Goal: Transaction & Acquisition: Book appointment/travel/reservation

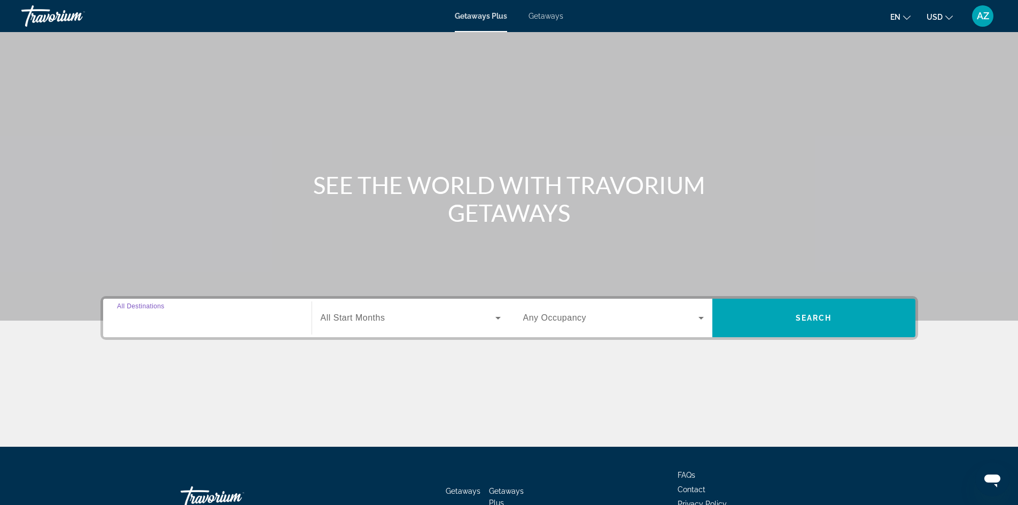
click at [203, 320] on input "Destination All Destinations" at bounding box center [207, 318] width 181 height 13
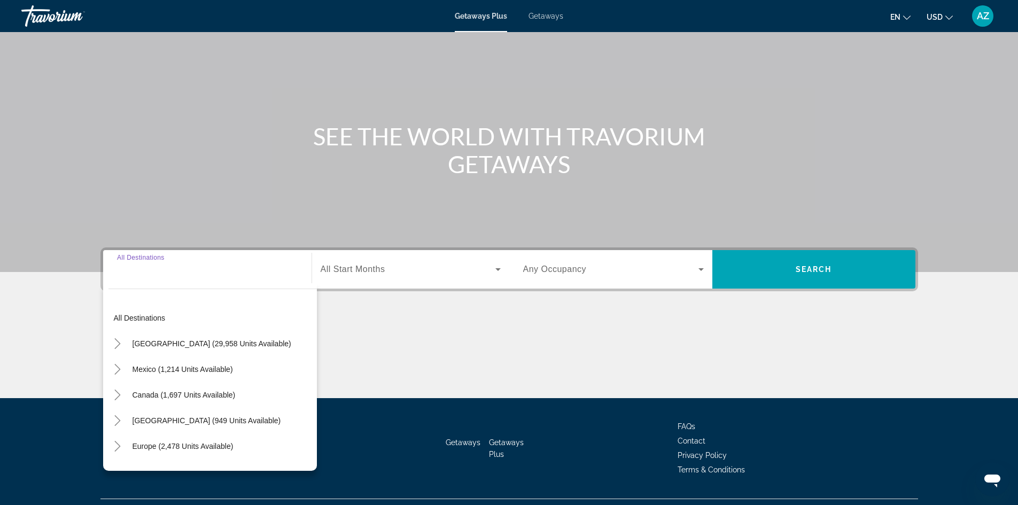
scroll to position [73, 0]
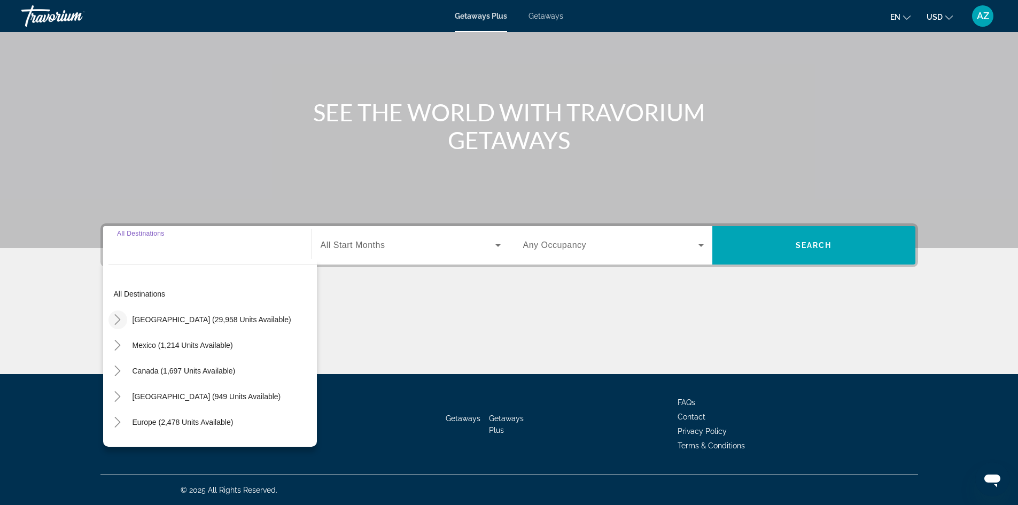
click at [121, 317] on icon "Toggle United States (29,958 units available)" at bounding box center [117, 319] width 11 height 11
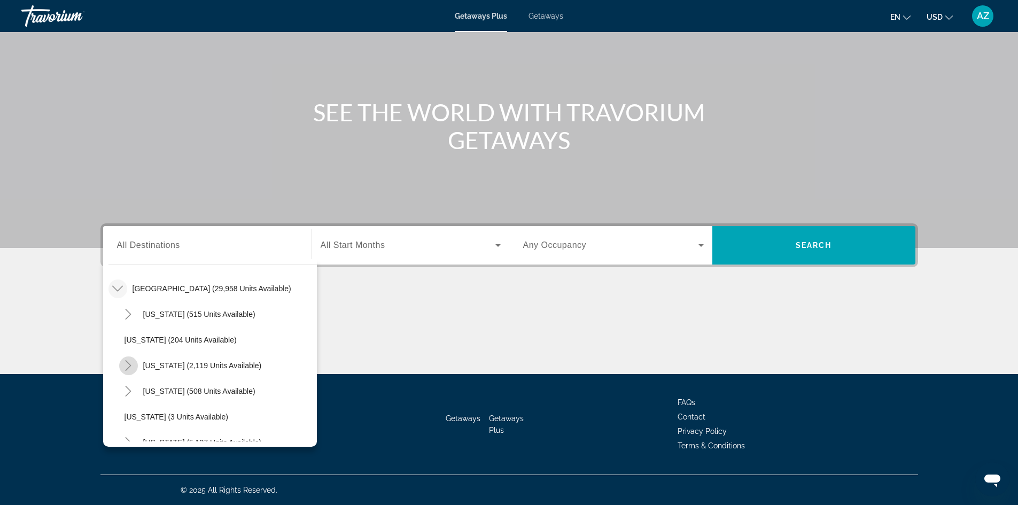
click at [129, 365] on icon "Toggle California (2,119 units available)" at bounding box center [128, 365] width 11 height 11
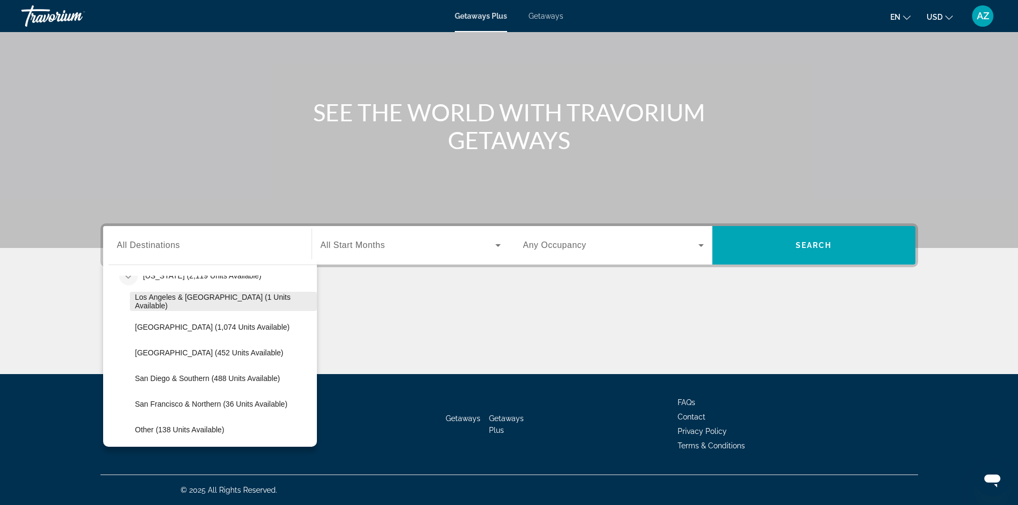
scroll to position [138, 0]
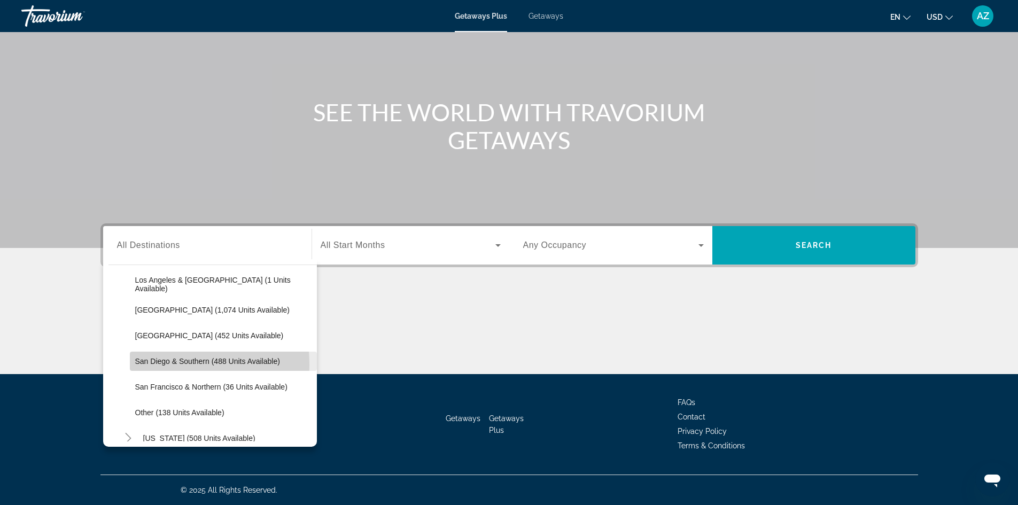
click at [150, 365] on span "San Diego & Southern (488 units available)" at bounding box center [207, 361] width 145 height 9
type input "**********"
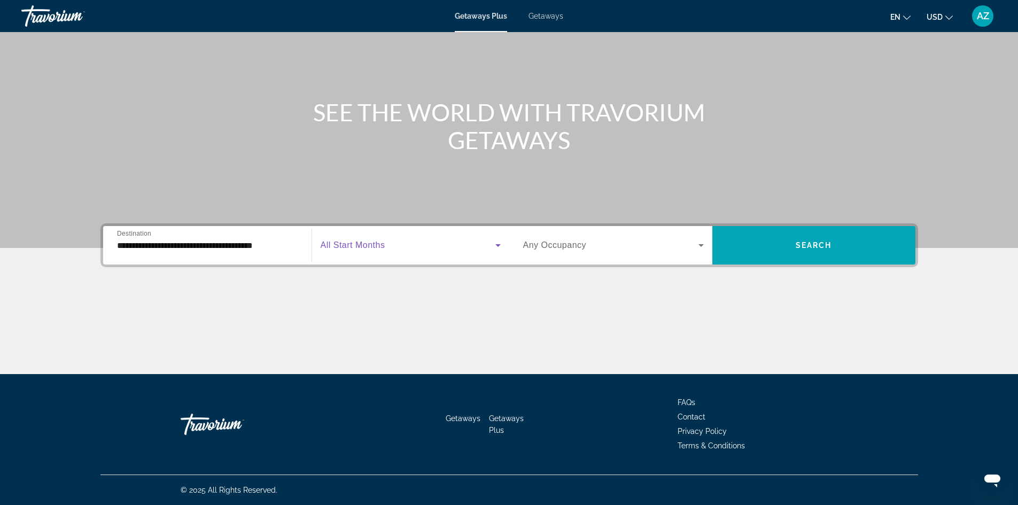
click at [452, 251] on span "Search widget" at bounding box center [408, 245] width 175 height 13
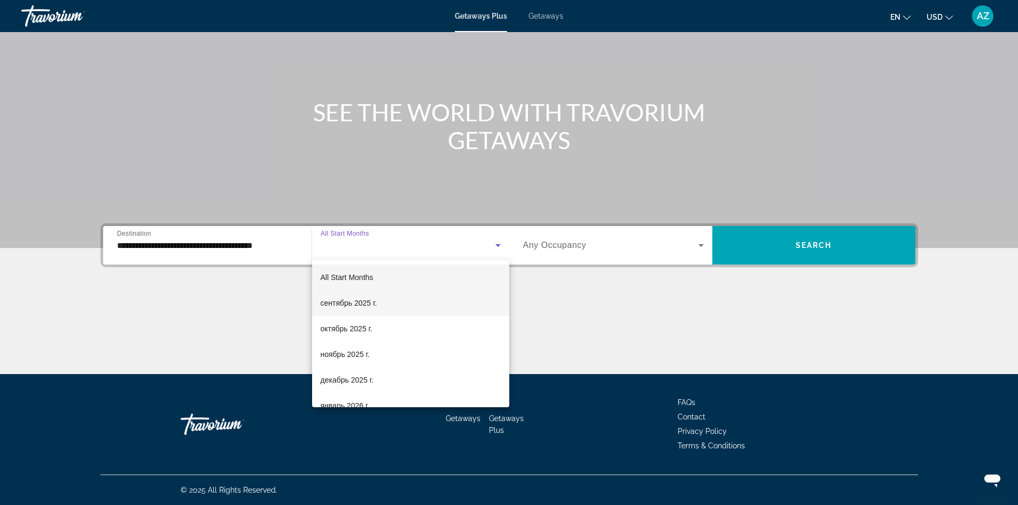
click at [400, 312] on mat-option "сентябрь 2025 г." at bounding box center [410, 303] width 197 height 26
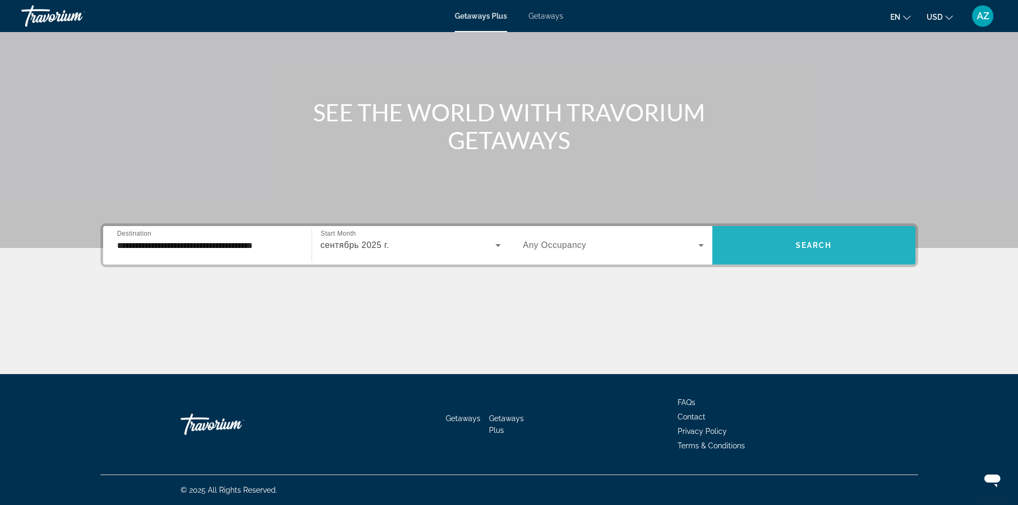
click at [801, 250] on span "Search widget" at bounding box center [814, 246] width 203 height 26
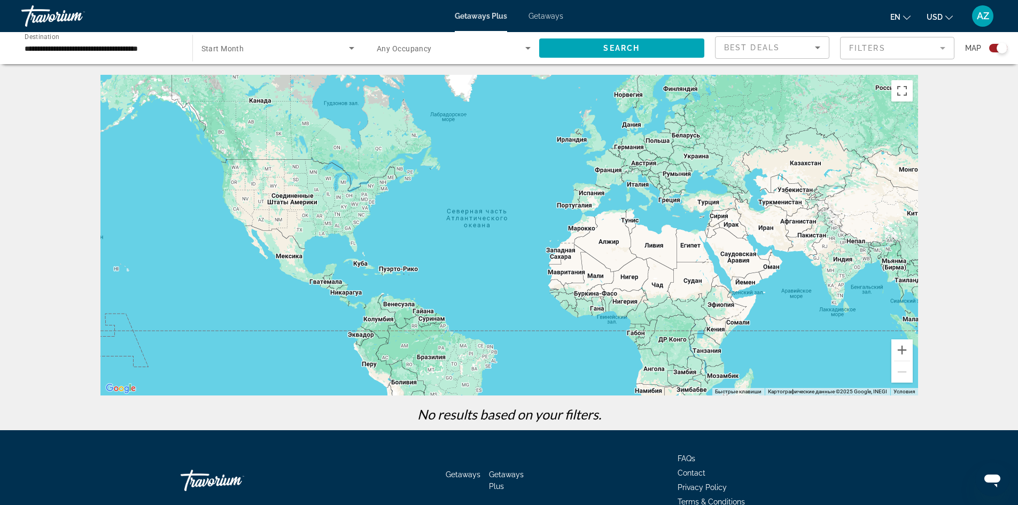
click at [264, 49] on span "Search widget" at bounding box center [276, 48] width 148 height 13
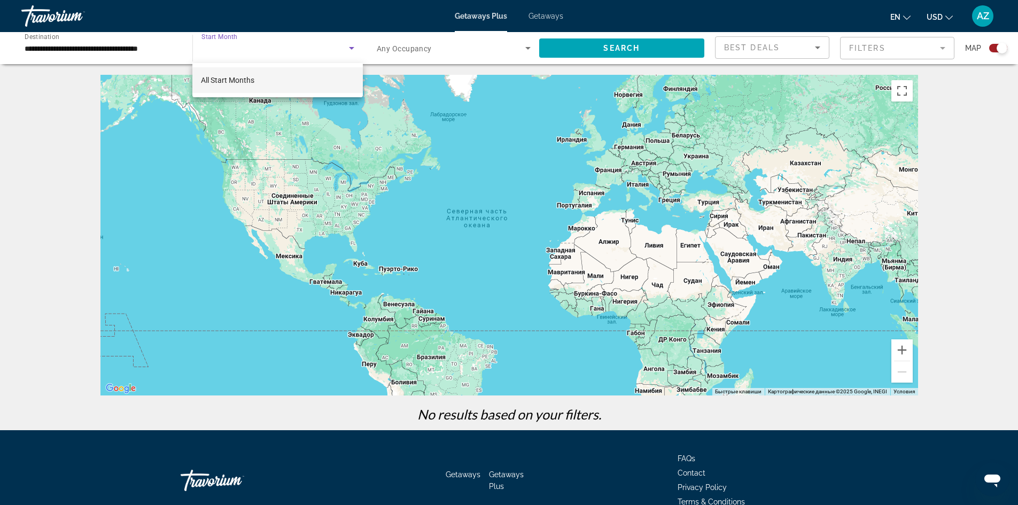
click at [258, 79] on mat-option "All Start Months" at bounding box center [277, 80] width 170 height 26
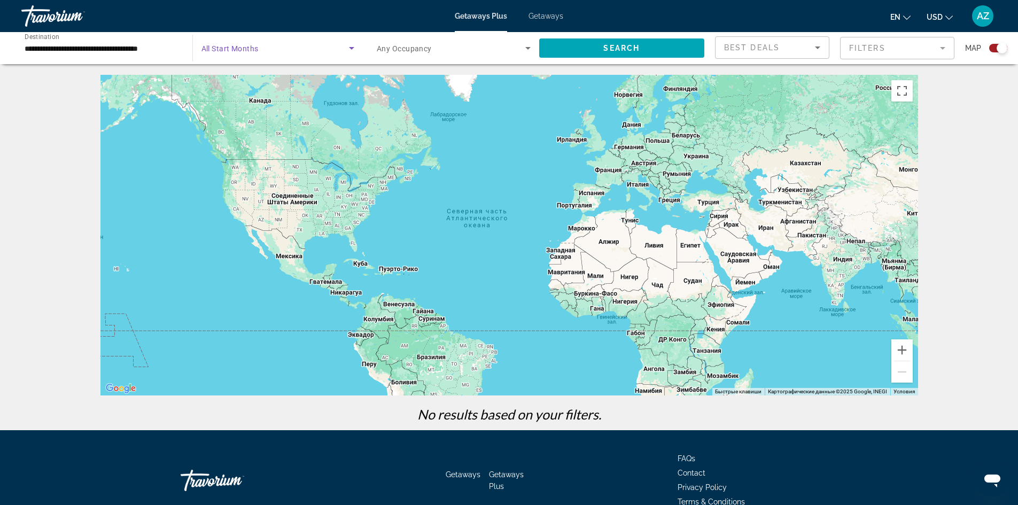
click at [353, 50] on icon "Search widget" at bounding box center [351, 48] width 13 height 13
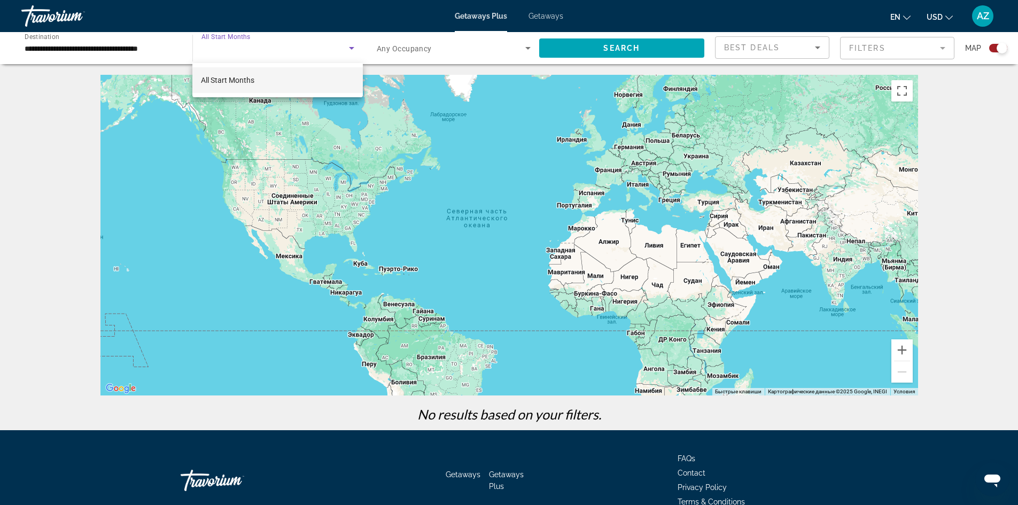
click at [304, 78] on mat-option "All Start Months" at bounding box center [277, 80] width 170 height 26
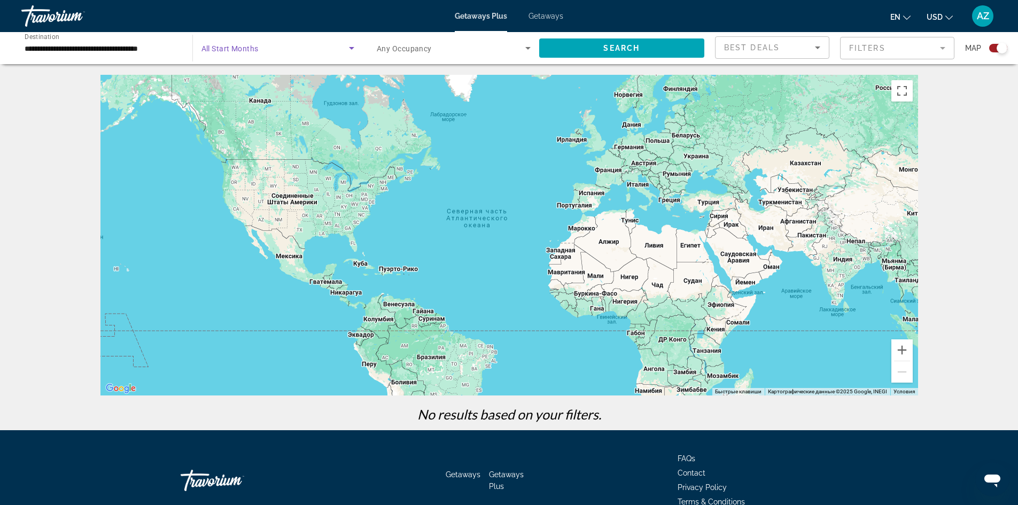
click at [480, 44] on span "Search widget" at bounding box center [451, 48] width 149 height 13
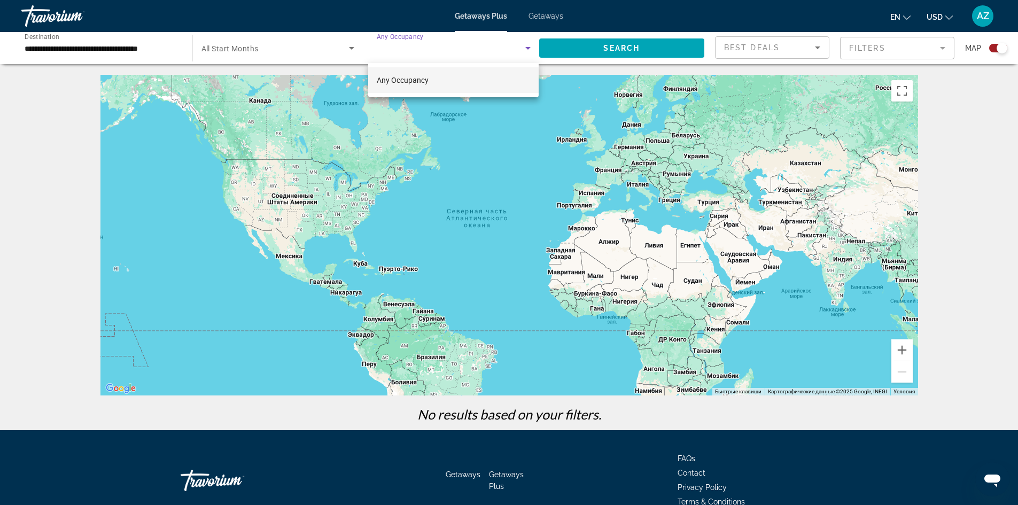
click at [480, 44] on div at bounding box center [509, 252] width 1018 height 505
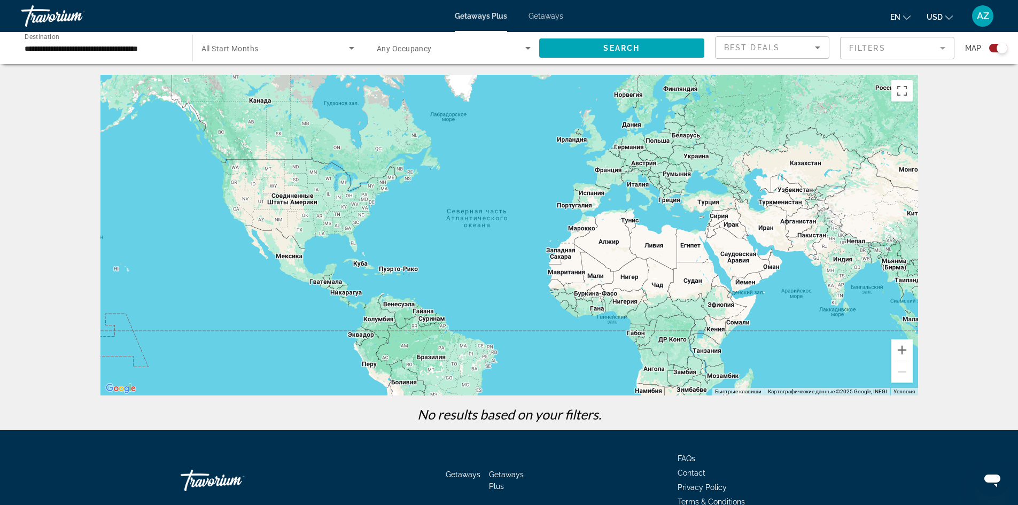
click at [823, 45] on icon "Sort by" at bounding box center [818, 47] width 13 height 13
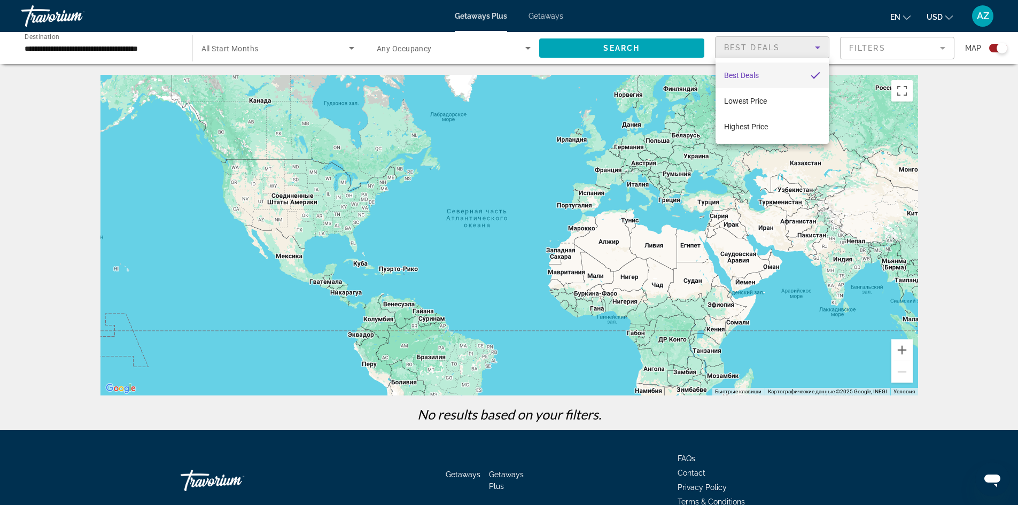
click at [874, 48] on div at bounding box center [509, 252] width 1018 height 505
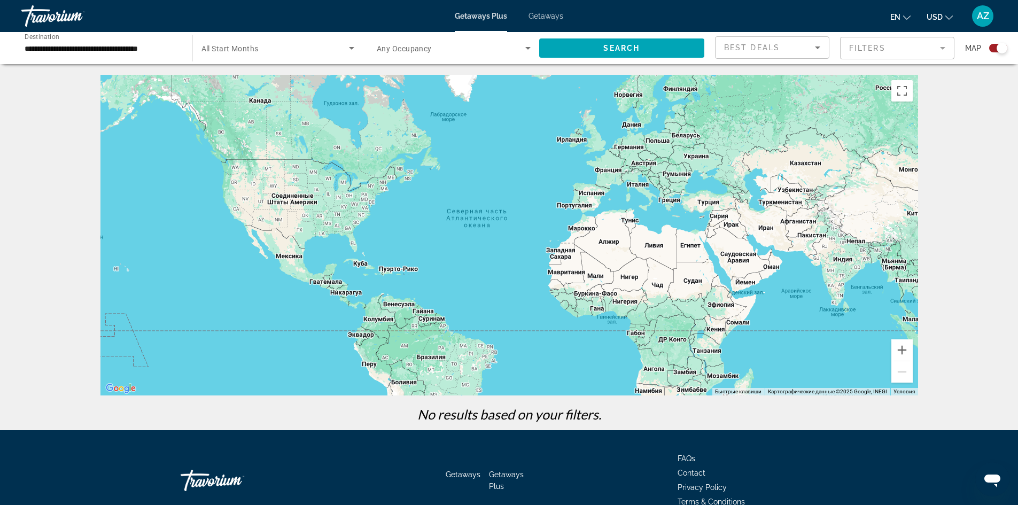
click at [874, 48] on mat-form-field "Filters" at bounding box center [897, 48] width 114 height 22
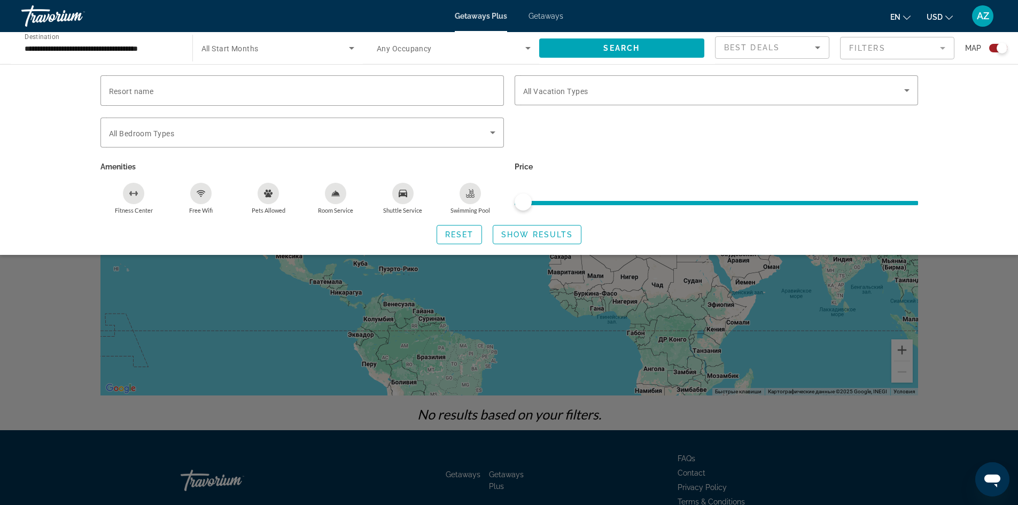
click at [874, 48] on mat-form-field "Filters" at bounding box center [897, 48] width 114 height 22
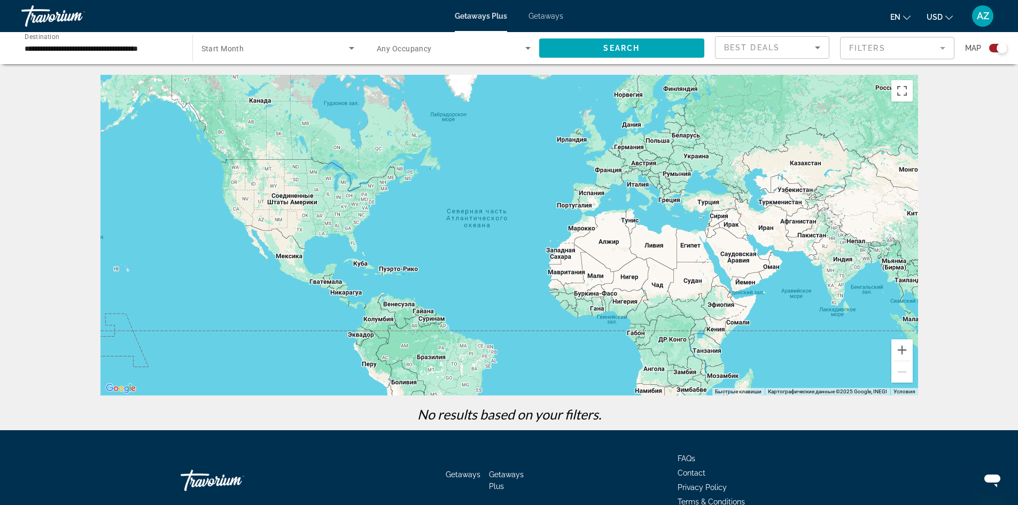
click at [67, 19] on div "Travorium" at bounding box center [74, 16] width 107 height 28
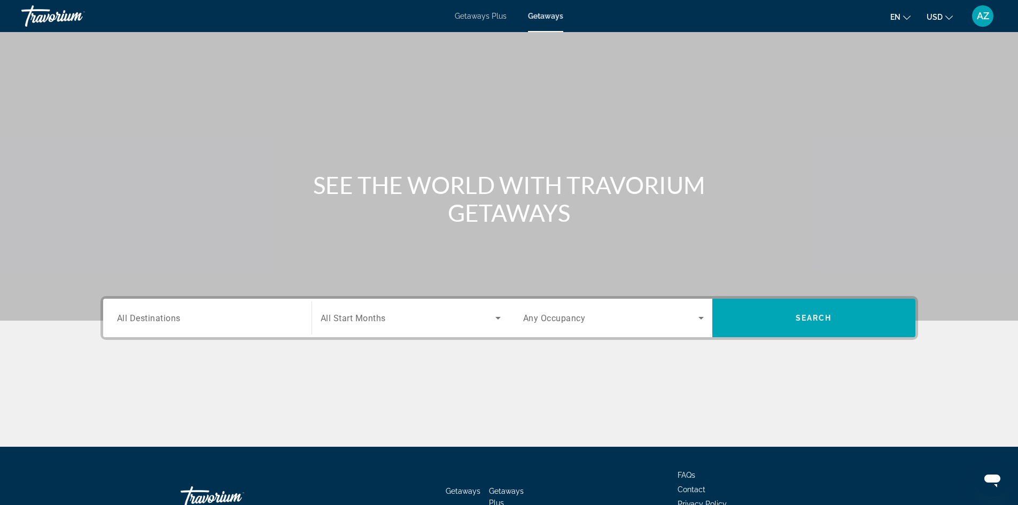
click at [179, 321] on span "All Destinations" at bounding box center [149, 318] width 64 height 10
click at [179, 321] on input "Destination All Destinations" at bounding box center [207, 318] width 181 height 13
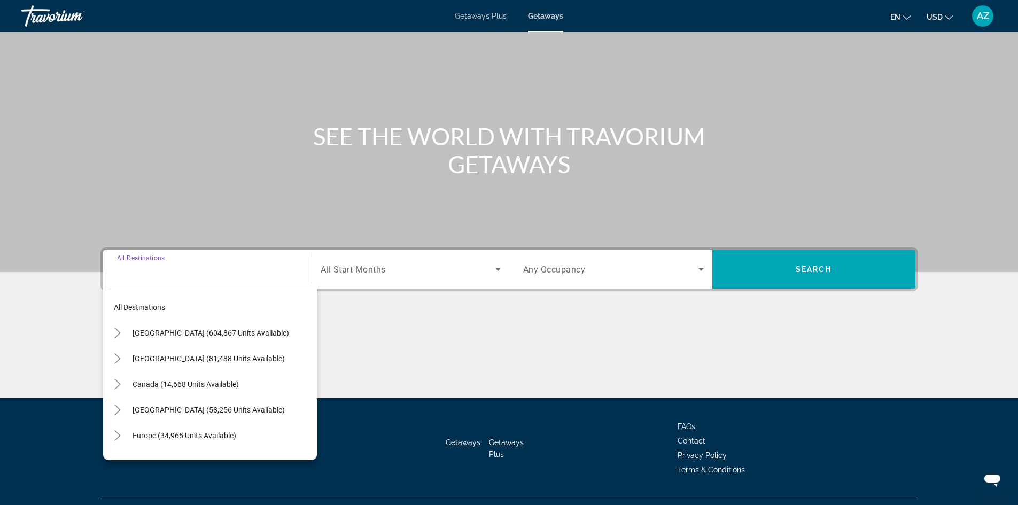
scroll to position [73, 0]
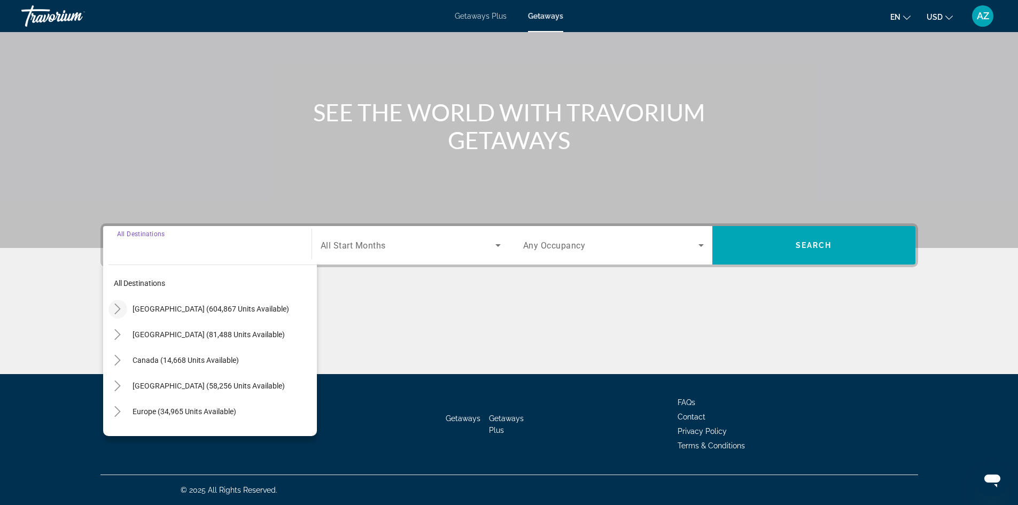
click at [121, 308] on icon "Toggle United States (604,867 units available)" at bounding box center [117, 309] width 11 height 11
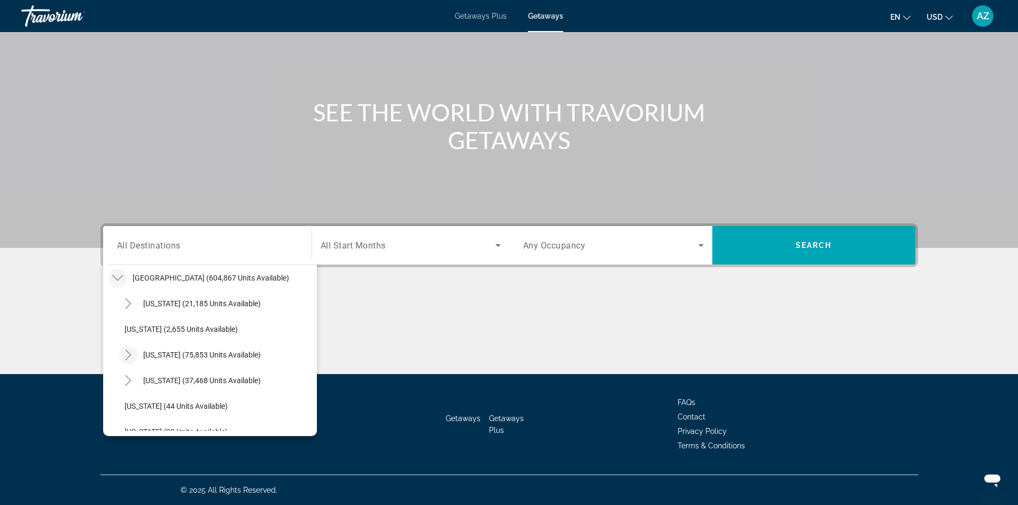
click at [129, 351] on icon "Toggle California (75,853 units available)" at bounding box center [128, 355] width 11 height 11
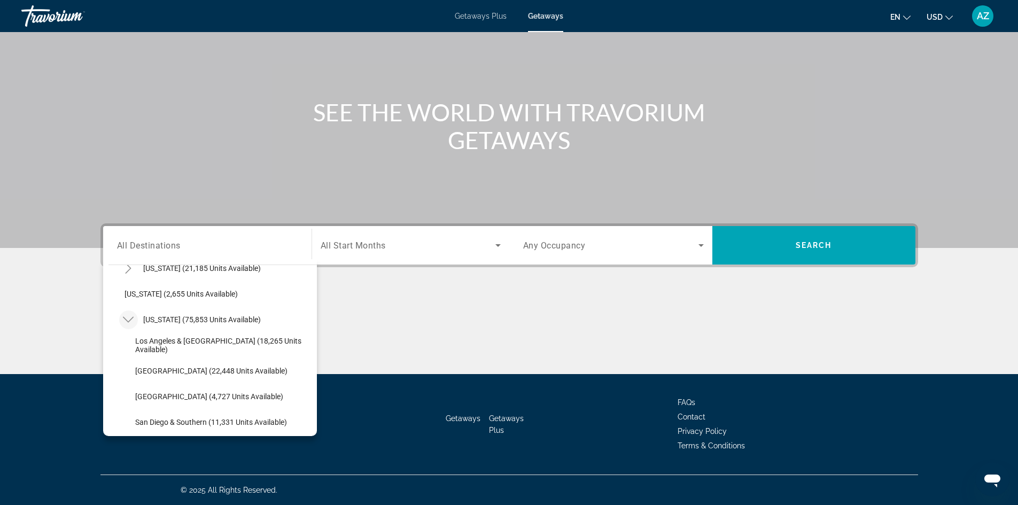
scroll to position [84, 0]
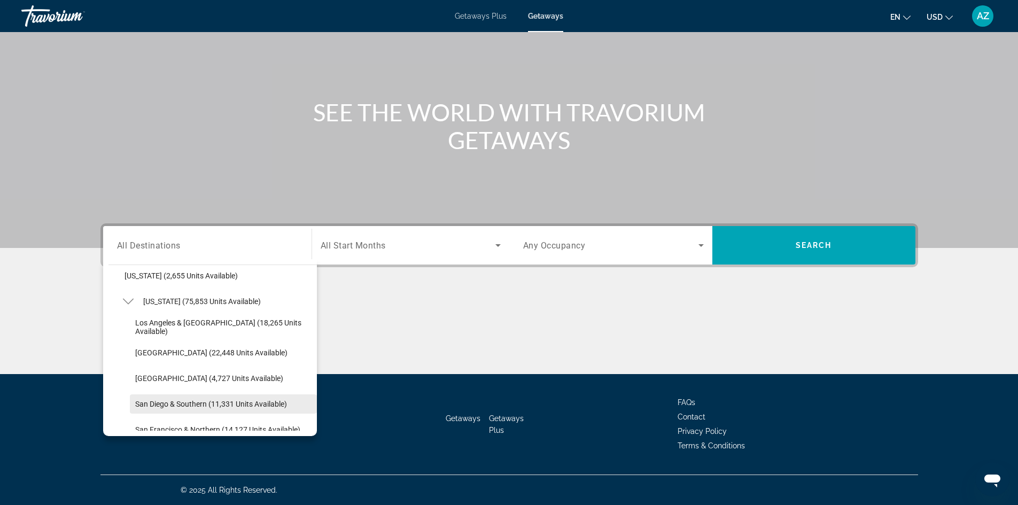
click at [151, 402] on span "San Diego & Southern (11,331 units available)" at bounding box center [211, 404] width 152 height 9
type input "**********"
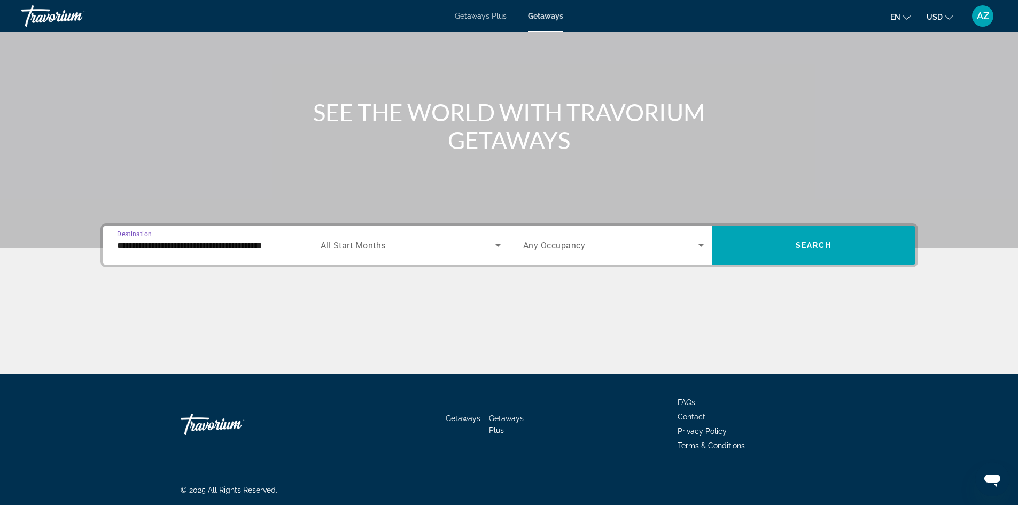
click at [377, 250] on span "All Start Months" at bounding box center [353, 246] width 65 height 10
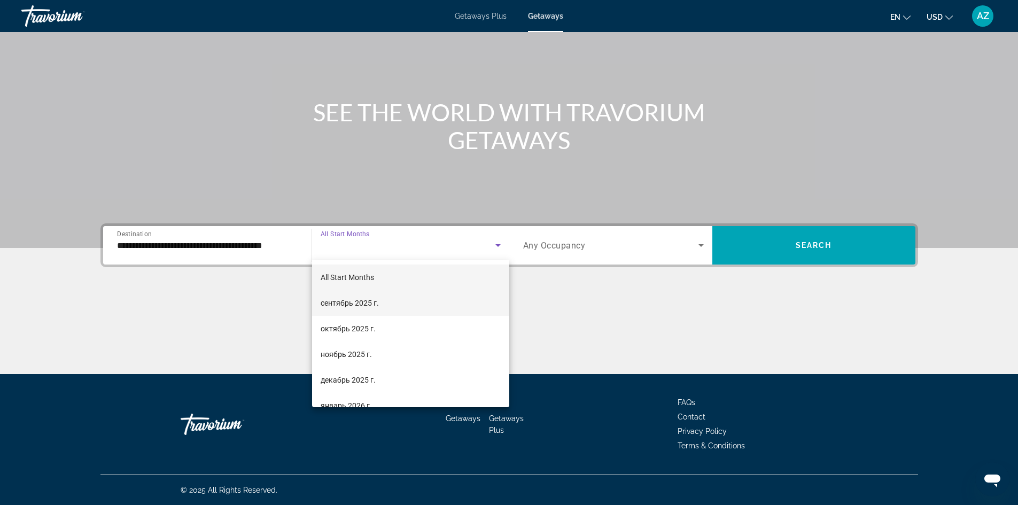
click at [362, 304] on span "сентябрь 2025 г." at bounding box center [350, 303] width 58 height 13
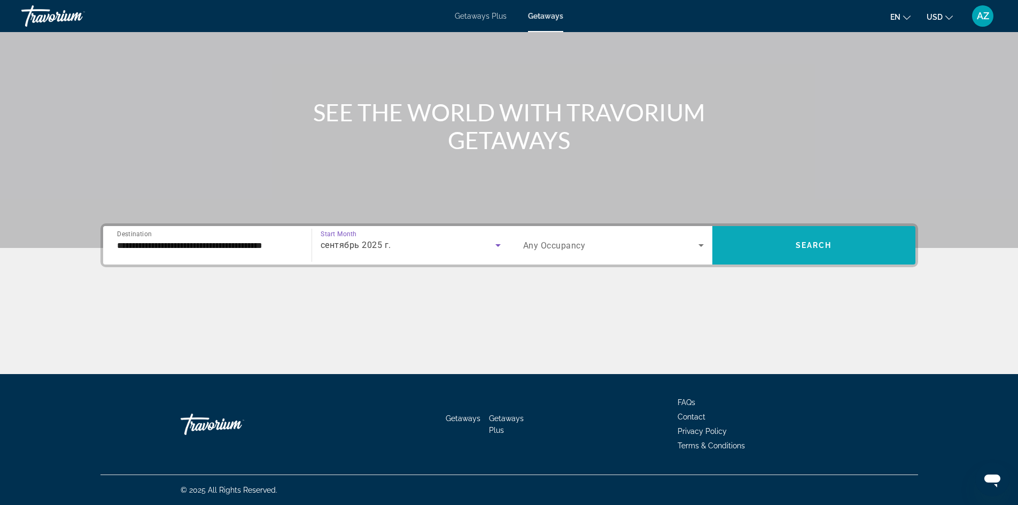
click at [802, 246] on span "Search" at bounding box center [814, 245] width 36 height 9
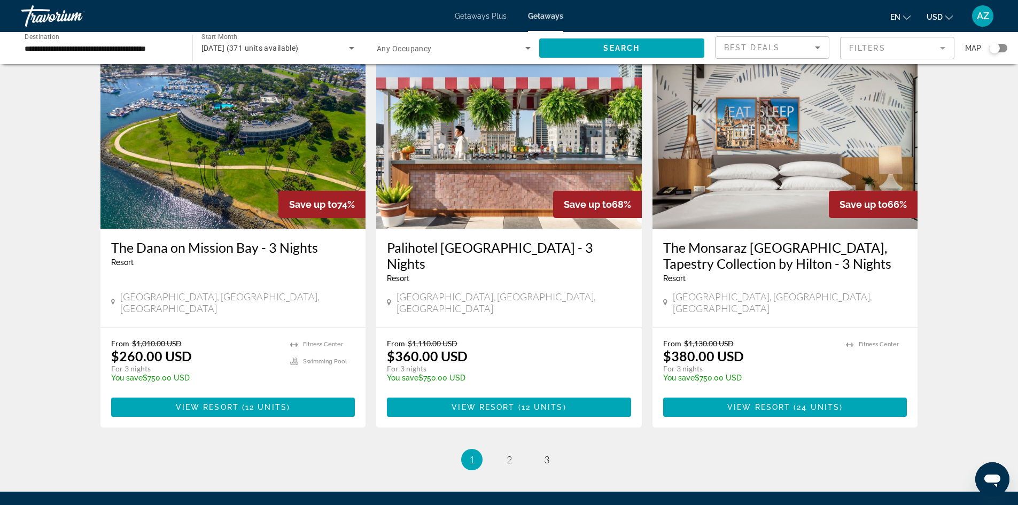
scroll to position [1230, 0]
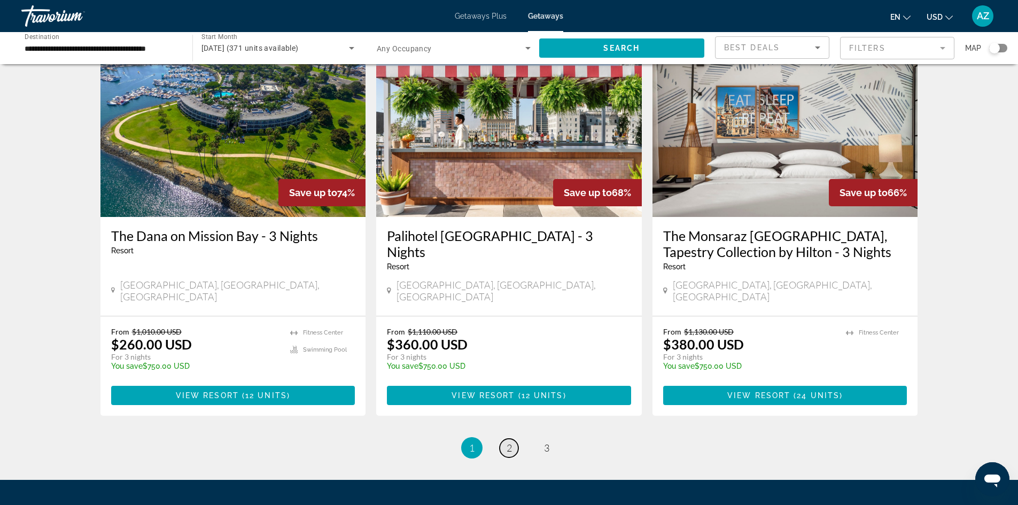
click at [510, 442] on span "2" at bounding box center [509, 448] width 5 height 12
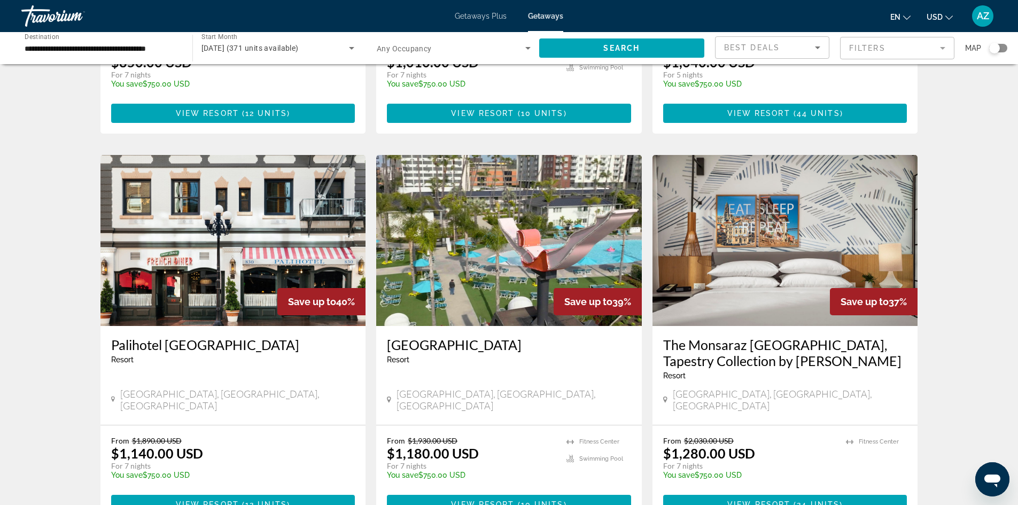
scroll to position [1176, 0]
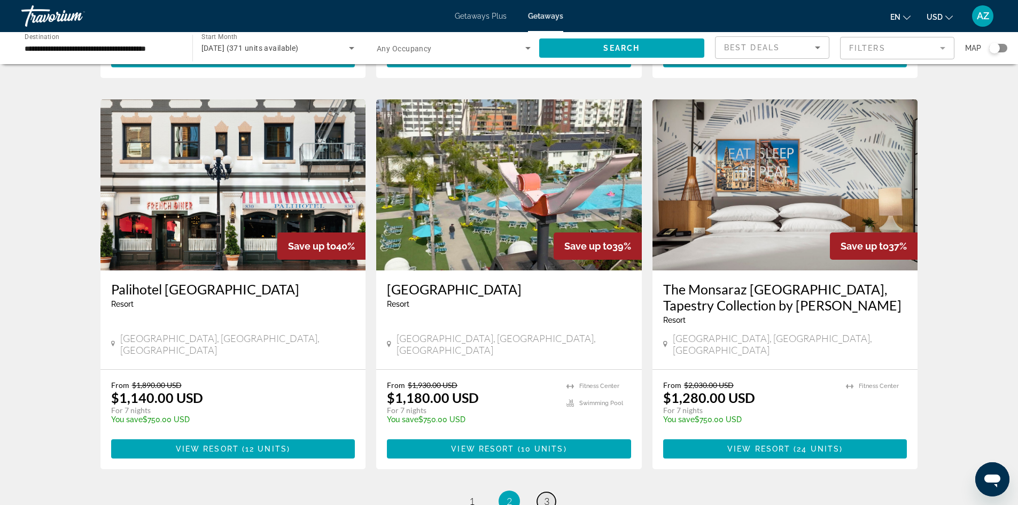
click at [544, 496] on span "3" at bounding box center [546, 502] width 5 height 12
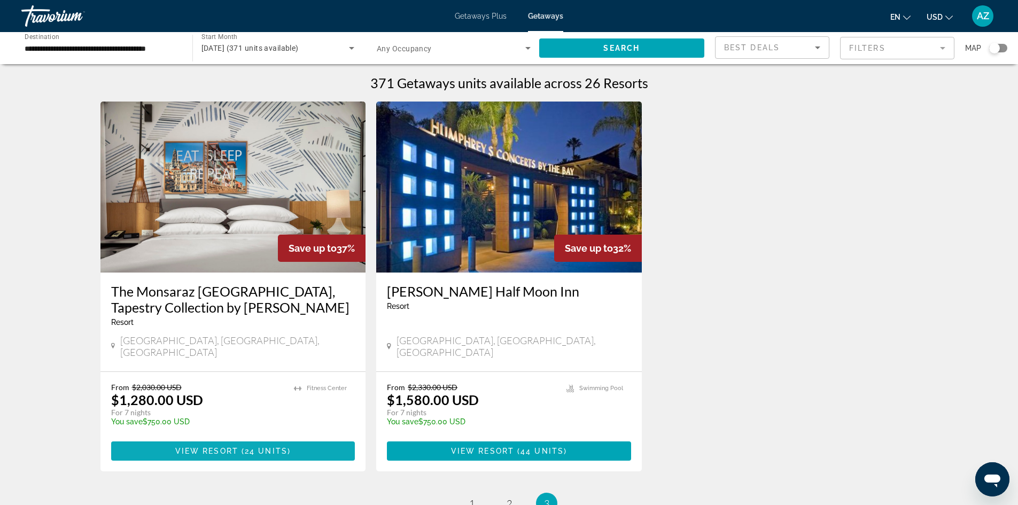
scroll to position [150, 0]
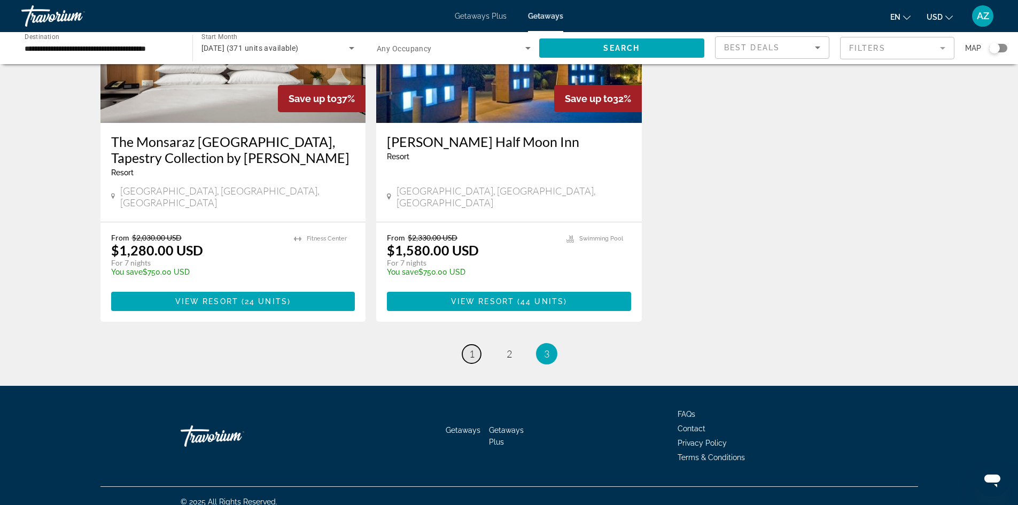
click at [469, 348] on span "1" at bounding box center [471, 354] width 5 height 12
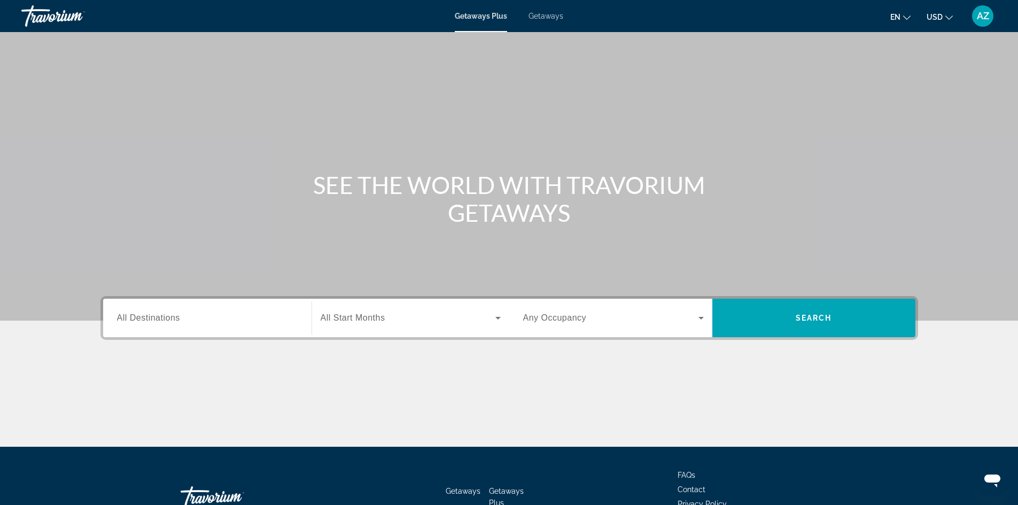
click at [236, 308] on div "Search widget" at bounding box center [207, 318] width 181 height 30
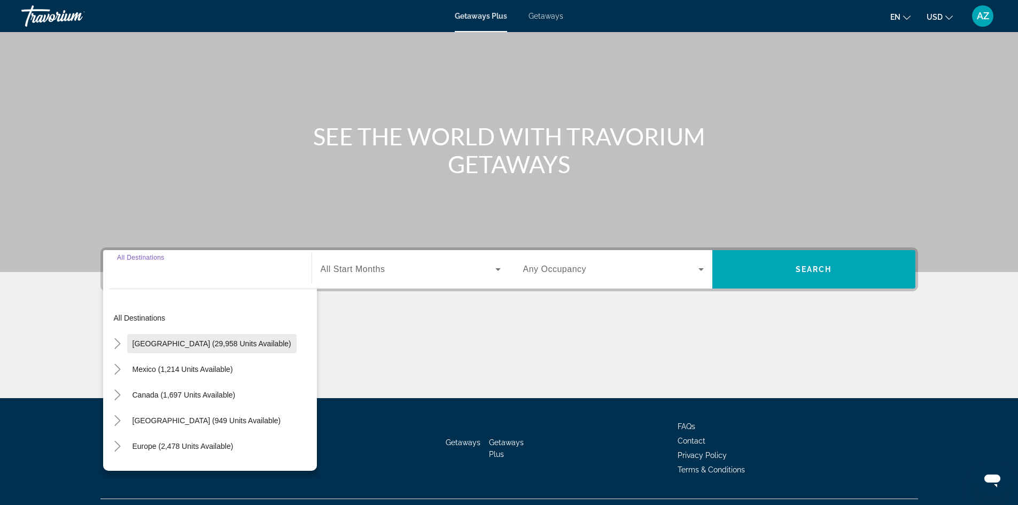
scroll to position [73, 0]
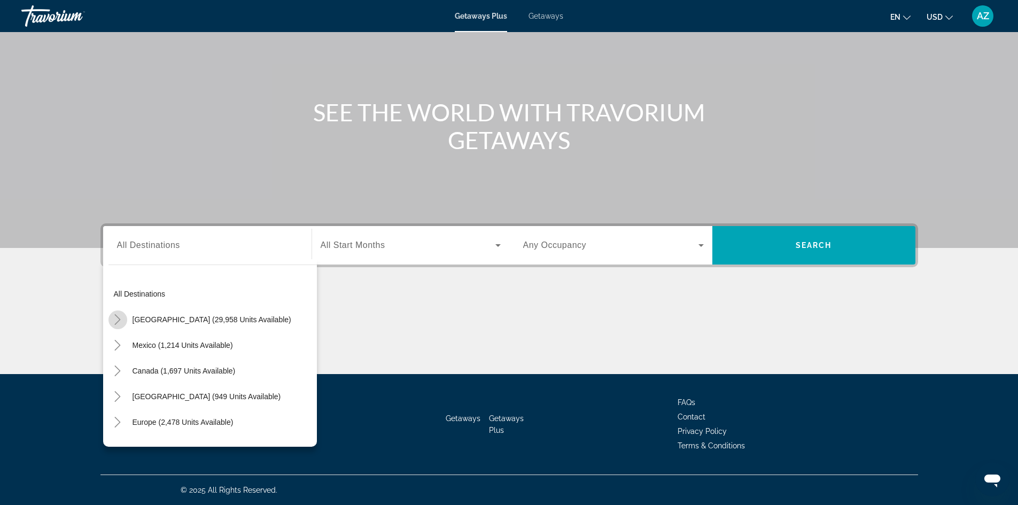
click at [118, 319] on icon "Toggle United States (29,958 units available)" at bounding box center [117, 319] width 11 height 11
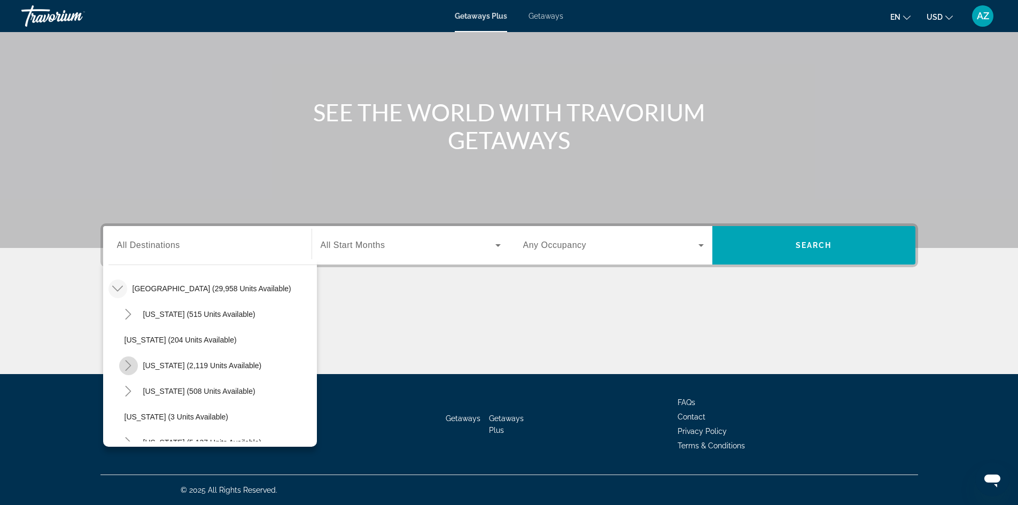
click at [130, 365] on icon "Toggle California (2,119 units available)" at bounding box center [128, 365] width 11 height 11
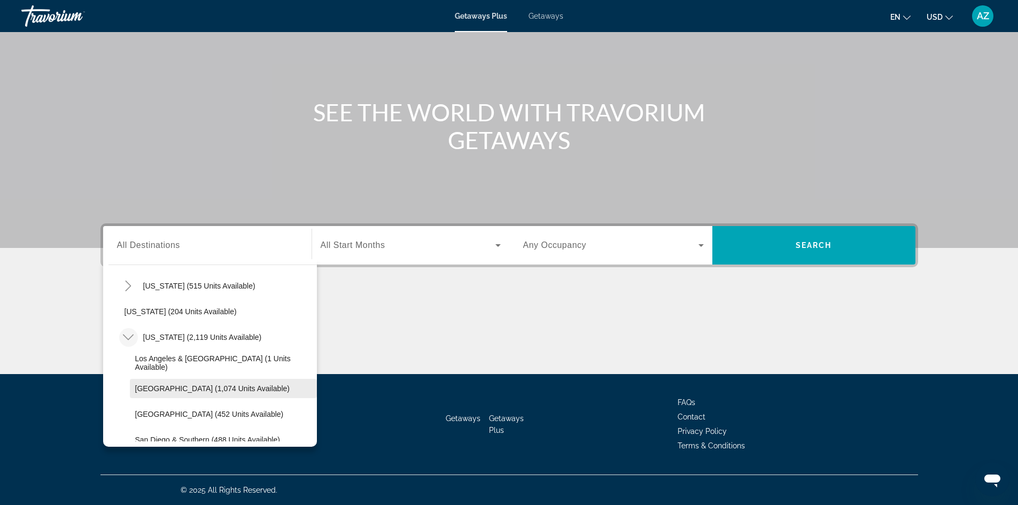
scroll to position [84, 0]
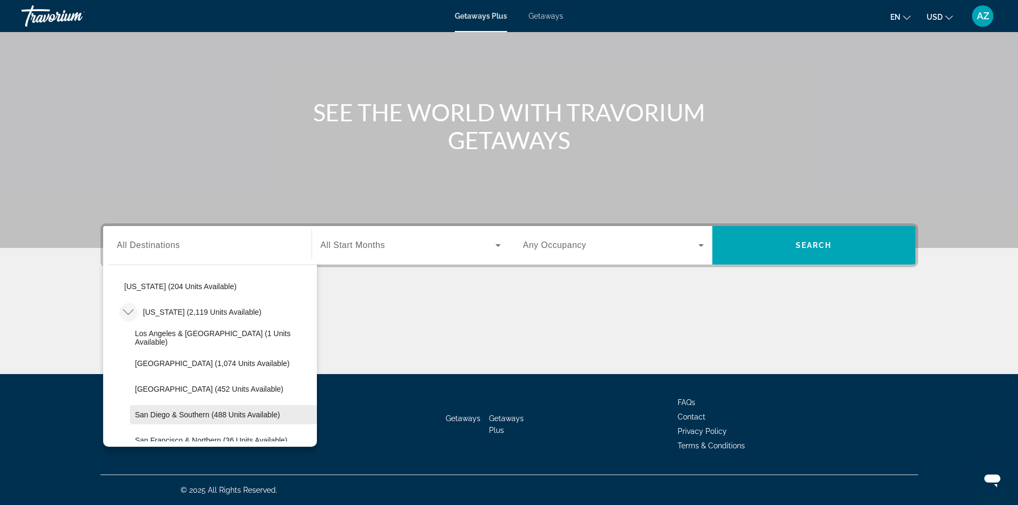
click at [156, 410] on span "Search widget" at bounding box center [223, 415] width 187 height 26
type input "**********"
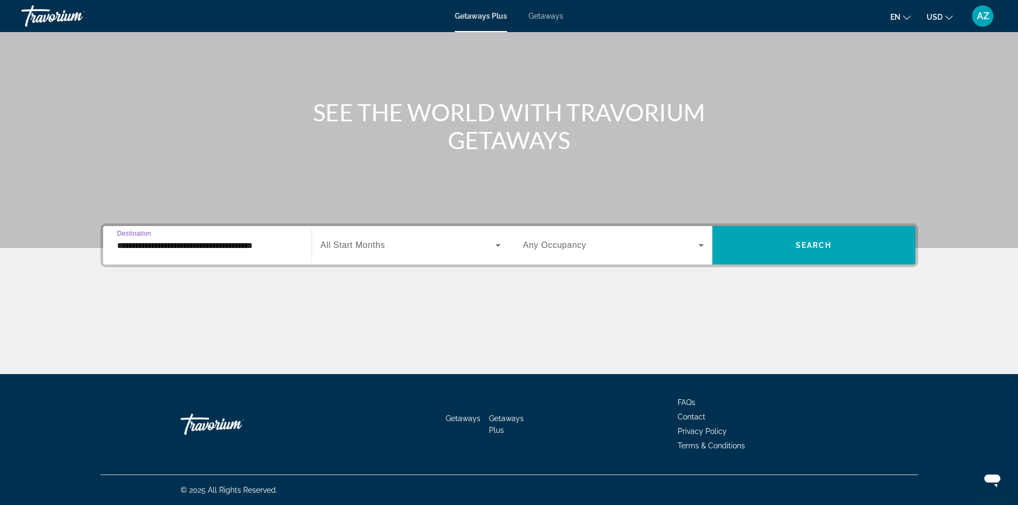
click at [432, 237] on div "Search widget" at bounding box center [411, 245] width 180 height 30
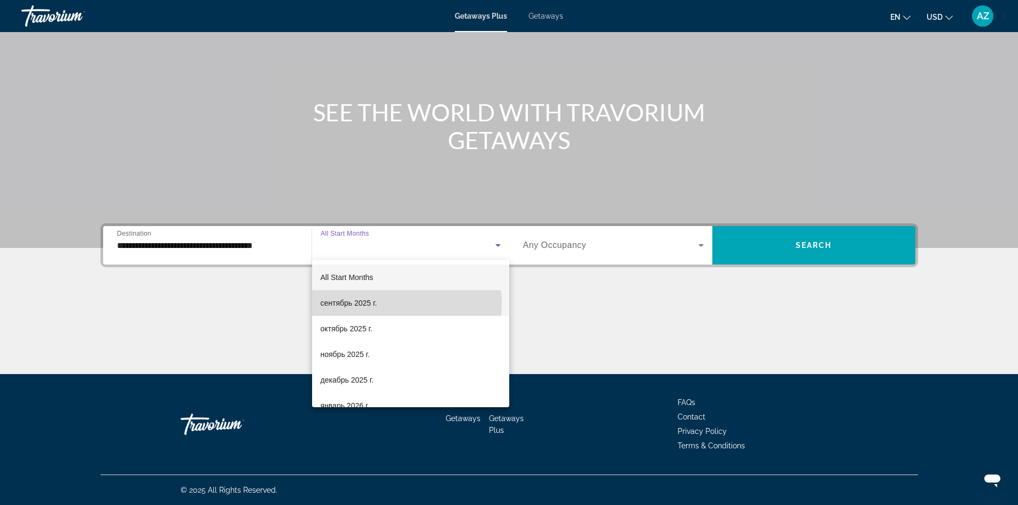
click at [387, 304] on mat-option "сентябрь 2025 г." at bounding box center [410, 303] width 197 height 26
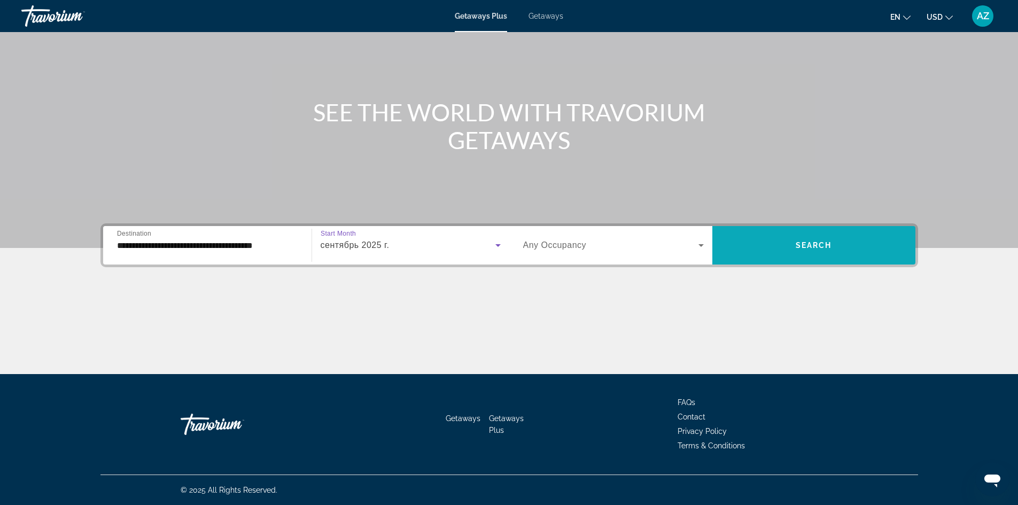
click at [834, 246] on span "Search widget" at bounding box center [814, 246] width 203 height 26
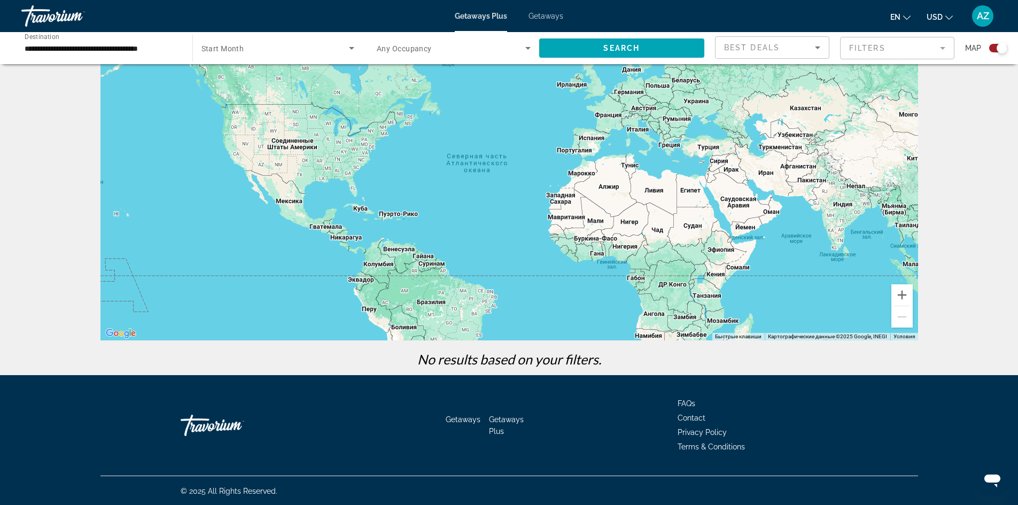
scroll to position [56, 0]
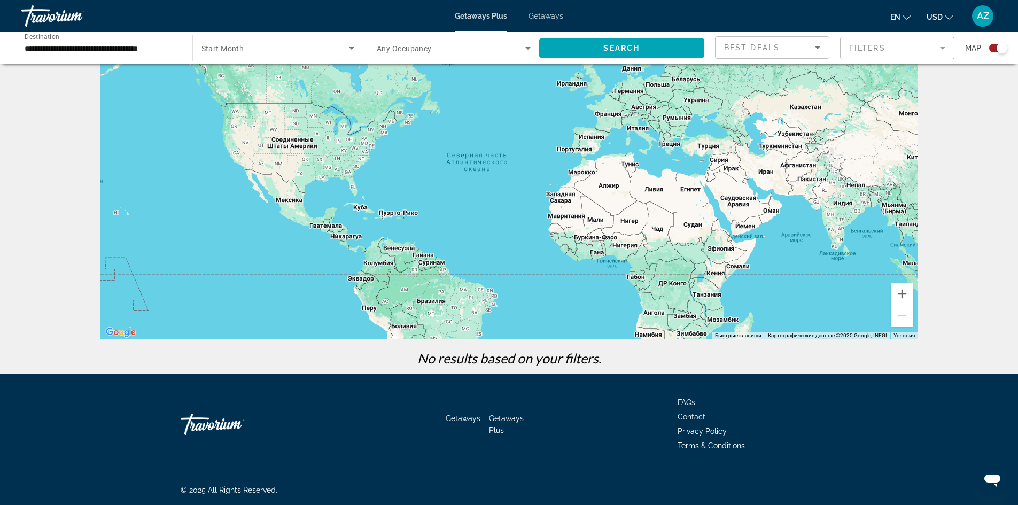
click at [546, 15] on span "Getaways" at bounding box center [546, 16] width 35 height 9
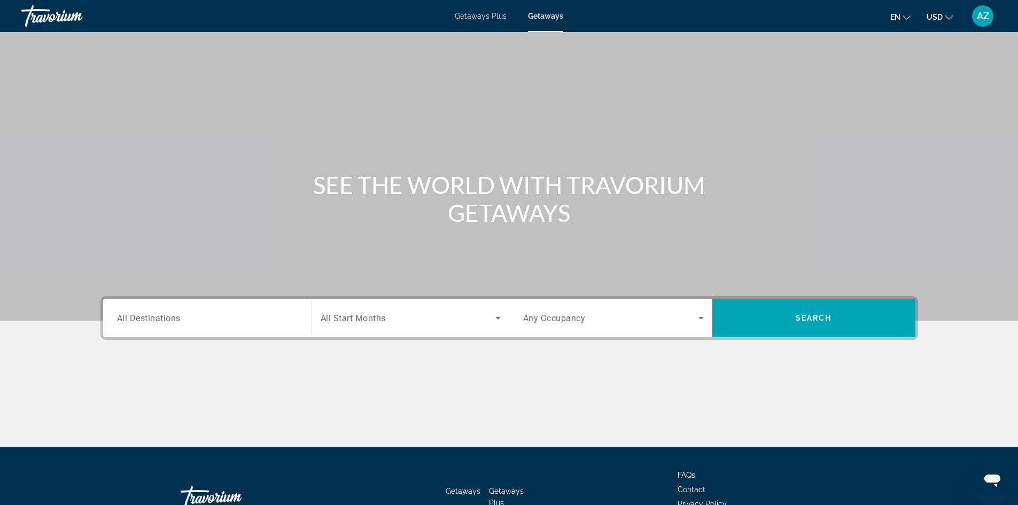
click at [177, 307] on div "Search widget" at bounding box center [207, 318] width 181 height 30
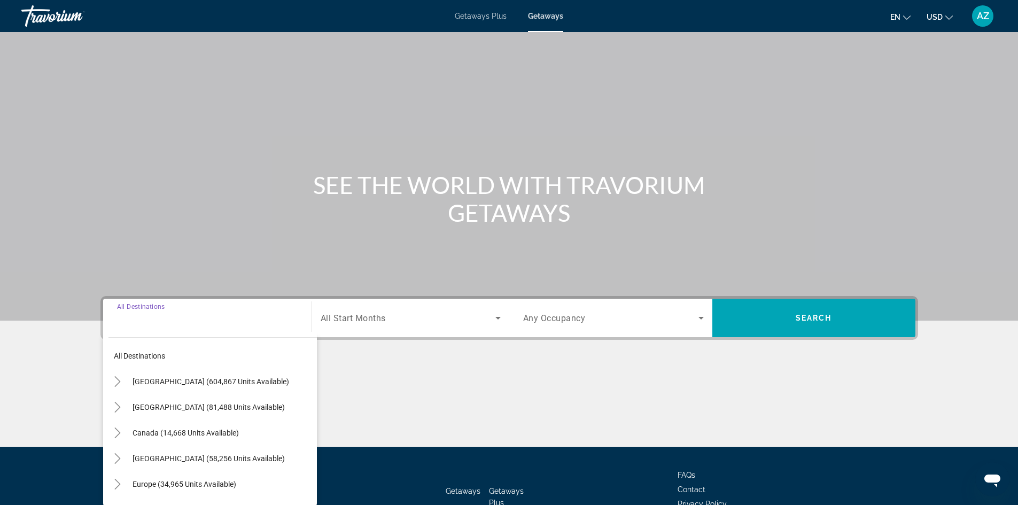
scroll to position [73, 0]
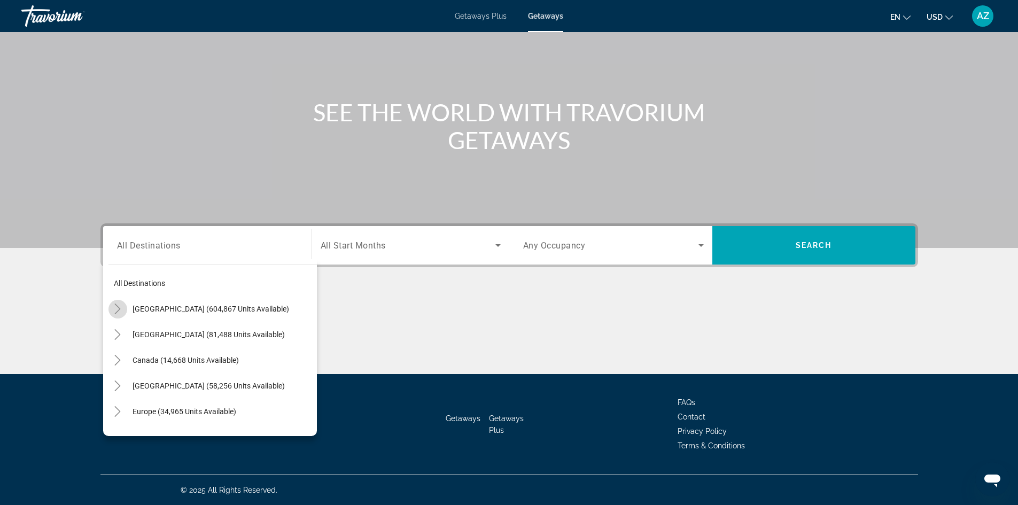
click at [117, 306] on icon "Toggle United States (604,867 units available)" at bounding box center [118, 309] width 6 height 11
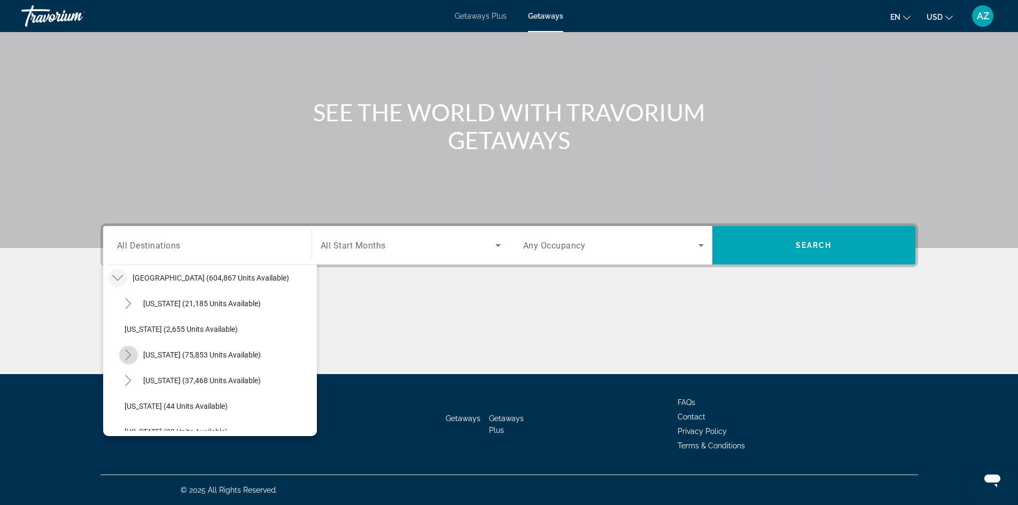
click at [134, 356] on mat-icon "Toggle California (75,853 units available)" at bounding box center [128, 355] width 19 height 19
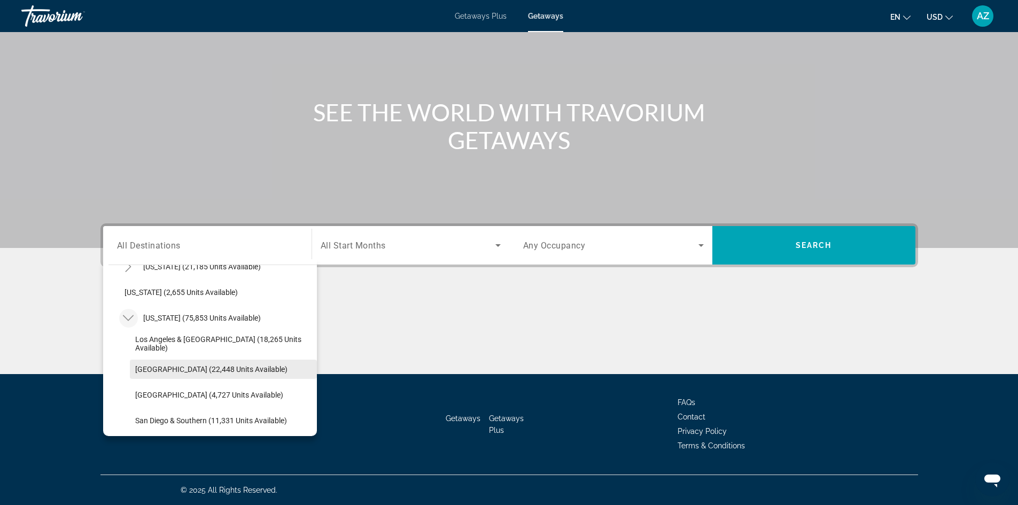
scroll to position [84, 0]
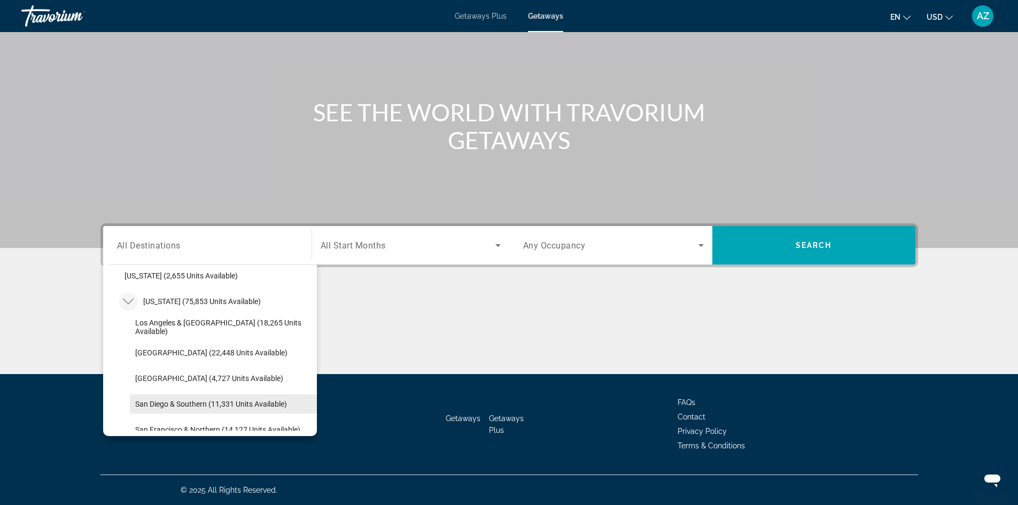
click at [148, 404] on span "San Diego & Southern (11,331 units available)" at bounding box center [211, 404] width 152 height 9
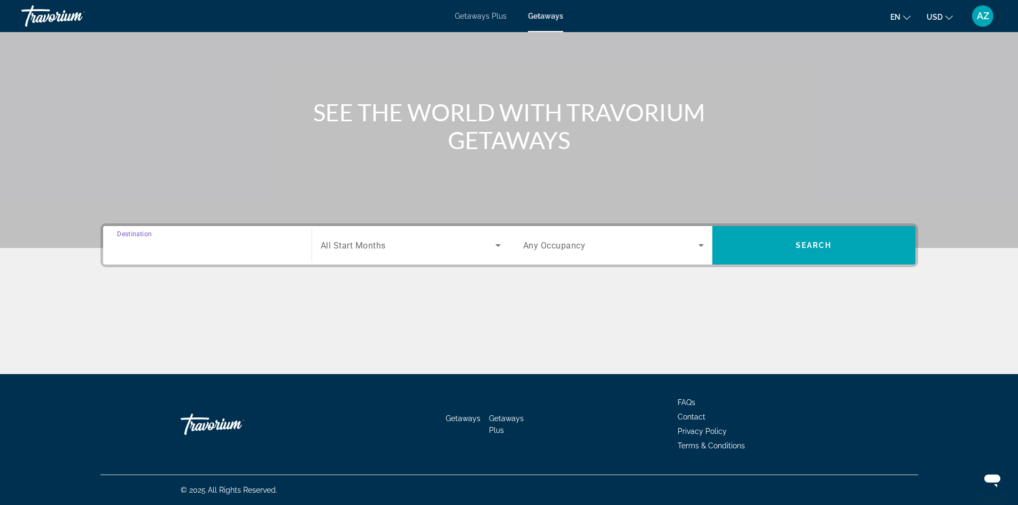
type input "**********"
click at [422, 249] on span "Search widget" at bounding box center [408, 245] width 175 height 13
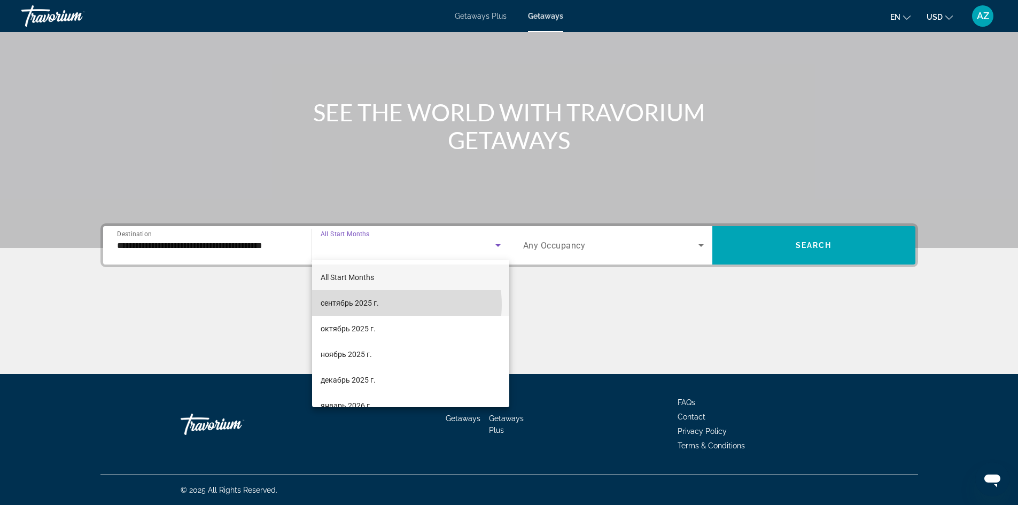
click at [391, 305] on mat-option "сентябрь 2025 г." at bounding box center [410, 303] width 197 height 26
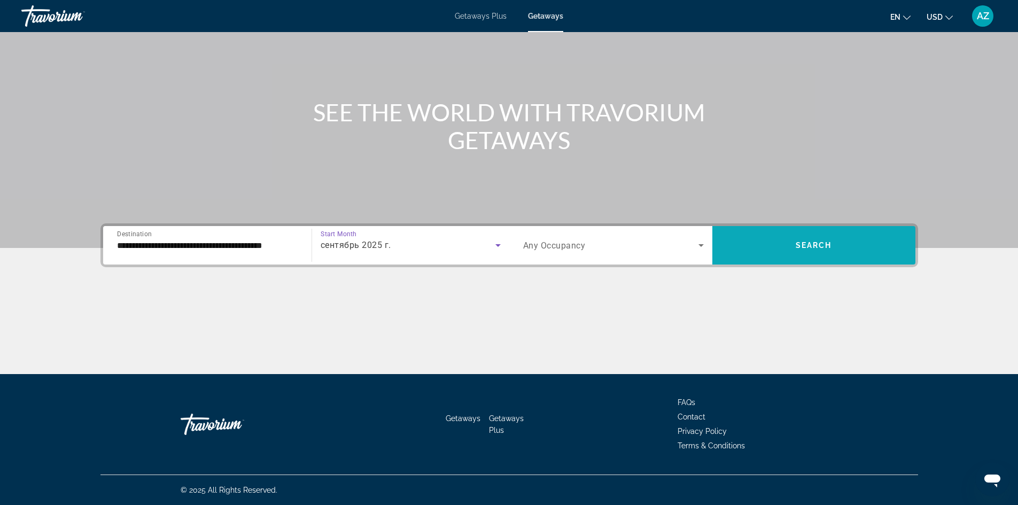
click at [810, 252] on span "Search widget" at bounding box center [814, 246] width 203 height 26
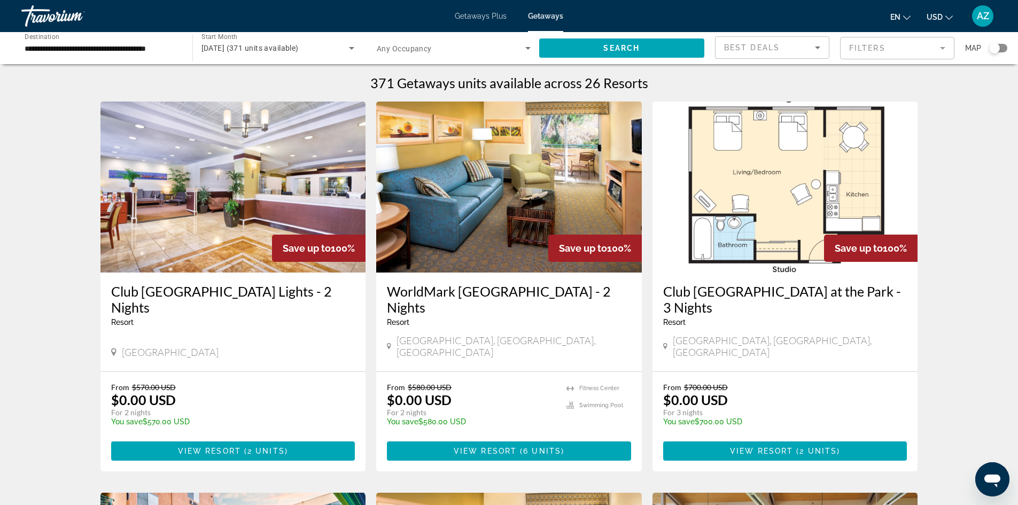
click at [977, 49] on span "Map" at bounding box center [974, 48] width 16 height 15
click at [995, 48] on div "Search widget" at bounding box center [995, 48] width 11 height 11
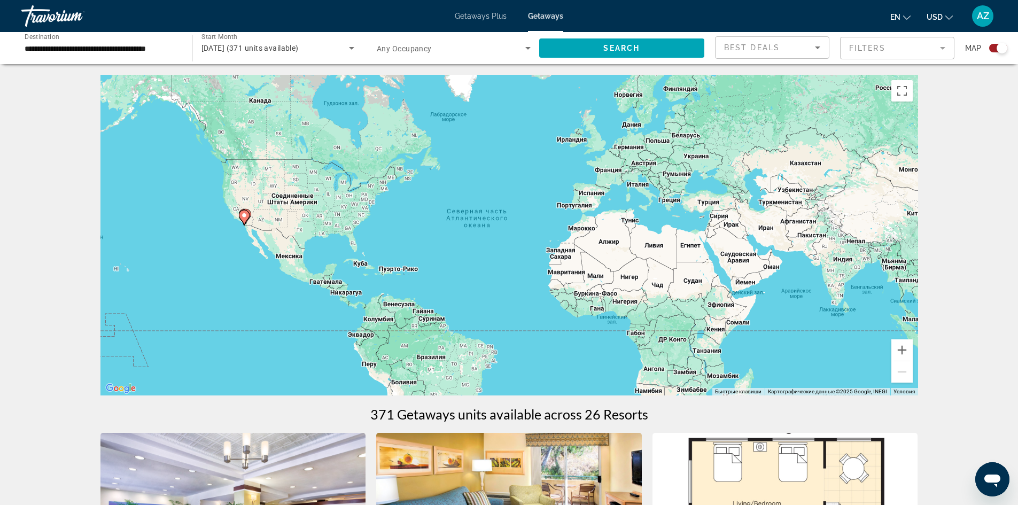
click at [245, 219] on icon "Main content" at bounding box center [244, 218] width 10 height 14
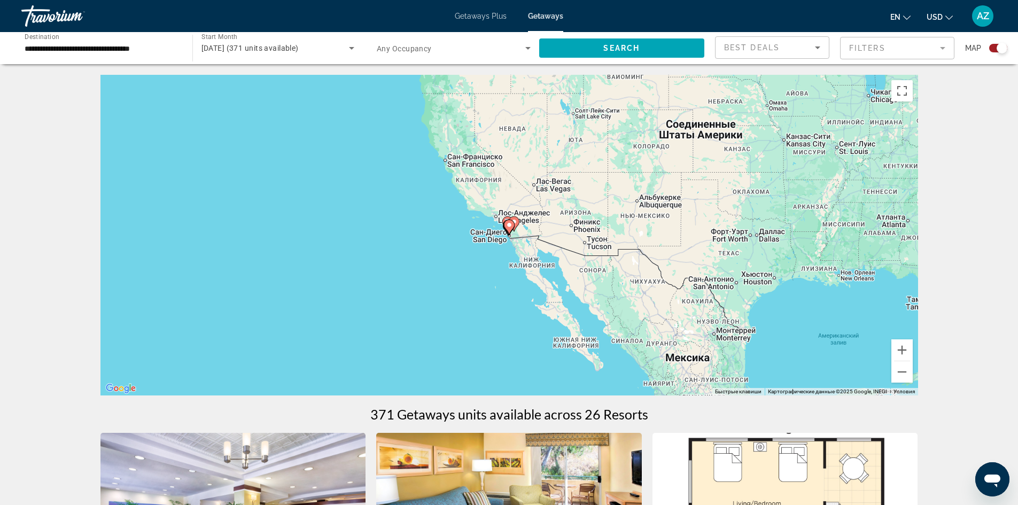
click at [506, 226] on icon "Main content" at bounding box center [509, 227] width 10 height 14
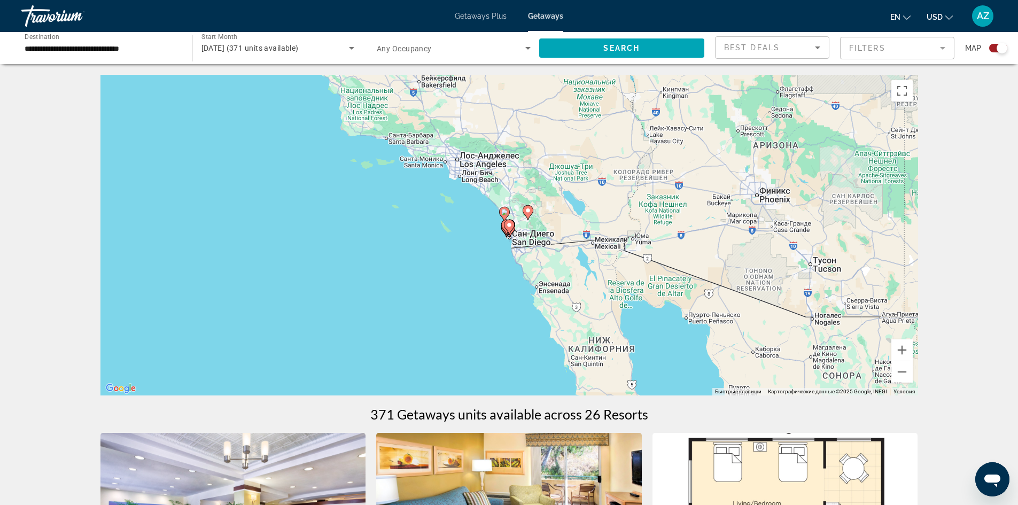
click at [519, 228] on div "Для навигации используйте клавиши со стрелками. Чтобы активировать перетаскиван…" at bounding box center [510, 235] width 818 height 321
click at [906, 347] on button "Увеличить" at bounding box center [902, 349] width 21 height 21
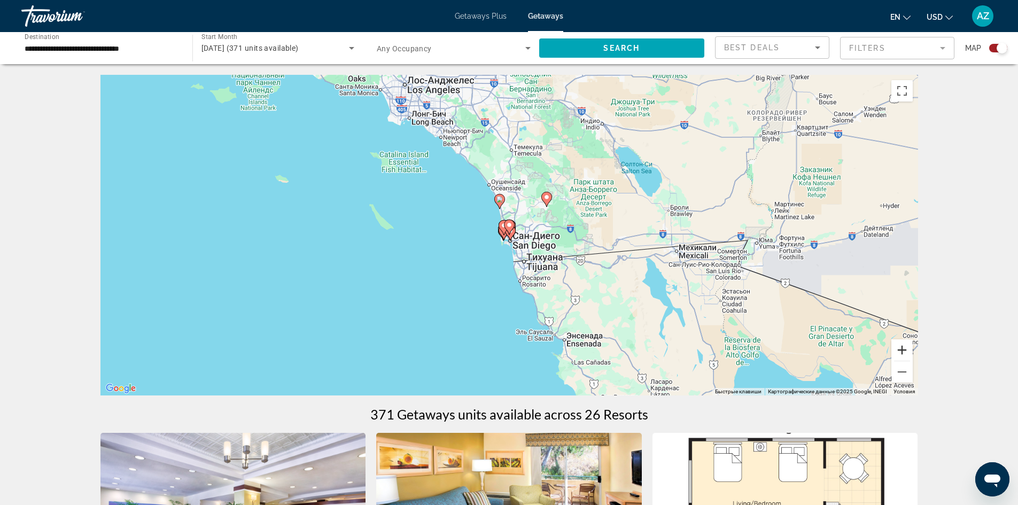
click at [906, 347] on button "Увеличить" at bounding box center [902, 349] width 21 height 21
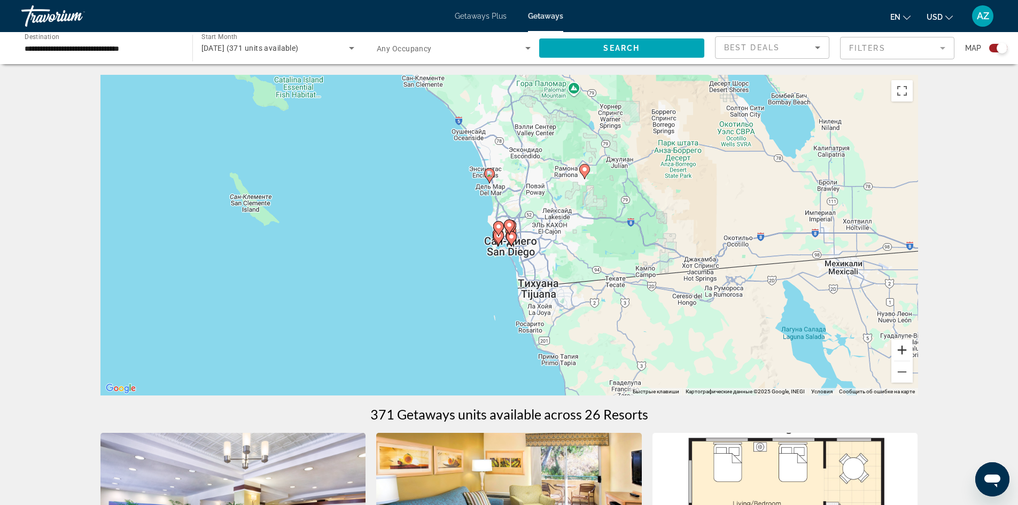
click at [906, 347] on button "Увеличить" at bounding box center [902, 349] width 21 height 21
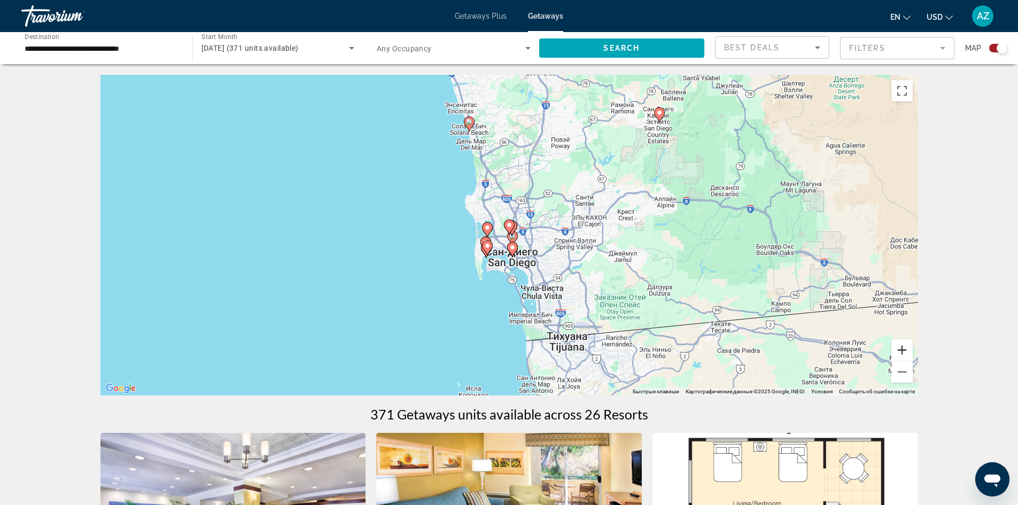
click at [906, 347] on button "Увеличить" at bounding box center [902, 349] width 21 height 21
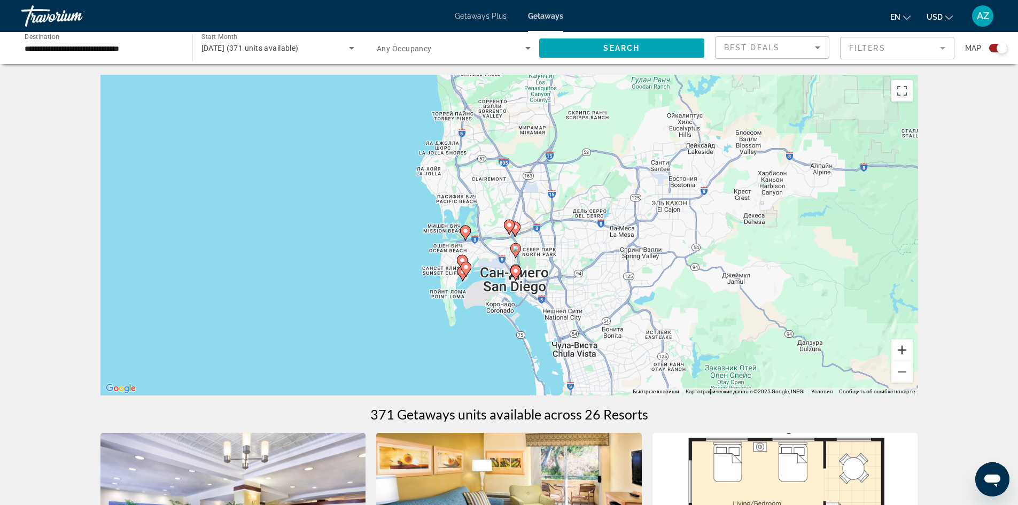
click at [906, 347] on button "Увеличить" at bounding box center [902, 349] width 21 height 21
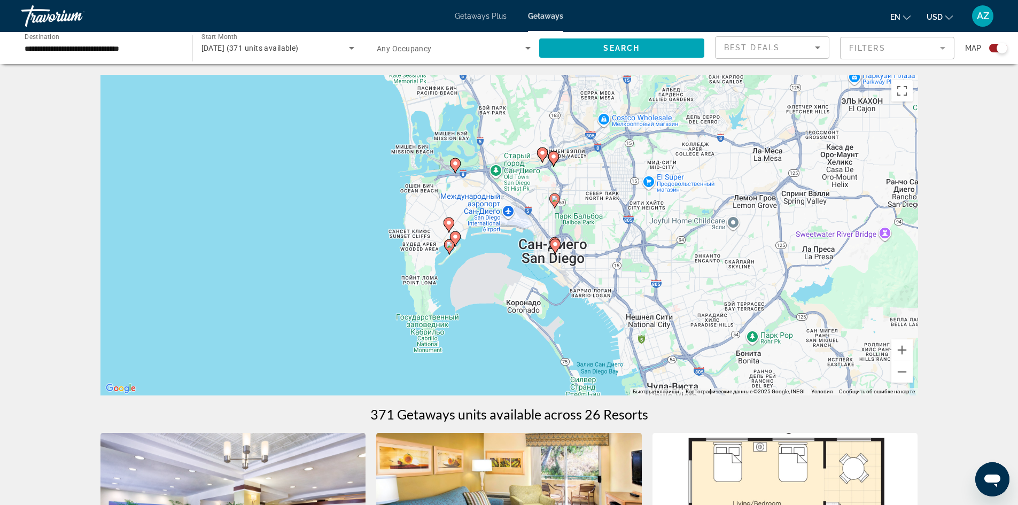
drag, startPoint x: 607, startPoint y: 281, endPoint x: 640, endPoint y: 207, distance: 80.7
click at [640, 207] on div "Чтобы активировать перетаскивание с помощью клавиатуры, нажмите Alt + Ввод. Пос…" at bounding box center [510, 235] width 818 height 321
click at [447, 245] on image "Main content" at bounding box center [449, 244] width 6 height 6
type input "**********"
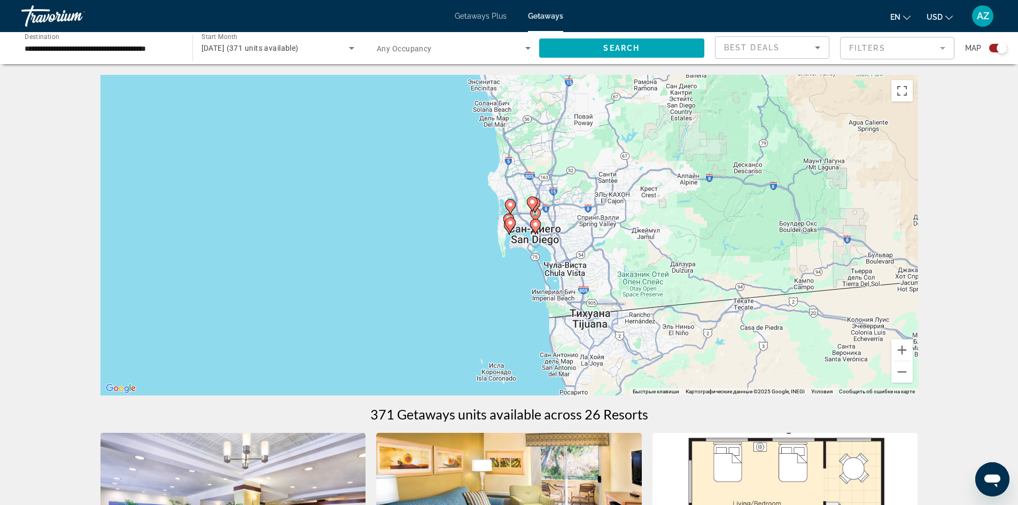
click at [509, 225] on image "Main content" at bounding box center [510, 223] width 6 height 6
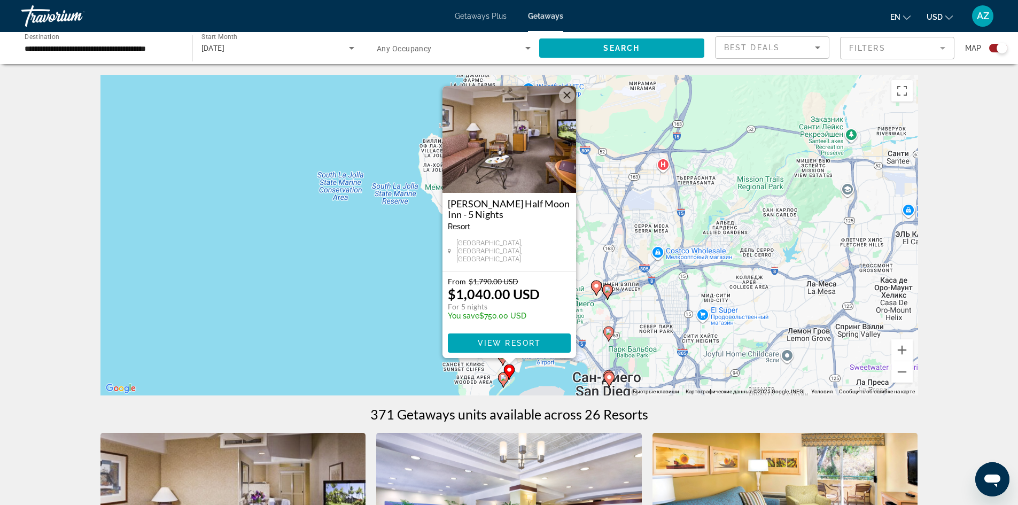
click at [565, 96] on button "Закрыть" at bounding box center [567, 95] width 16 height 16
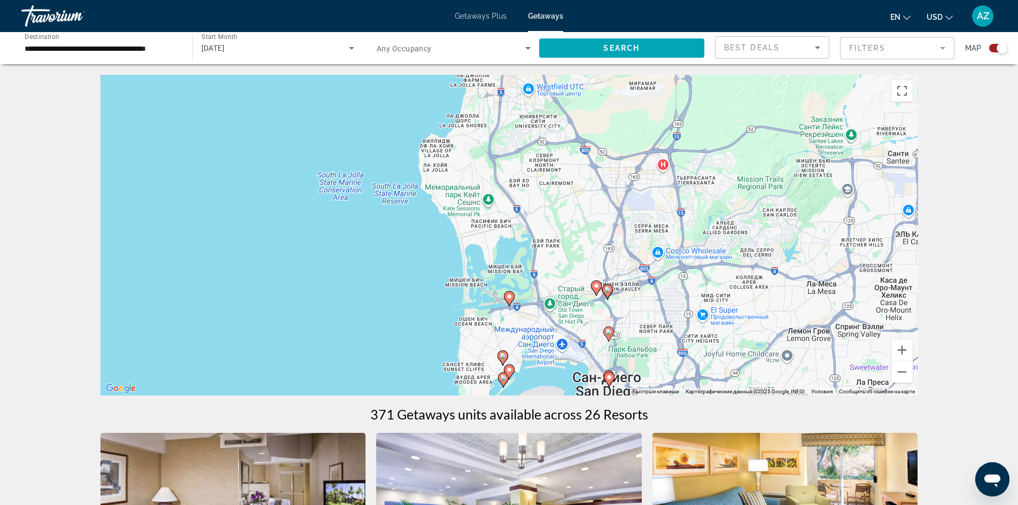
click at [509, 298] on image "Main content" at bounding box center [509, 297] width 6 height 6
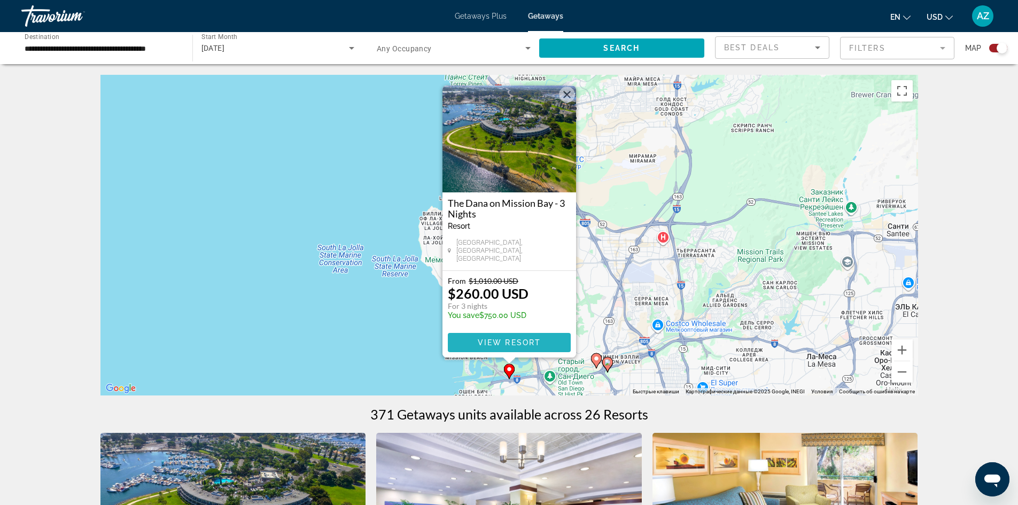
click at [506, 341] on span "View Resort" at bounding box center [508, 342] width 63 height 9
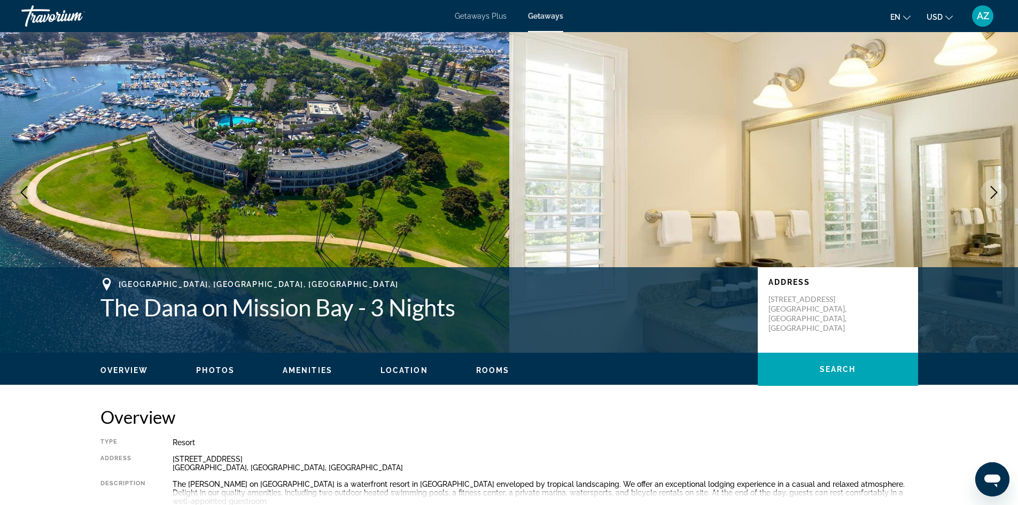
click at [988, 192] on icon "Next image" at bounding box center [994, 192] width 13 height 13
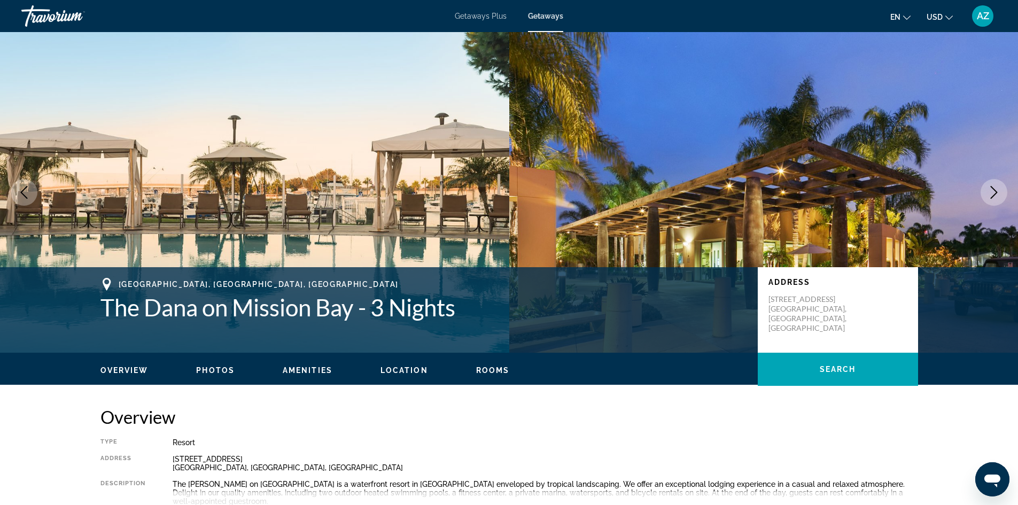
click at [988, 192] on icon "Next image" at bounding box center [994, 192] width 13 height 13
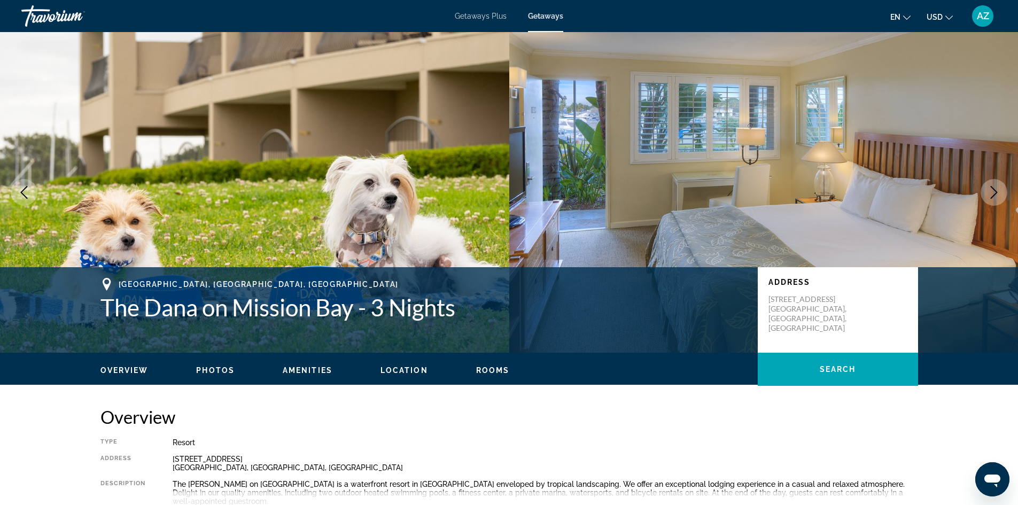
click at [988, 192] on icon "Next image" at bounding box center [994, 192] width 13 height 13
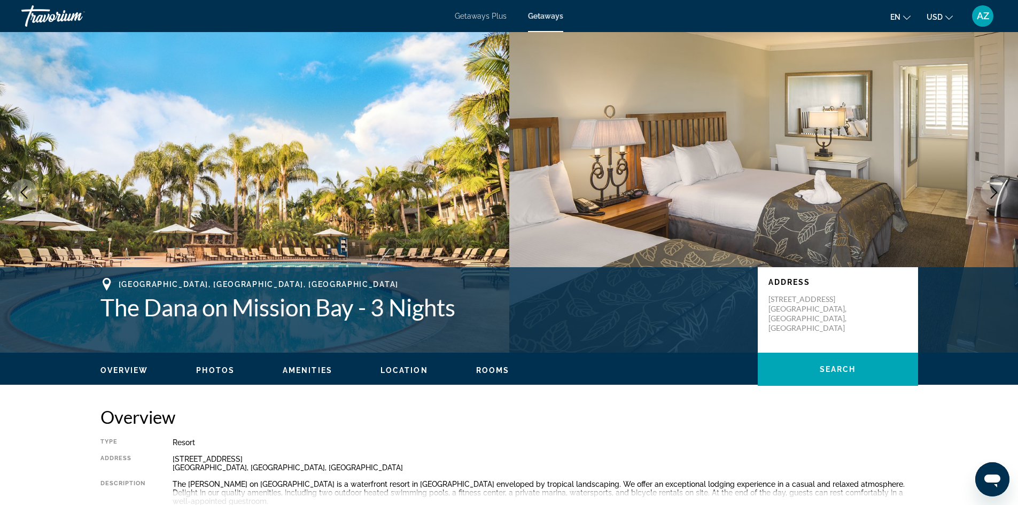
click at [988, 192] on icon "Next image" at bounding box center [994, 192] width 13 height 13
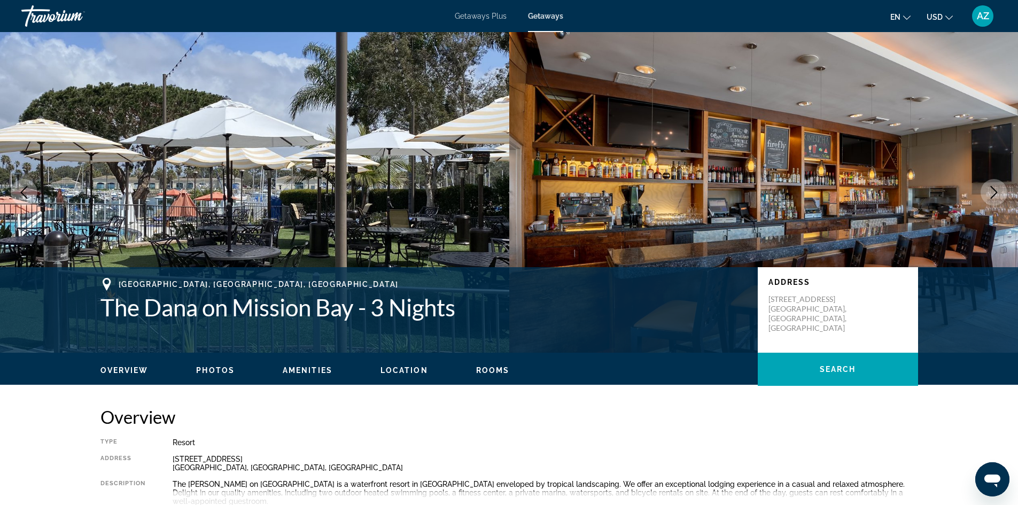
click at [988, 192] on icon "Next image" at bounding box center [994, 192] width 13 height 13
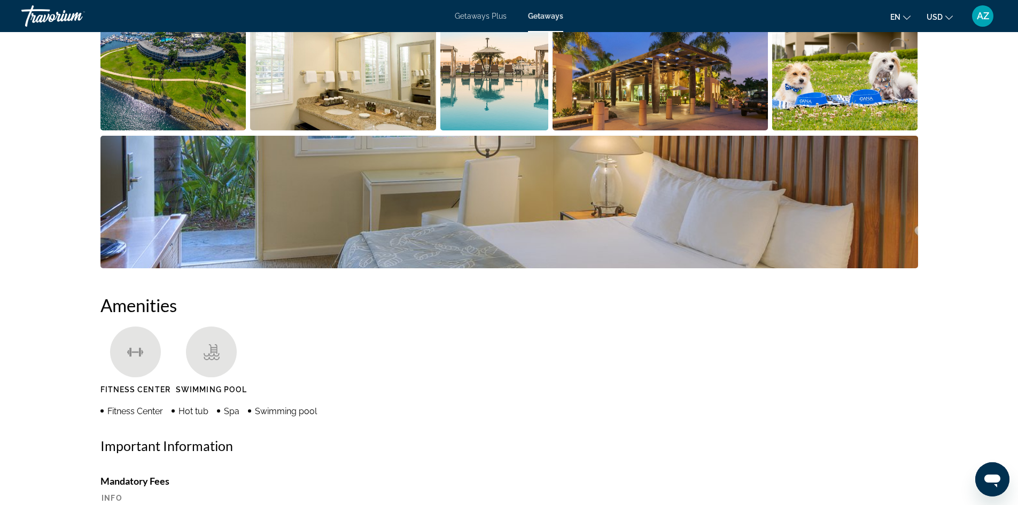
scroll to position [428, 0]
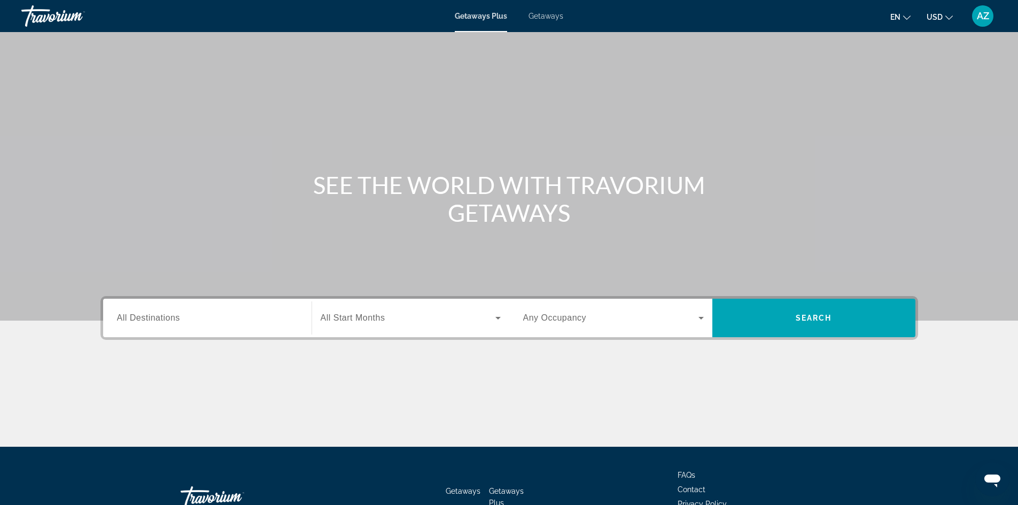
click at [560, 15] on span "Getaways" at bounding box center [546, 16] width 35 height 9
click at [255, 308] on div "Search widget" at bounding box center [207, 318] width 181 height 30
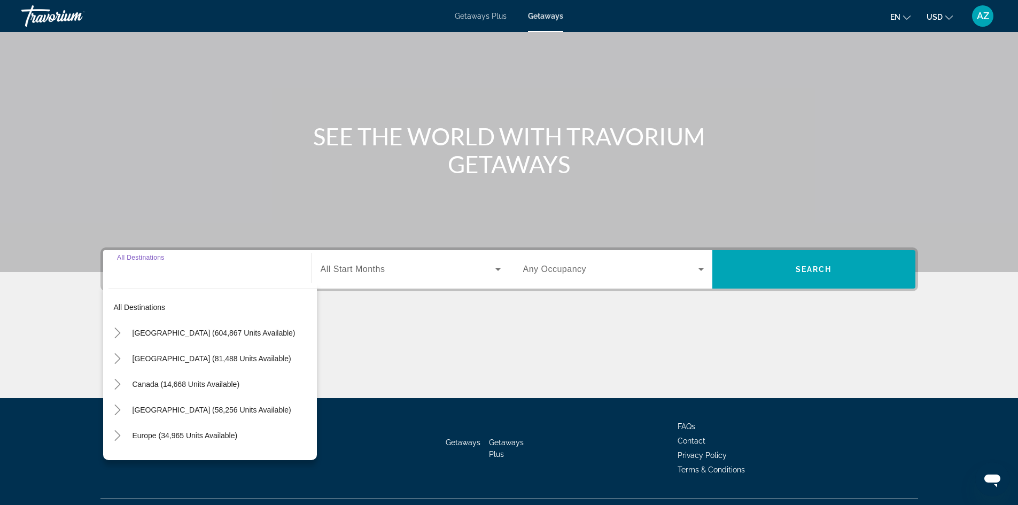
scroll to position [73, 0]
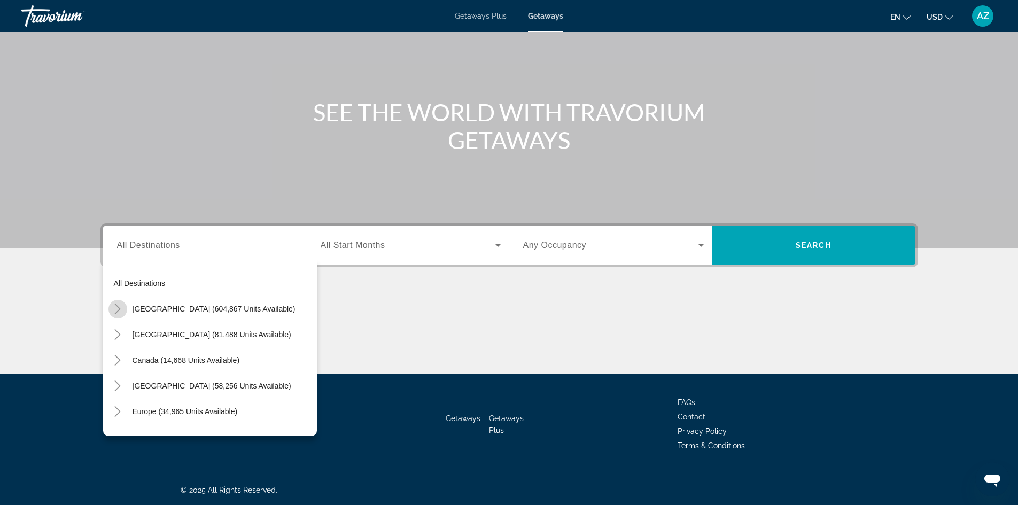
click at [121, 305] on icon "Toggle United States (604,867 units available)" at bounding box center [117, 309] width 11 height 11
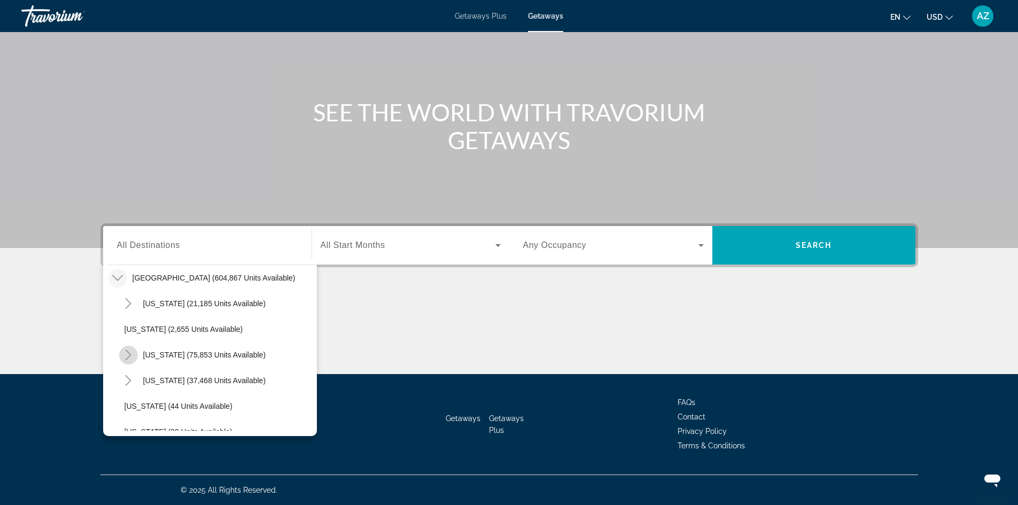
click at [131, 356] on icon "Toggle California (75,853 units available)" at bounding box center [128, 355] width 11 height 11
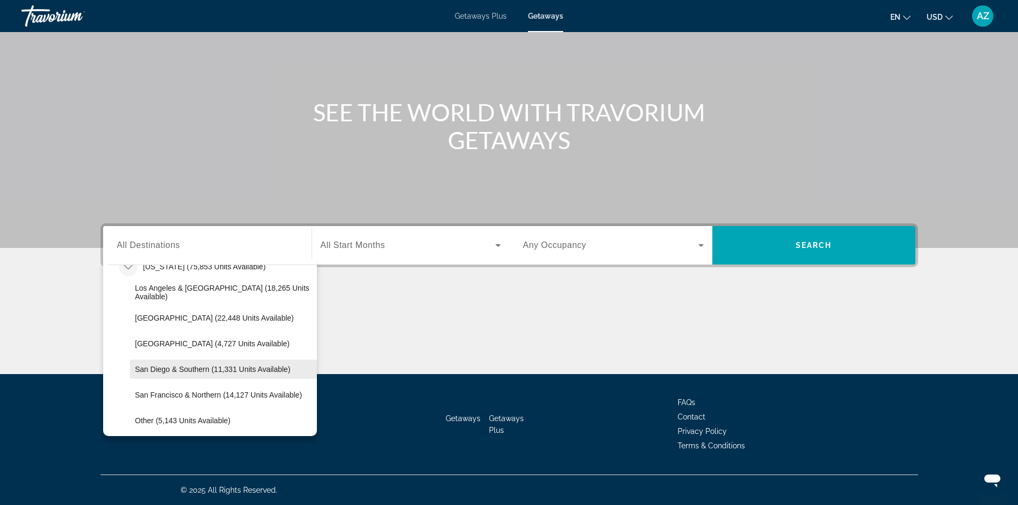
scroll to position [138, 0]
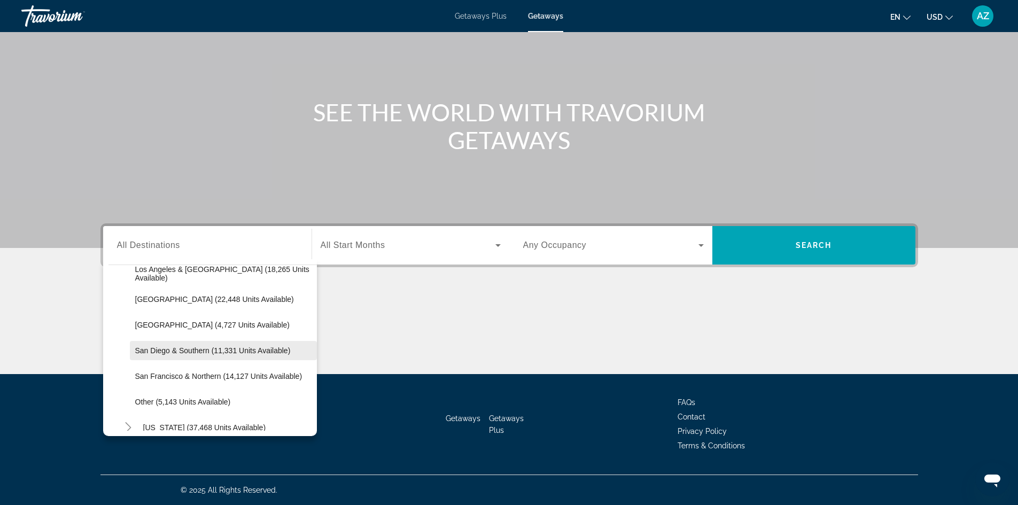
click at [164, 357] on span "Search widget" at bounding box center [223, 351] width 187 height 26
type input "**********"
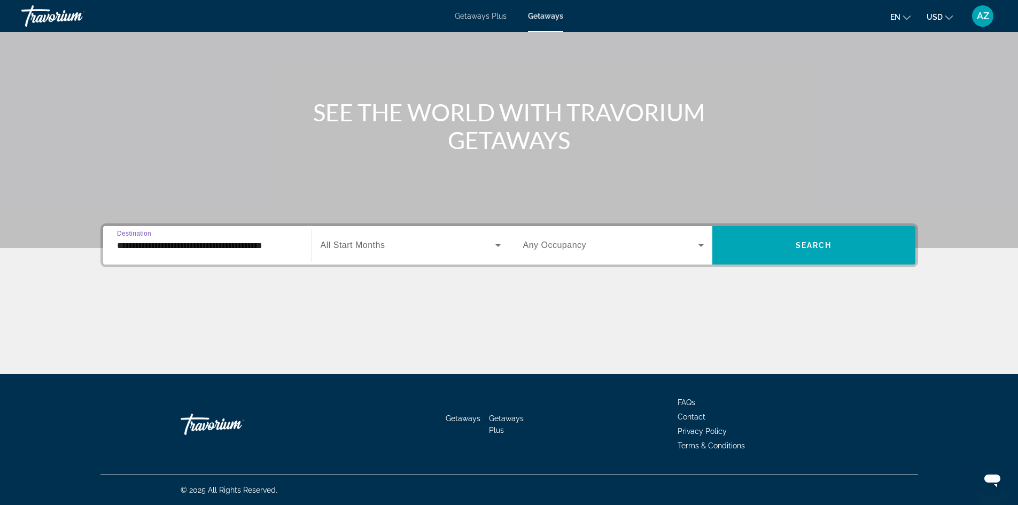
click at [353, 245] on span "All Start Months" at bounding box center [353, 245] width 65 height 9
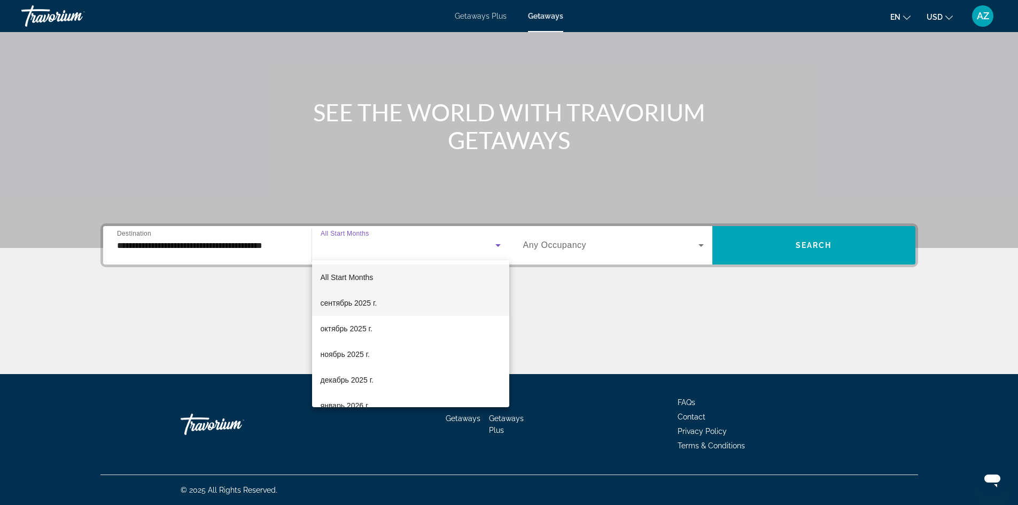
click at [340, 307] on span "сентябрь 2025 г." at bounding box center [349, 303] width 57 height 13
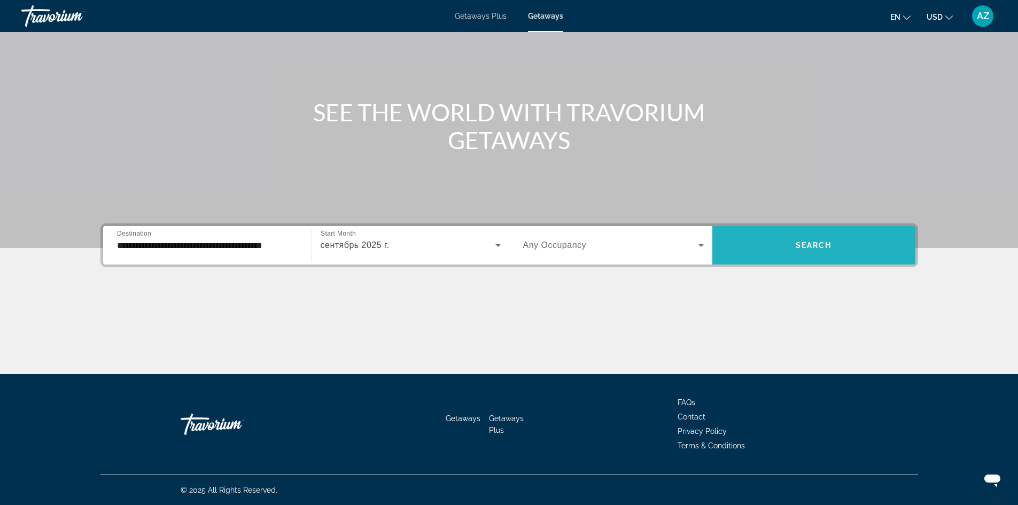
click at [834, 250] on span "Search widget" at bounding box center [814, 246] width 203 height 26
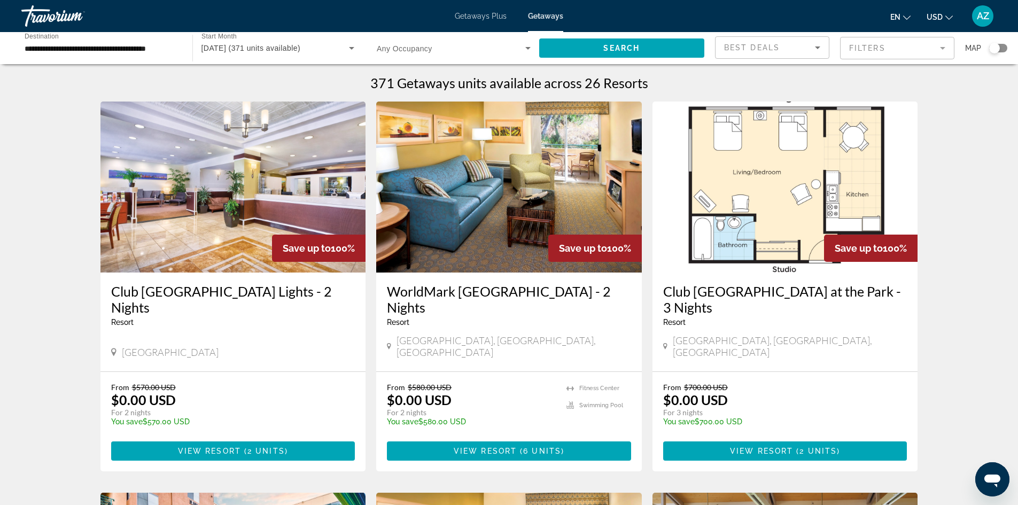
click at [703, 290] on h3 "Club Wyndham Inn at the Park - 3 Nights" at bounding box center [785, 299] width 244 height 32
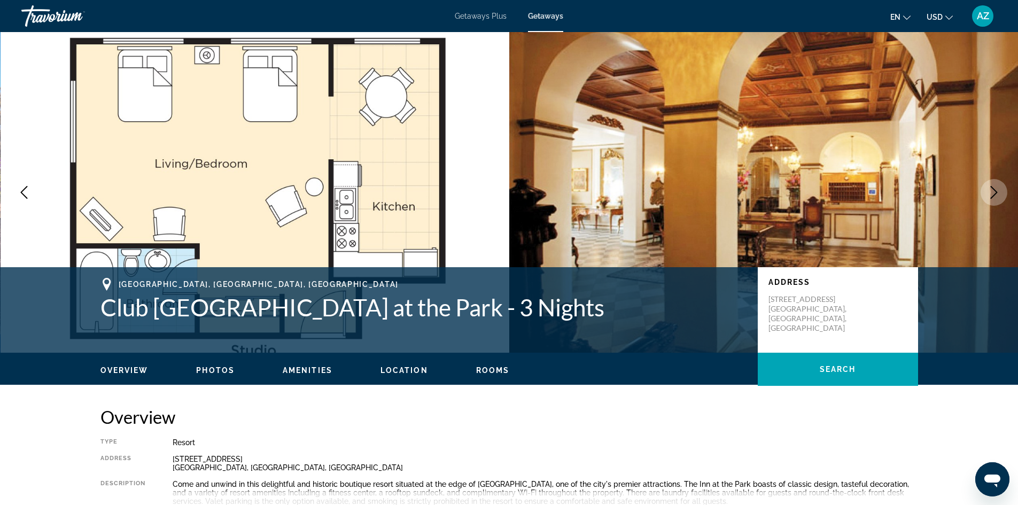
click at [995, 190] on icon "Next image" at bounding box center [994, 192] width 13 height 13
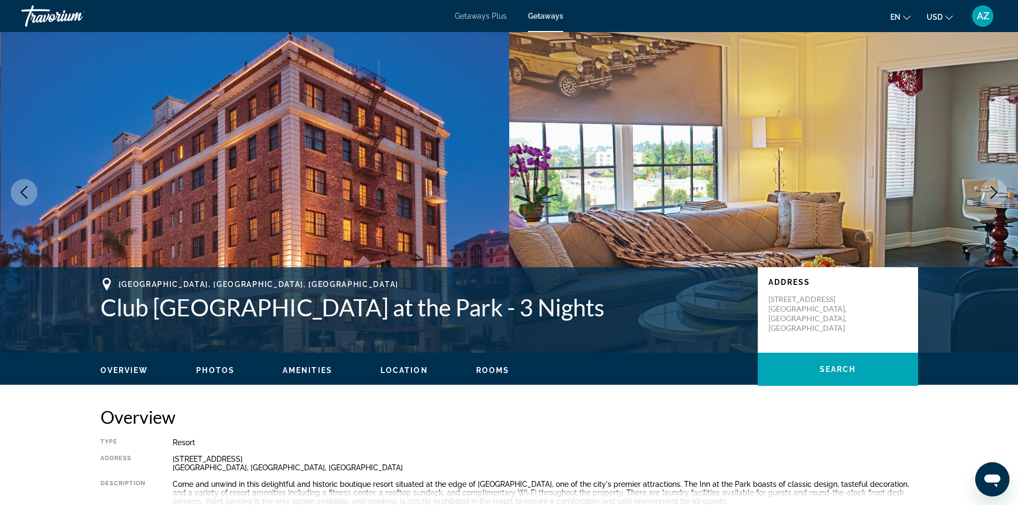
click at [995, 190] on icon "Next image" at bounding box center [994, 192] width 13 height 13
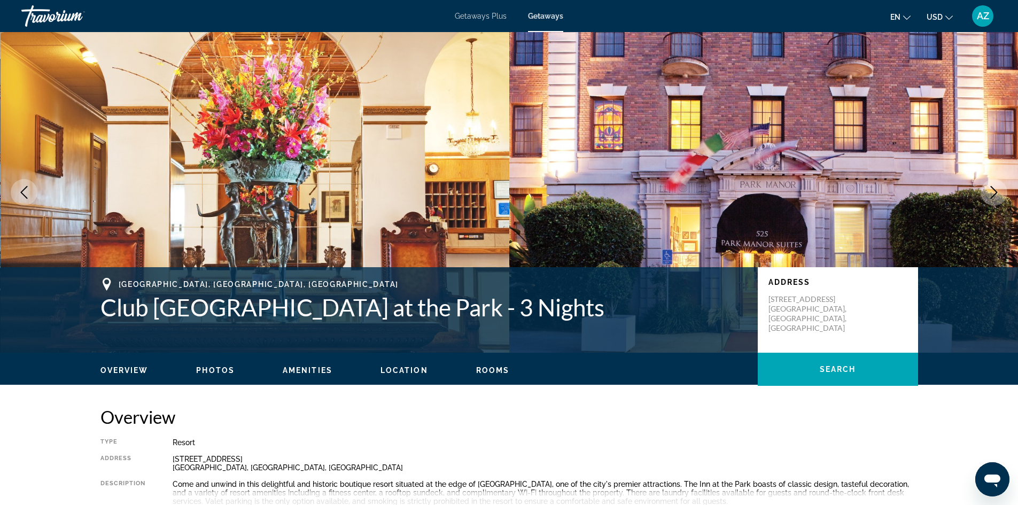
click at [995, 190] on icon "Next image" at bounding box center [994, 192] width 13 height 13
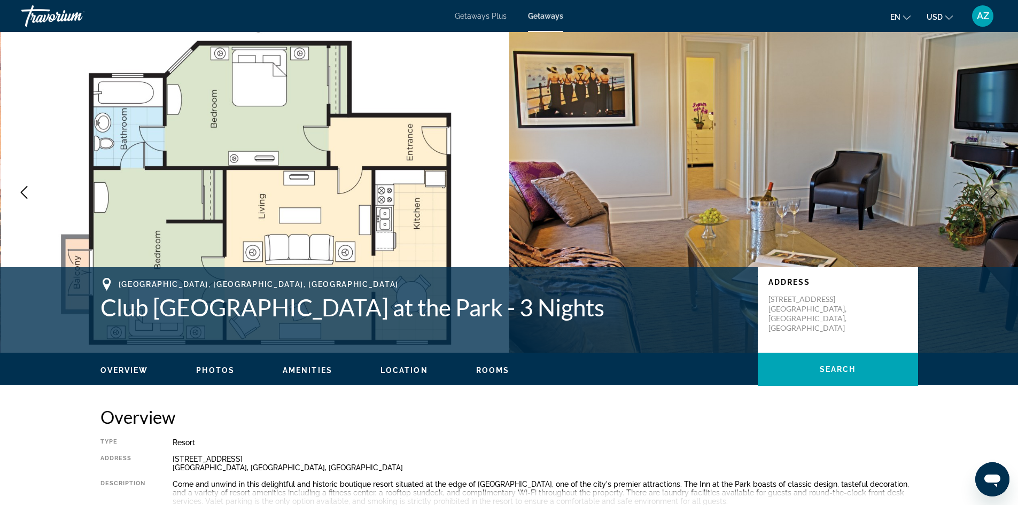
click at [995, 190] on icon "Next image" at bounding box center [994, 192] width 13 height 13
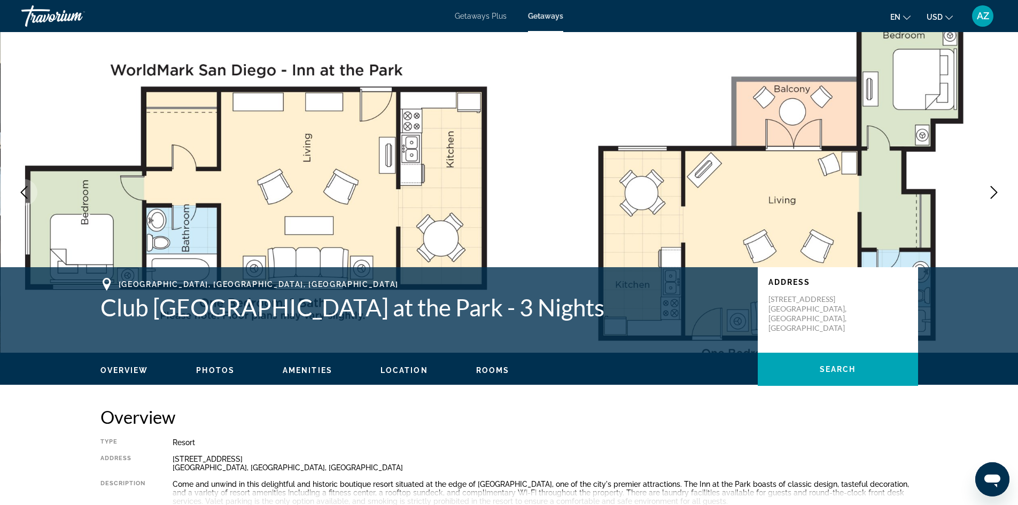
click at [995, 190] on icon "Next image" at bounding box center [994, 192] width 13 height 13
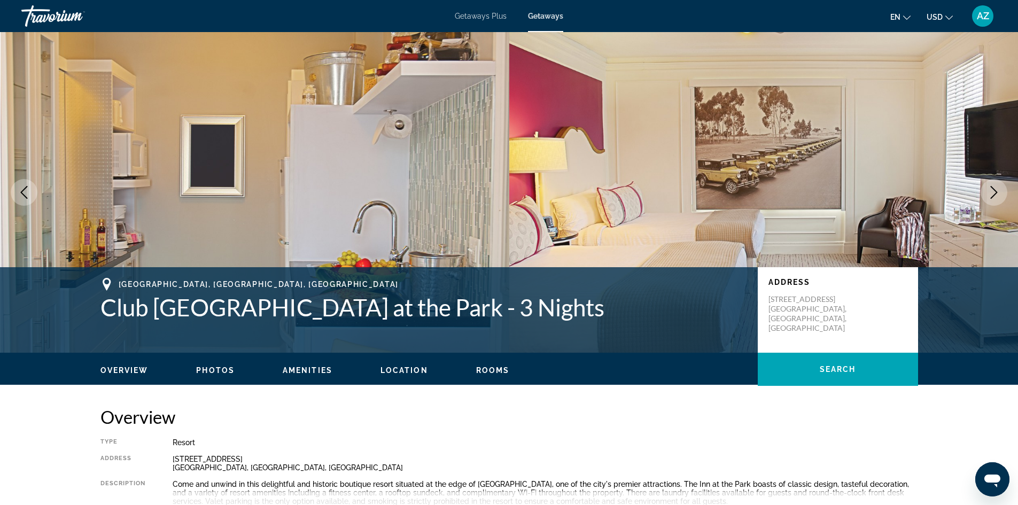
click at [996, 196] on icon "Next image" at bounding box center [994, 192] width 13 height 13
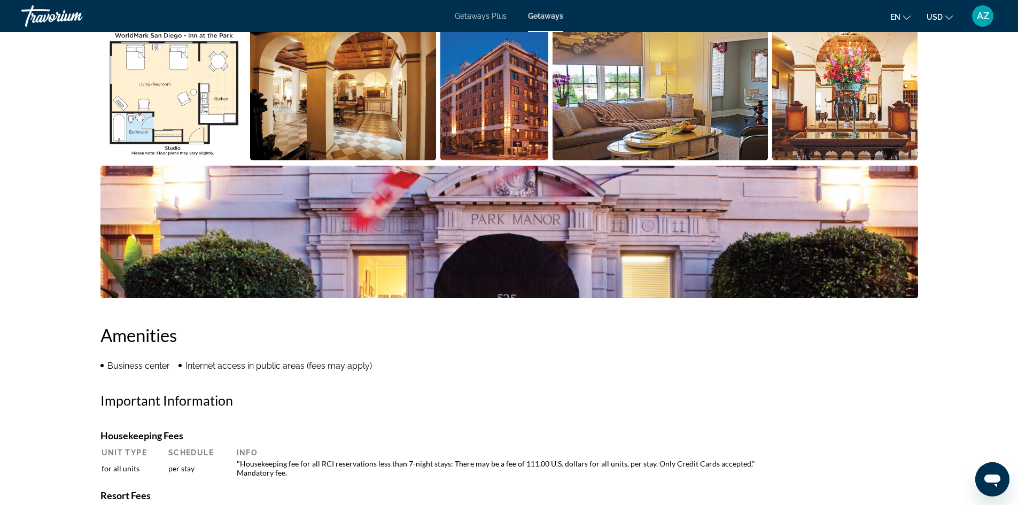
scroll to position [374, 0]
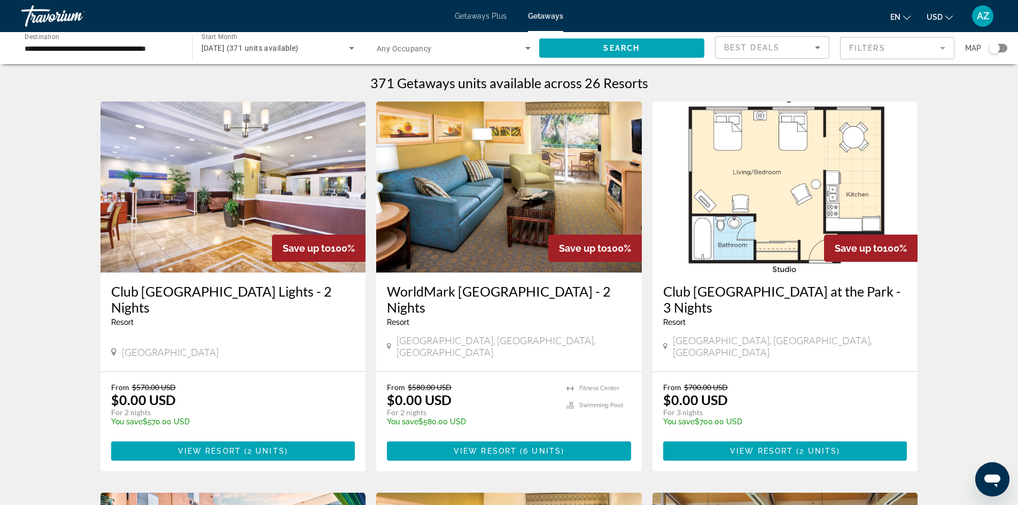
click at [150, 41] on div "**********" at bounding box center [102, 48] width 154 height 30
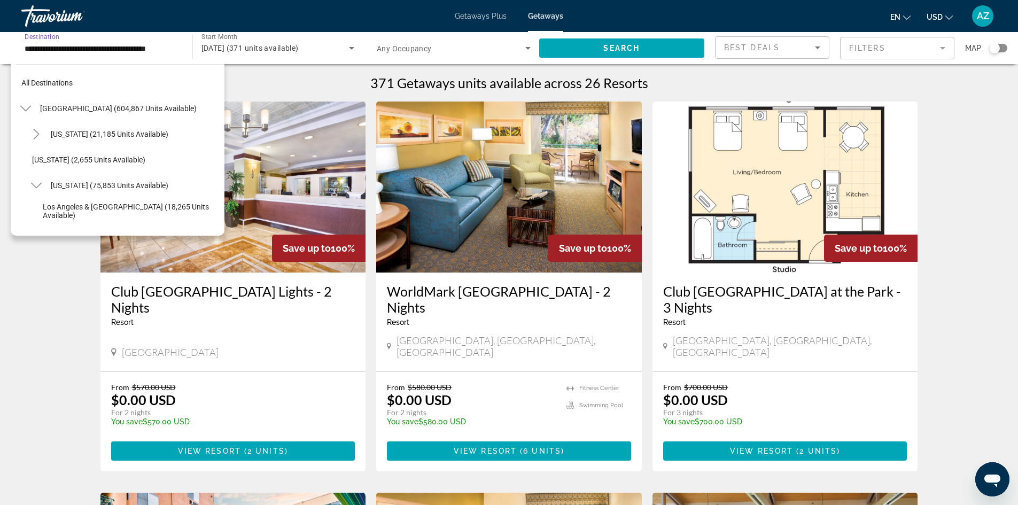
scroll to position [141, 0]
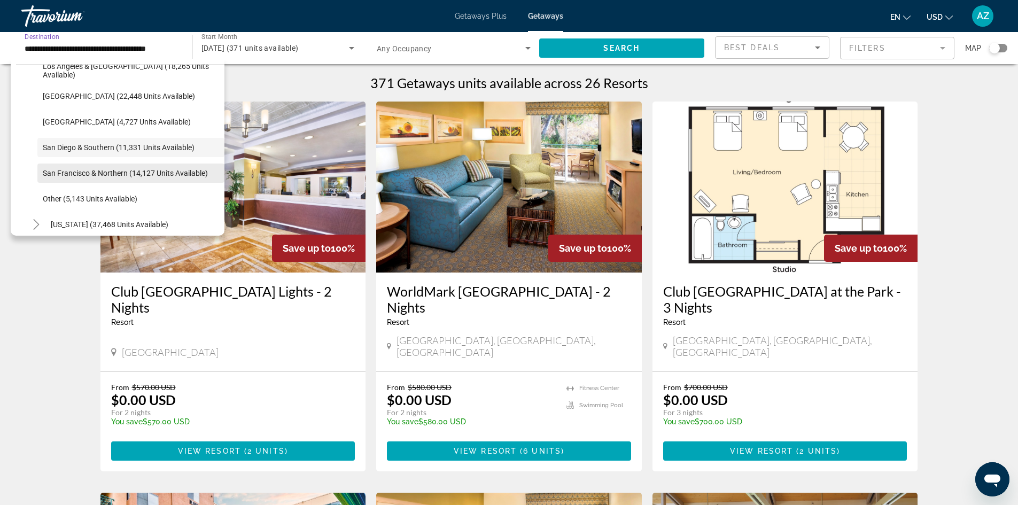
click at [59, 172] on span "San Francisco & Northern (14,127 units available)" at bounding box center [125, 173] width 165 height 9
type input "**********"
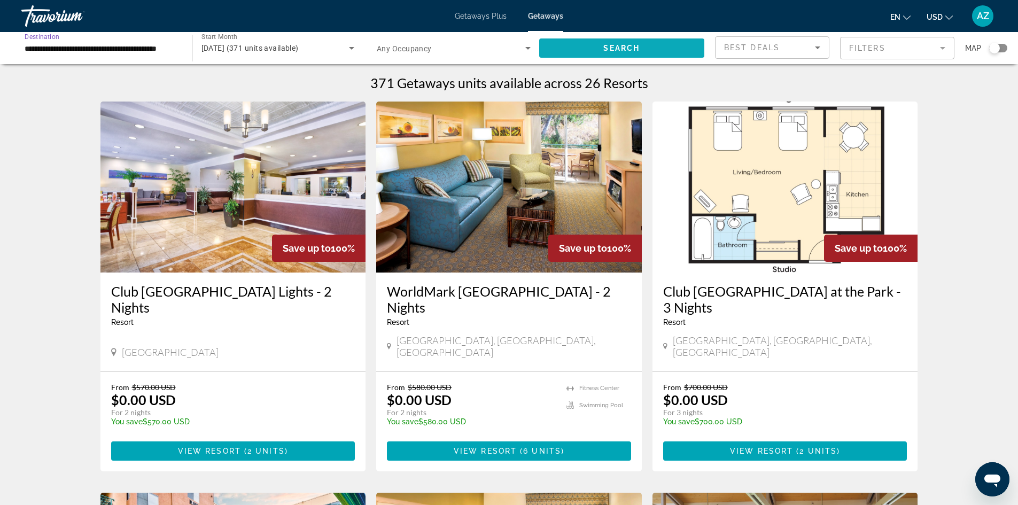
scroll to position [0, 0]
click at [599, 49] on span "Search widget" at bounding box center [622, 48] width 166 height 26
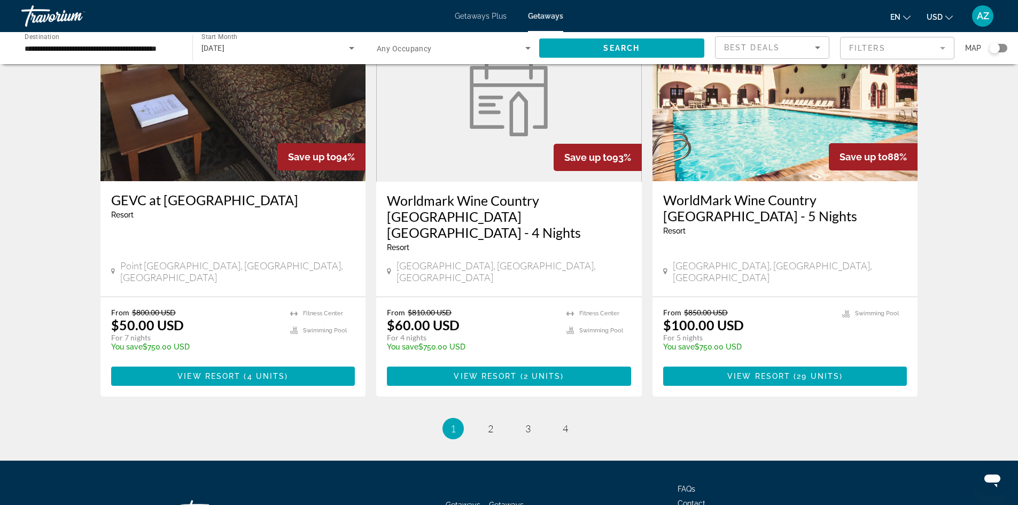
scroll to position [1289, 0]
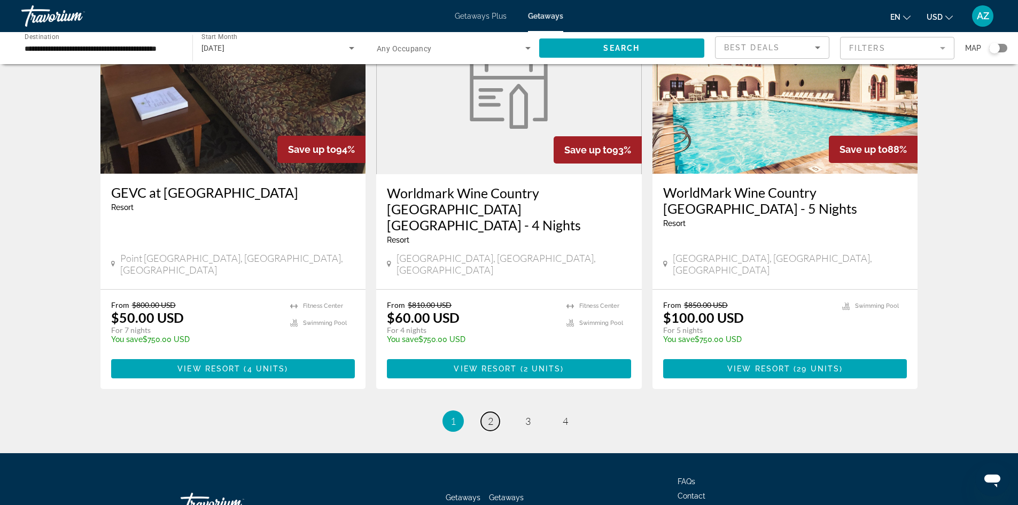
click at [491, 415] on span "2" at bounding box center [490, 421] width 5 height 12
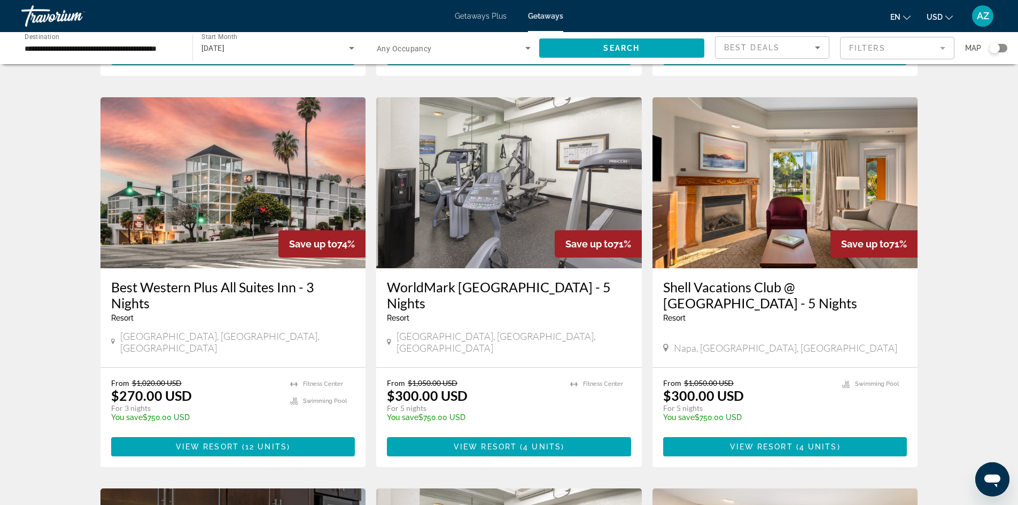
scroll to position [802, 0]
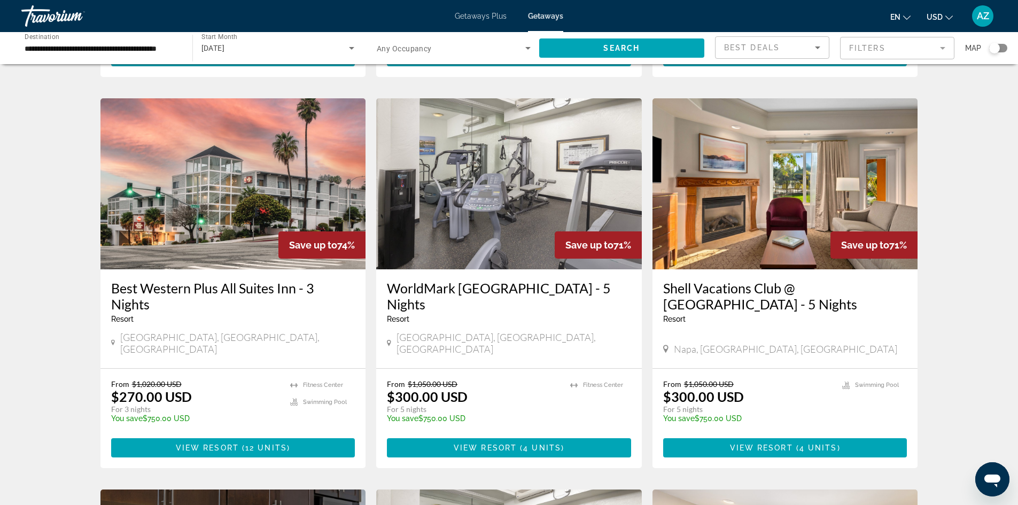
click at [691, 280] on h3 "Shell Vacations Club @ Vino Bello Resort - 5 Nights" at bounding box center [785, 296] width 244 height 32
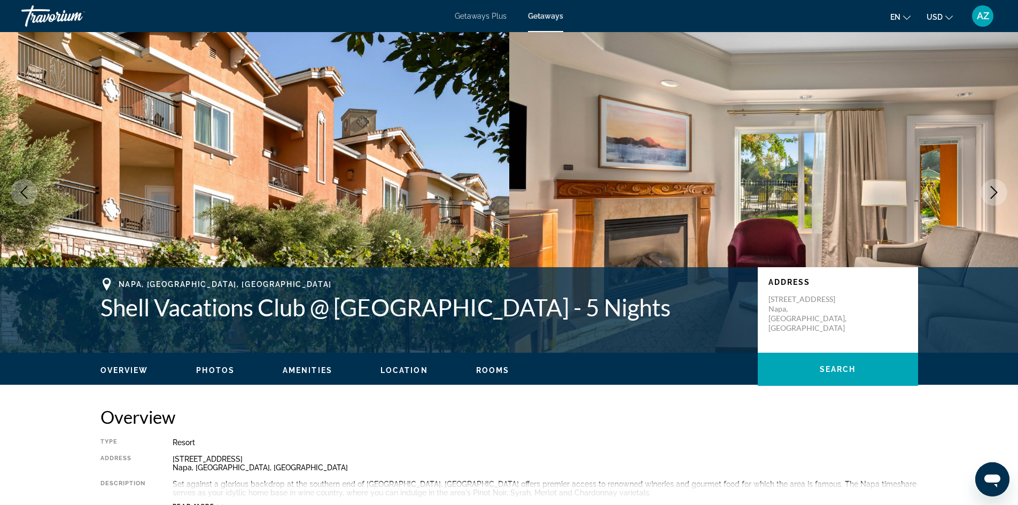
click at [989, 191] on icon "Next image" at bounding box center [994, 192] width 13 height 13
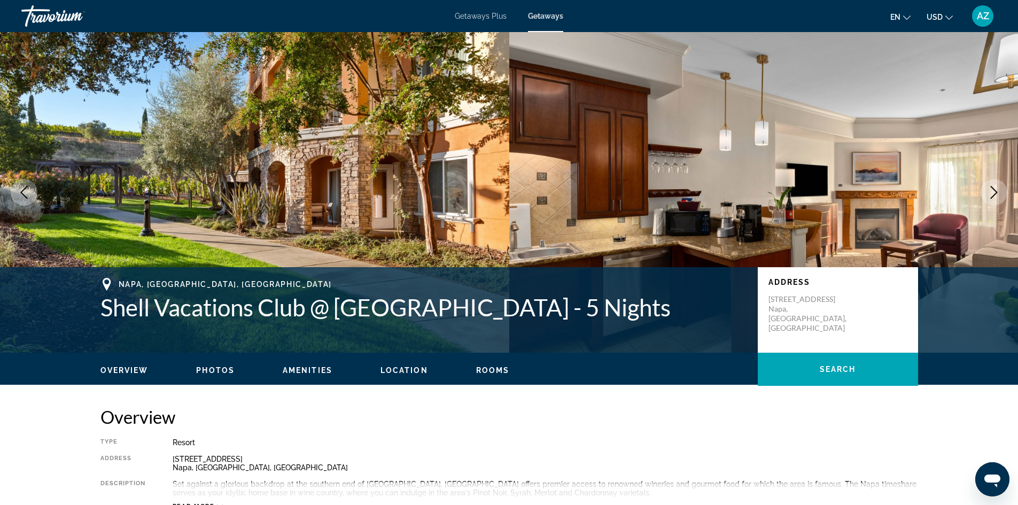
click at [989, 191] on icon "Next image" at bounding box center [994, 192] width 13 height 13
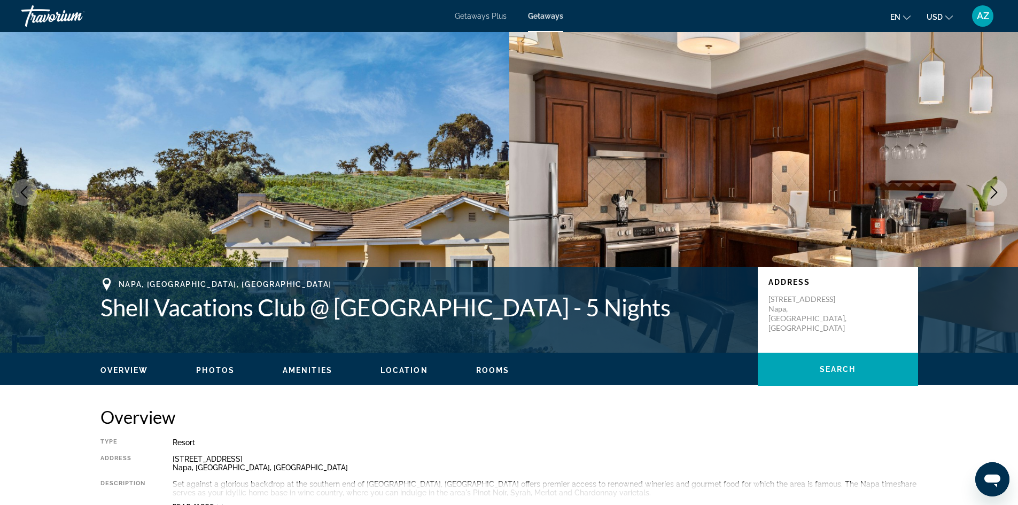
click at [989, 191] on icon "Next image" at bounding box center [994, 192] width 13 height 13
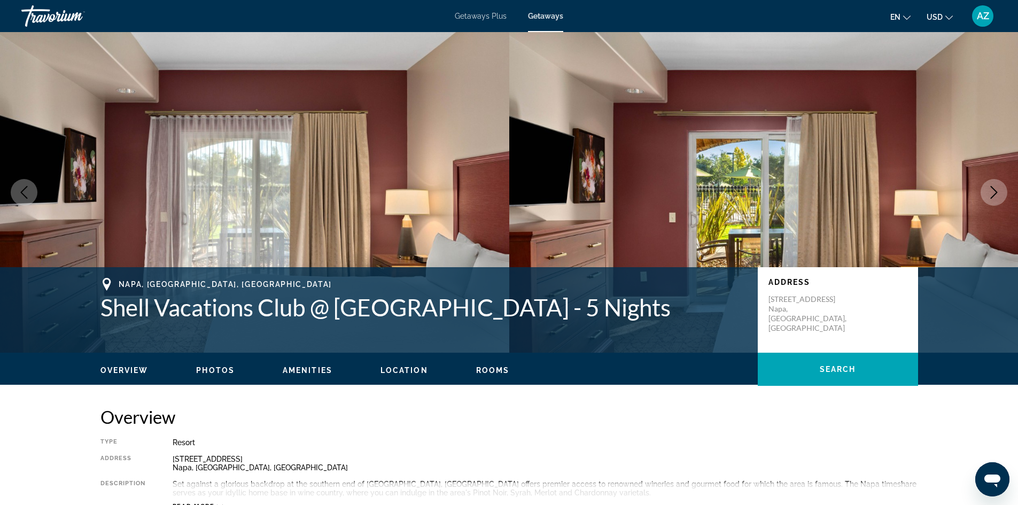
click at [989, 191] on icon "Next image" at bounding box center [994, 192] width 13 height 13
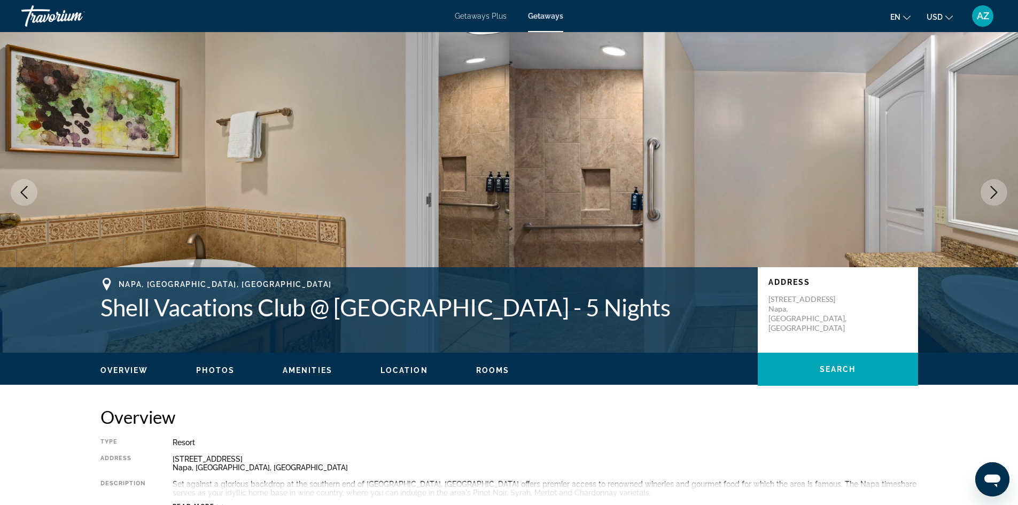
click at [989, 191] on icon "Next image" at bounding box center [994, 192] width 13 height 13
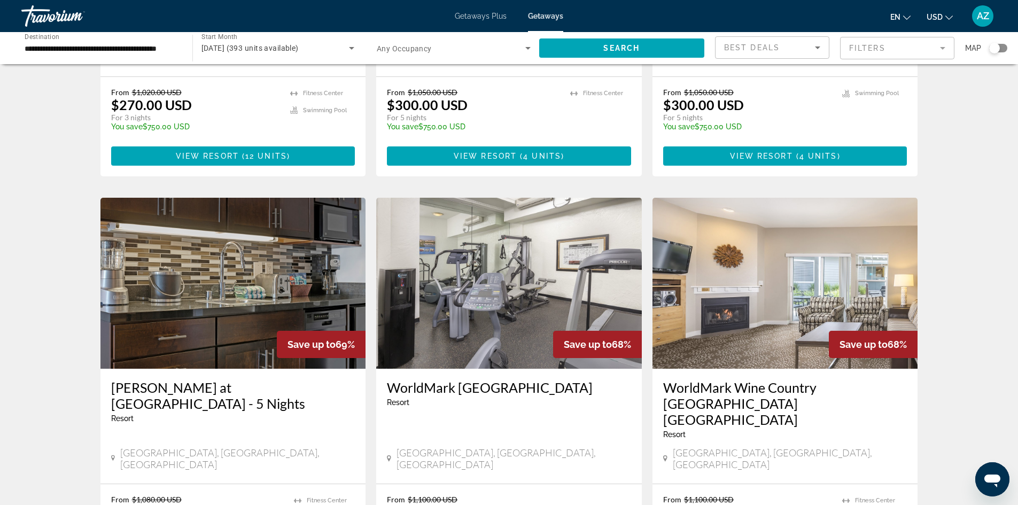
scroll to position [1235, 0]
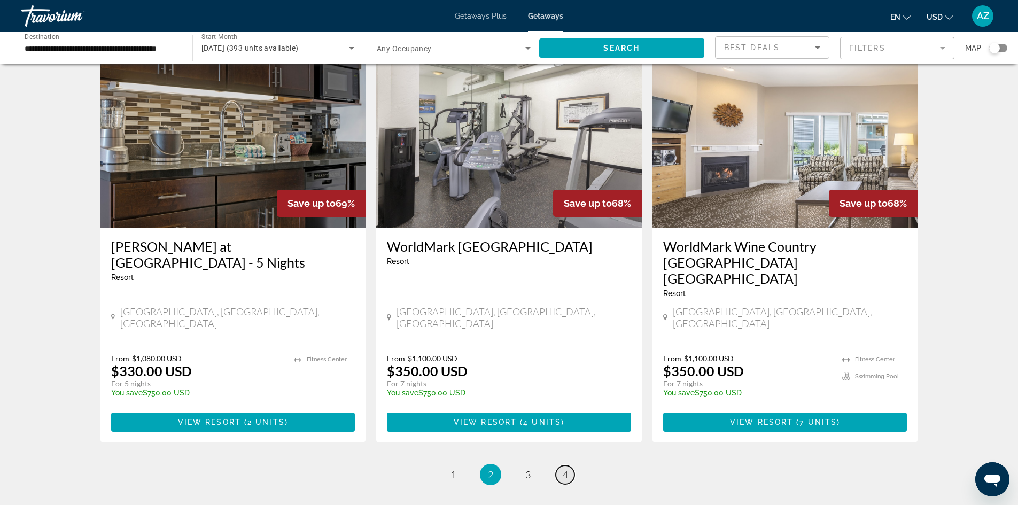
click at [563, 469] on span "4" at bounding box center [565, 475] width 5 height 12
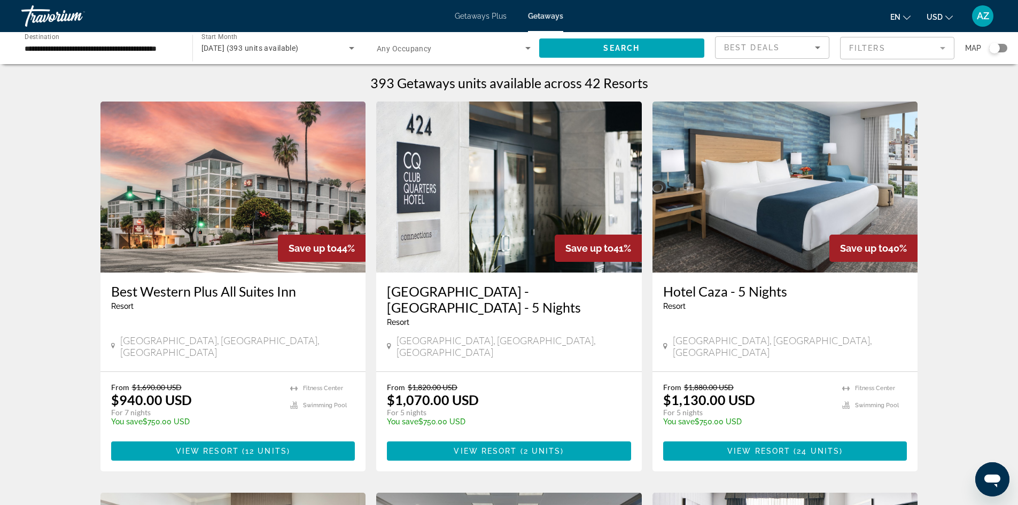
click at [86, 45] on input "**********" at bounding box center [102, 48] width 154 height 13
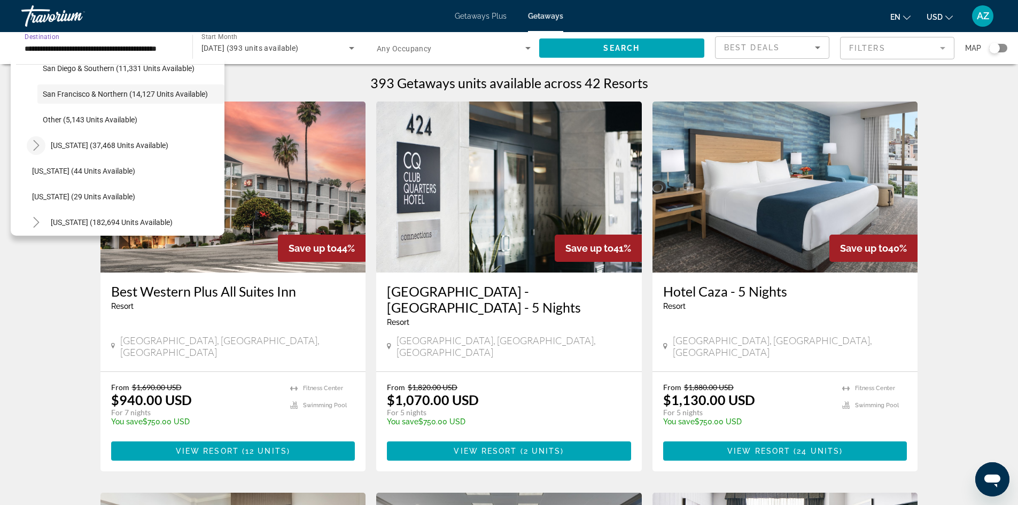
scroll to position [273, 0]
click at [40, 167] on icon "Toggle Florida (182,694 units available)" at bounding box center [36, 169] width 11 height 11
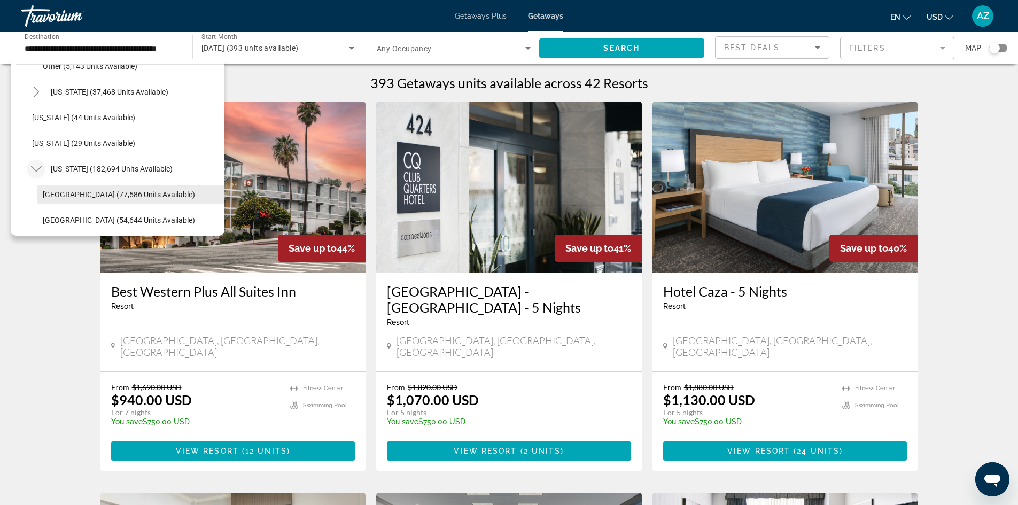
click at [70, 193] on span "Orlando & Disney Area (77,586 units available)" at bounding box center [119, 194] width 152 height 9
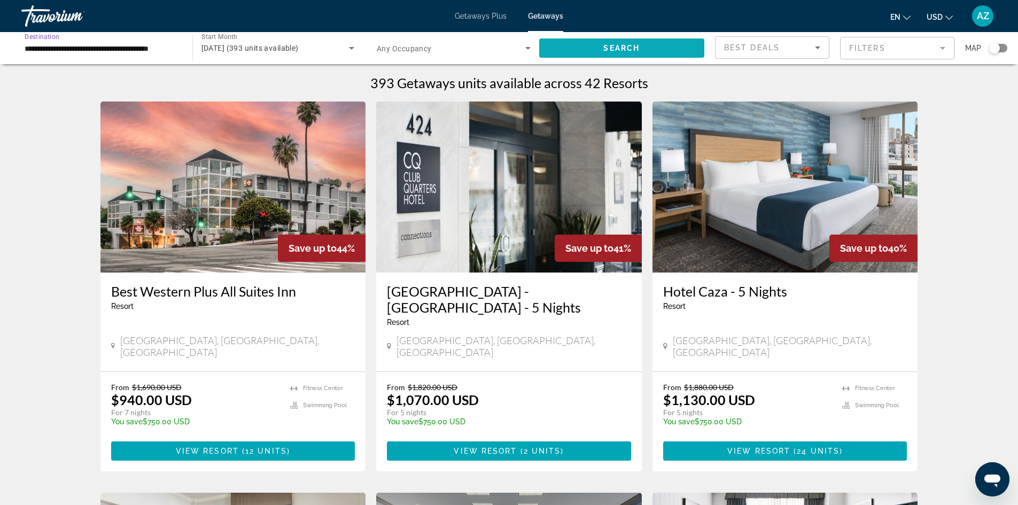
click at [626, 50] on span "Search" at bounding box center [622, 48] width 36 height 9
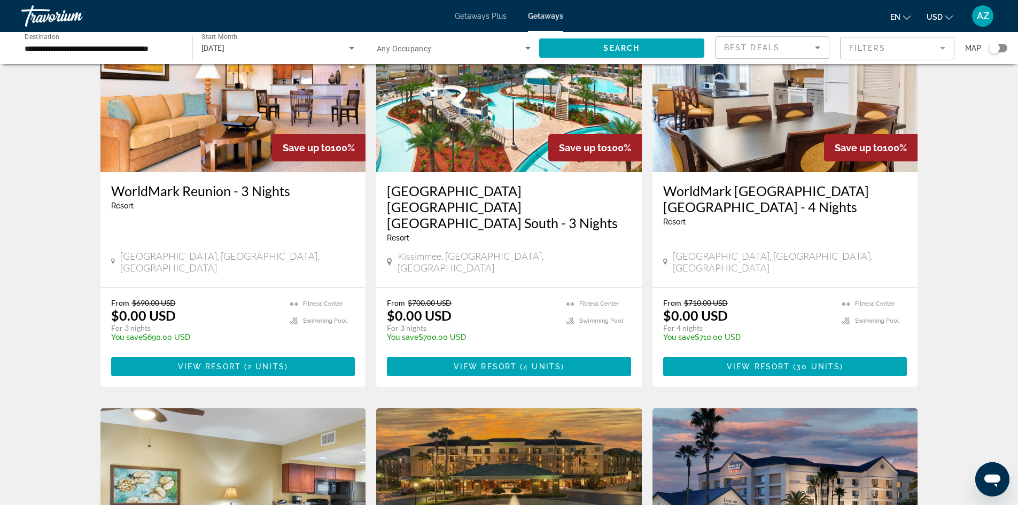
scroll to position [321, 0]
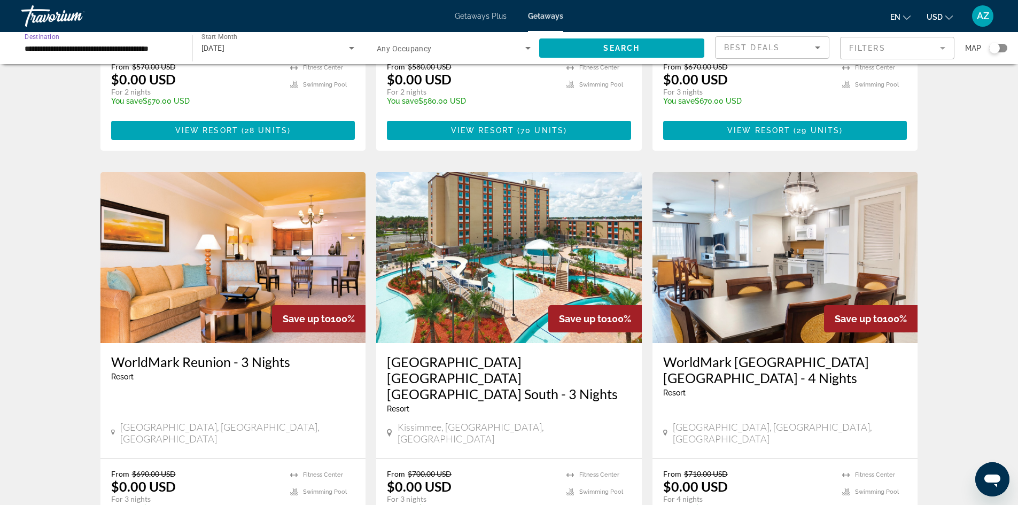
click at [85, 43] on input "**********" at bounding box center [102, 48] width 154 height 13
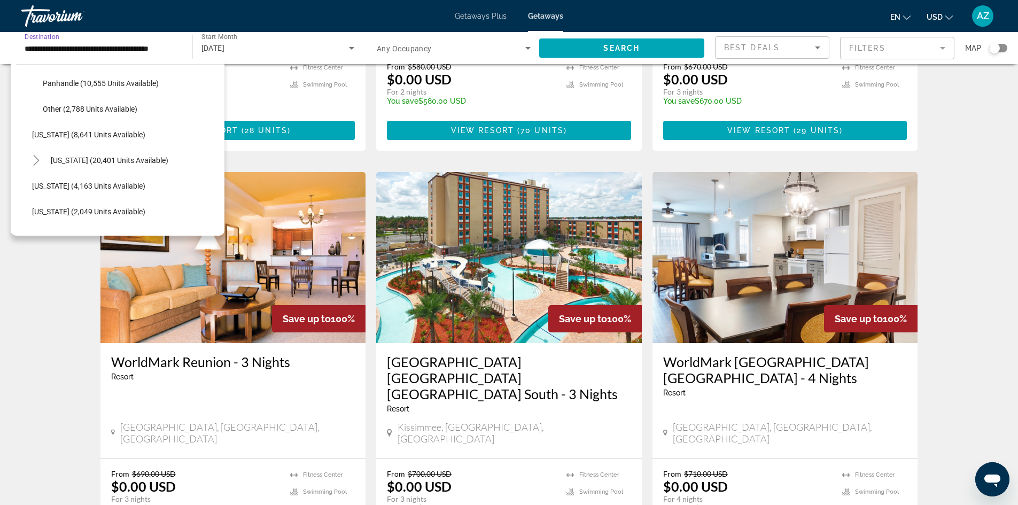
scroll to position [327, 0]
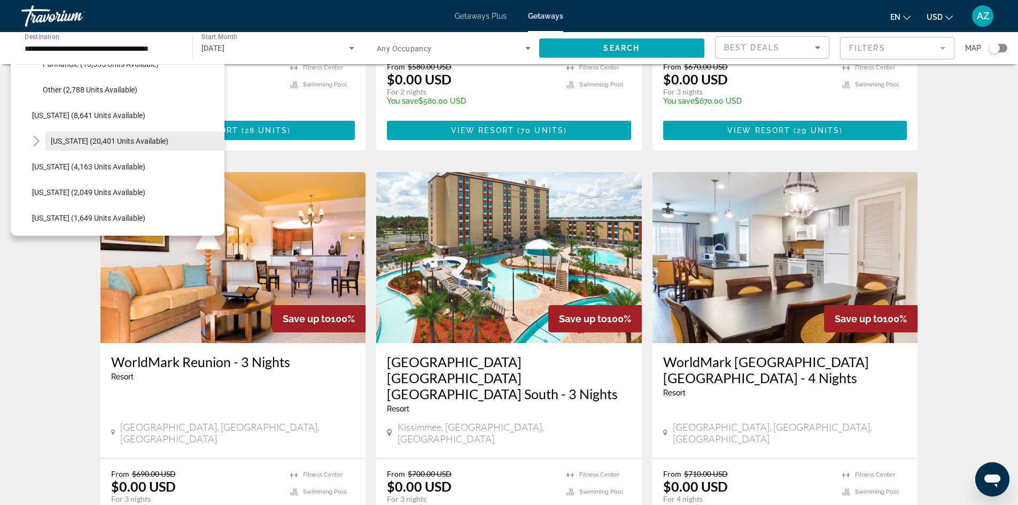
click at [57, 137] on span "Hawaii (20,401 units available)" at bounding box center [110, 141] width 118 height 9
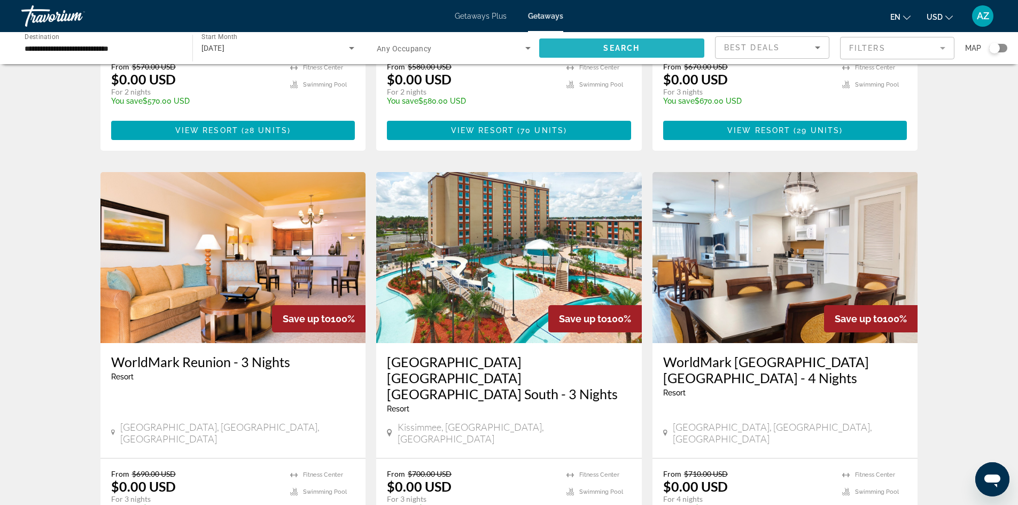
click at [657, 44] on span "Search widget" at bounding box center [622, 48] width 166 height 26
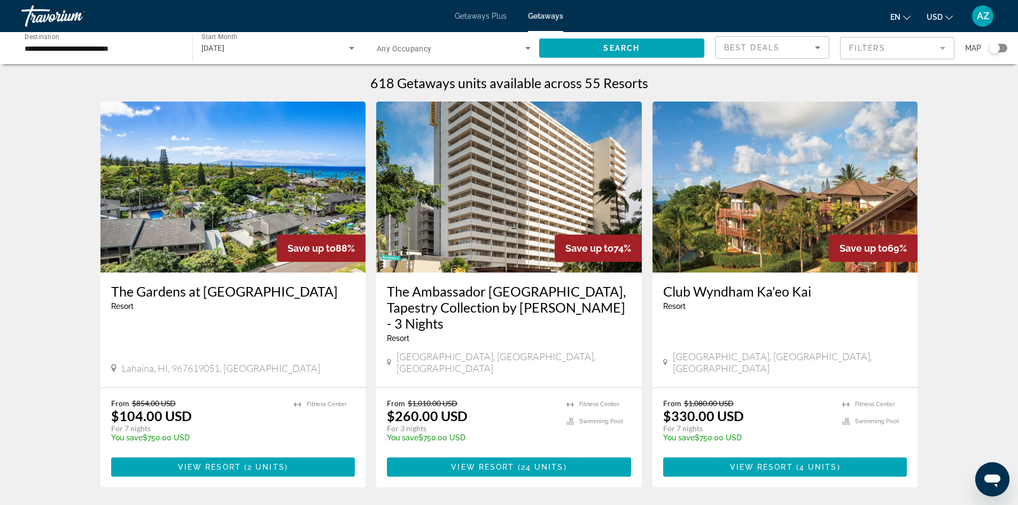
click at [90, 47] on input "**********" at bounding box center [102, 48] width 154 height 13
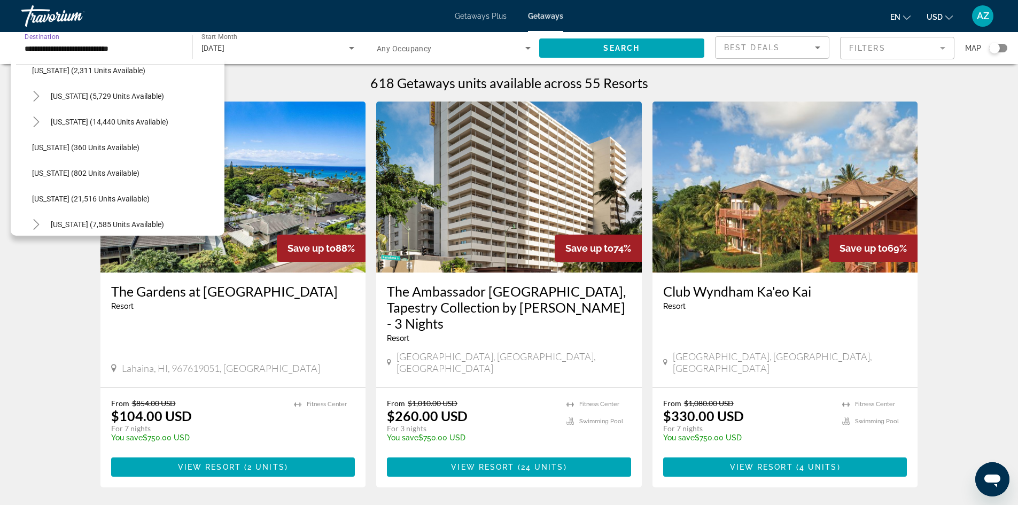
scroll to position [780, 0]
click at [36, 146] on icon "Toggle New York (5,729 units available)" at bounding box center [36, 149] width 11 height 11
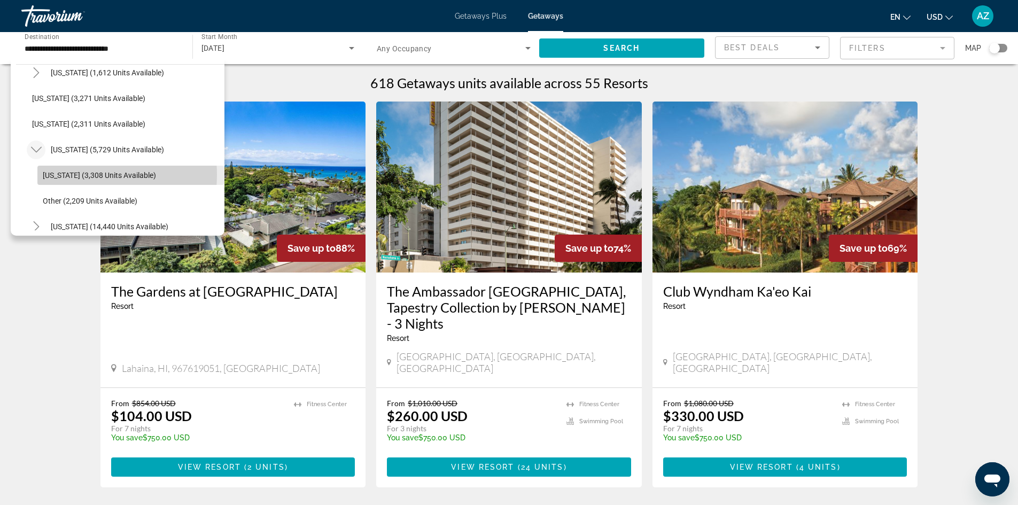
click at [67, 175] on span "New York (3,308 units available)" at bounding box center [99, 175] width 113 height 9
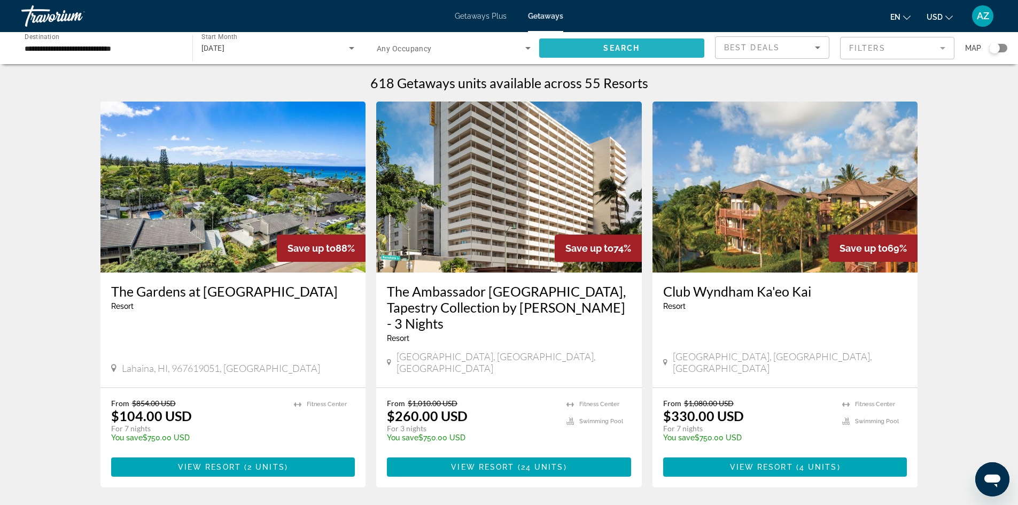
click at [604, 50] on span "Search" at bounding box center [622, 48] width 36 height 9
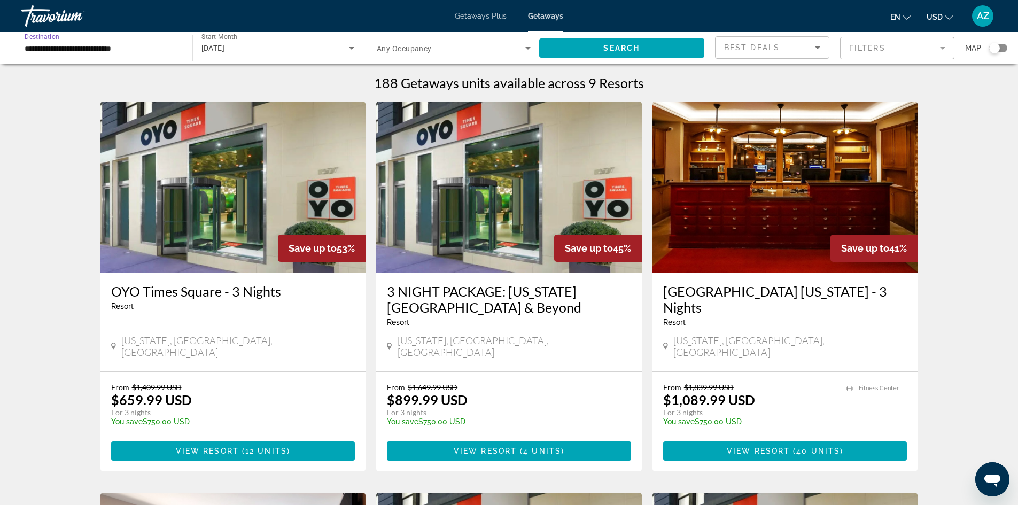
click at [158, 47] on input "**********" at bounding box center [102, 48] width 154 height 13
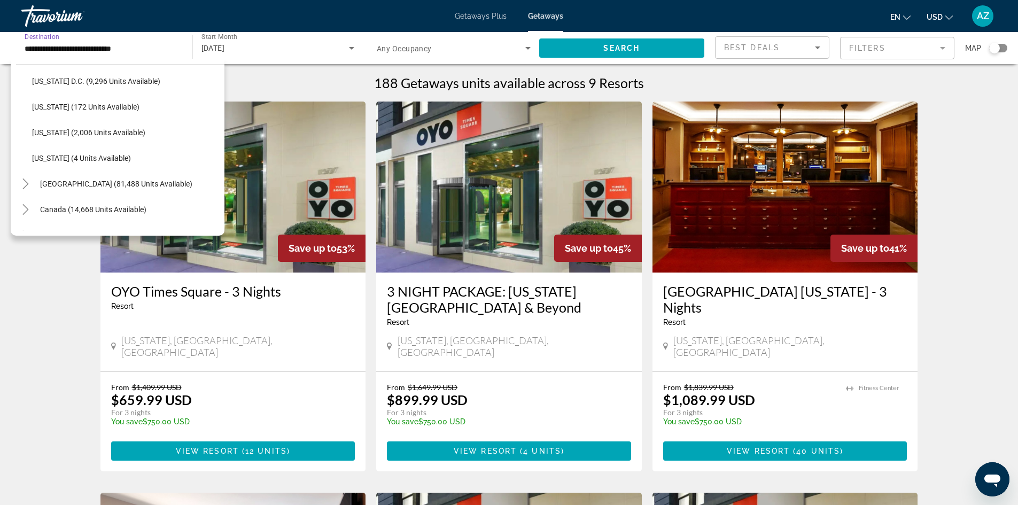
scroll to position [1186, 0]
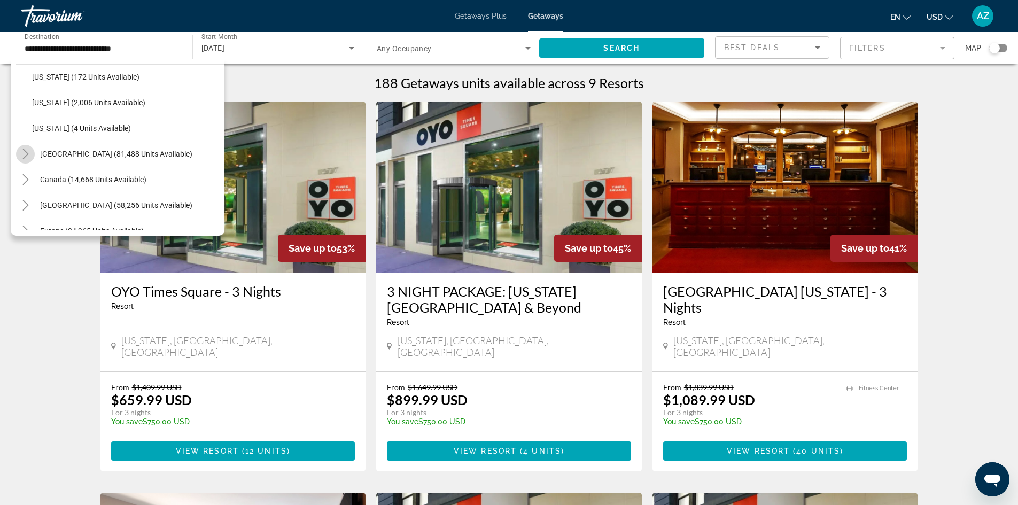
click at [30, 152] on icon "Toggle Mexico (81,488 units available)" at bounding box center [25, 154] width 11 height 11
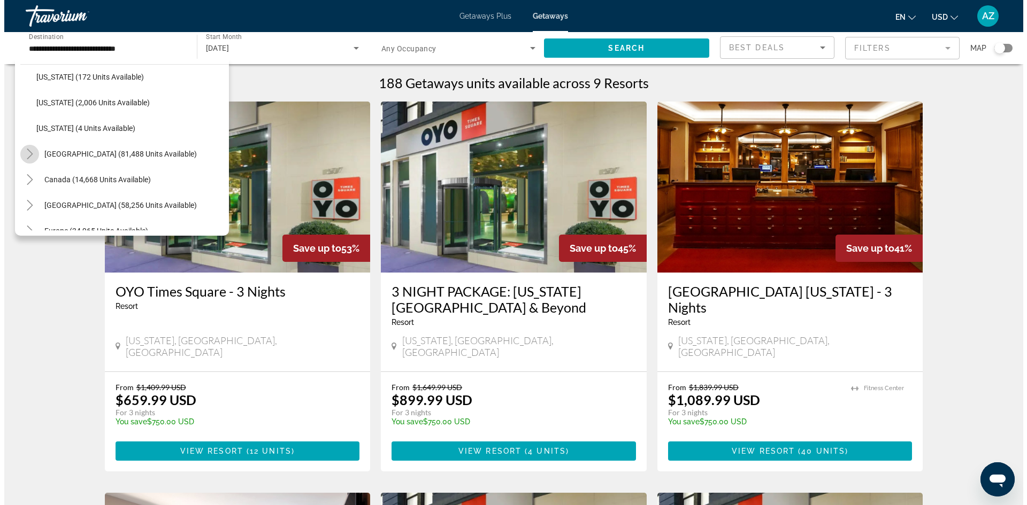
scroll to position [1263, 0]
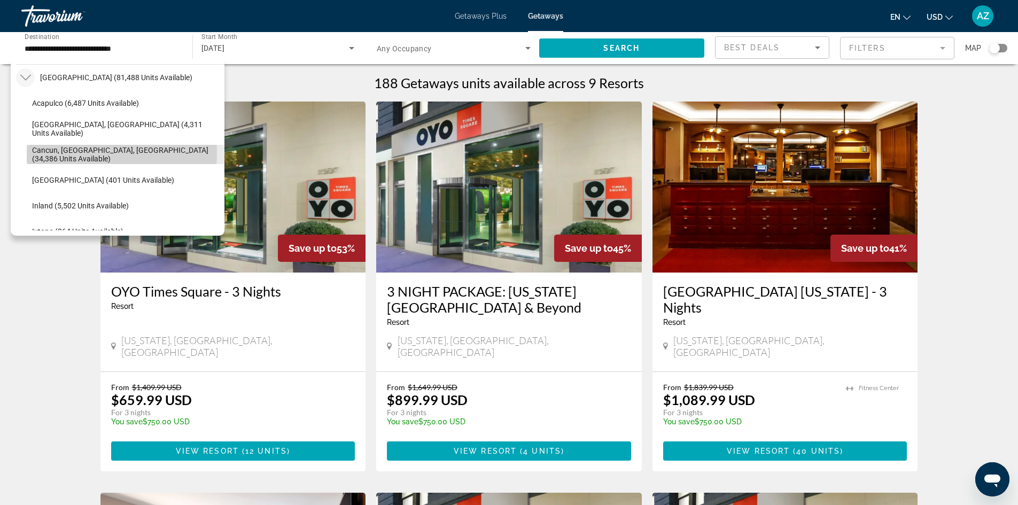
click at [55, 153] on span "Cancun, Cozumel, Riviera Maya (34,386 units available)" at bounding box center [125, 154] width 187 height 17
type input "**********"
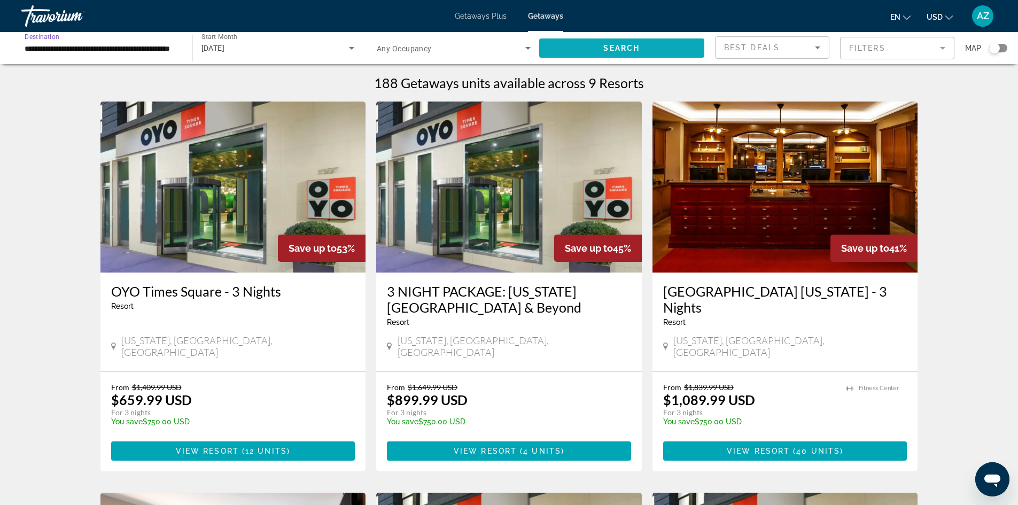
click at [593, 45] on span "Search widget" at bounding box center [622, 48] width 166 height 26
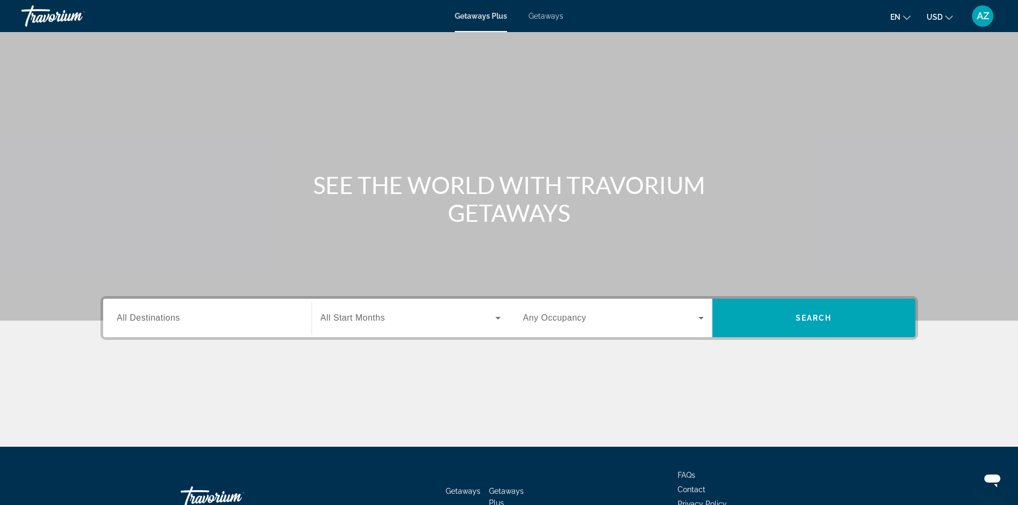
click at [553, 18] on span "Getaways" at bounding box center [546, 16] width 35 height 9
click at [197, 319] on input "Destination All Destinations" at bounding box center [207, 318] width 181 height 13
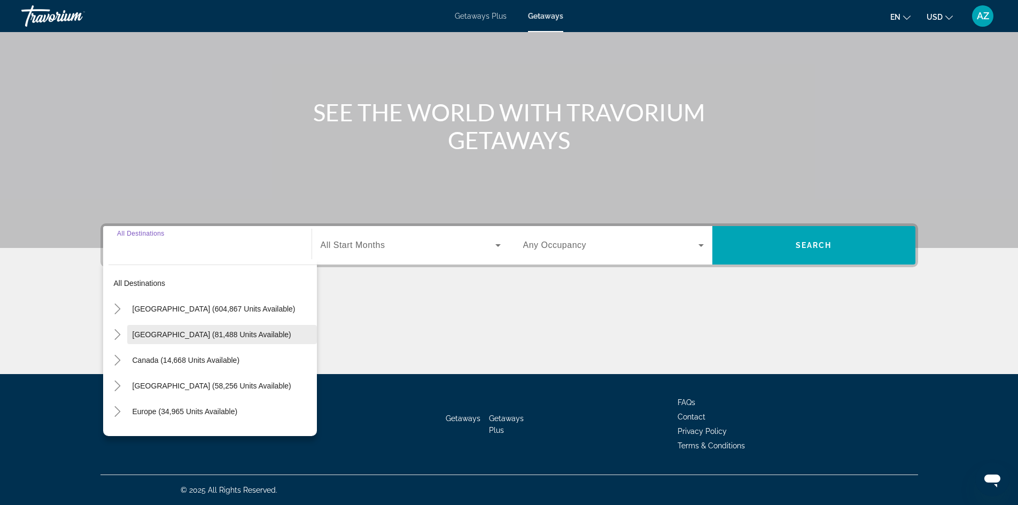
click at [142, 334] on span "[GEOGRAPHIC_DATA] (81,488 units available)" at bounding box center [212, 334] width 159 height 9
type input "**********"
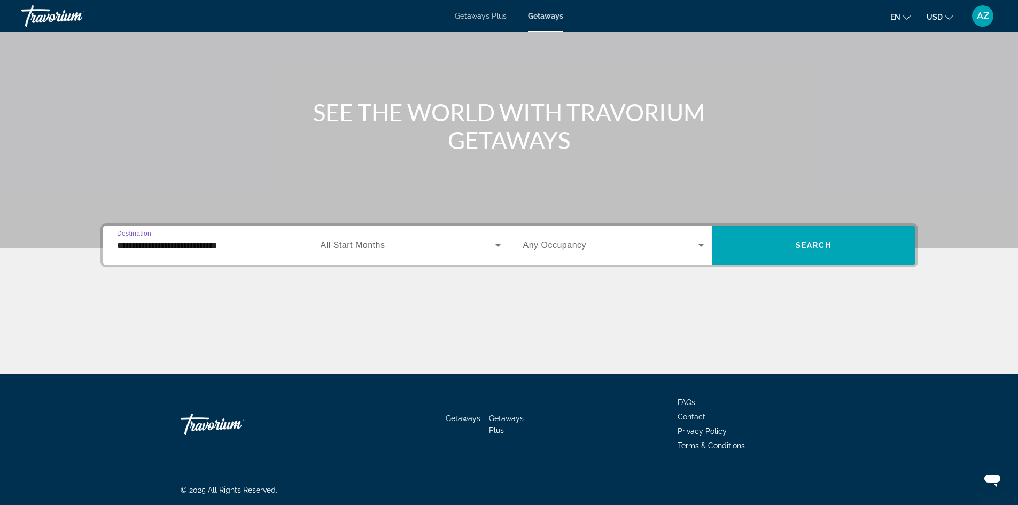
click at [396, 246] on span "Search widget" at bounding box center [408, 245] width 175 height 13
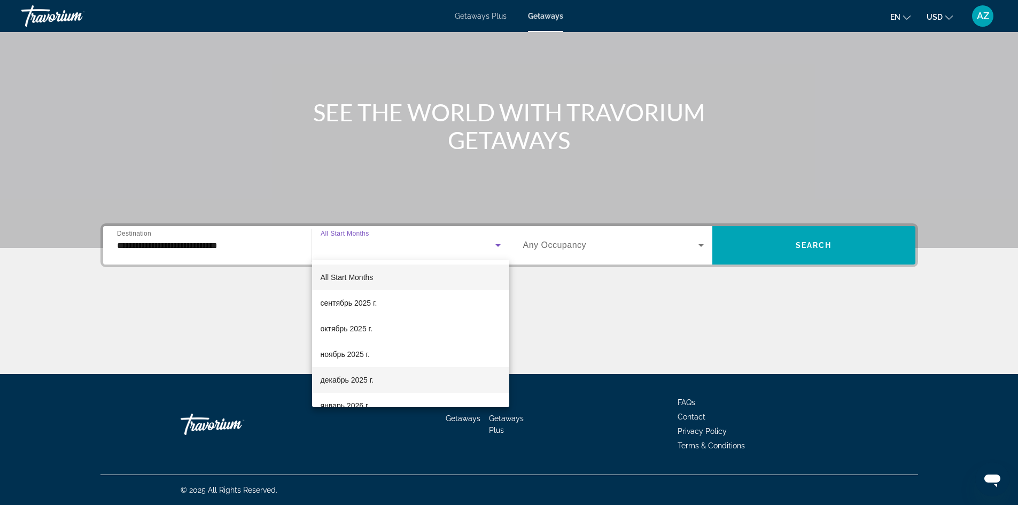
click at [366, 375] on span "декабрь 2025 г." at bounding box center [347, 380] width 53 height 13
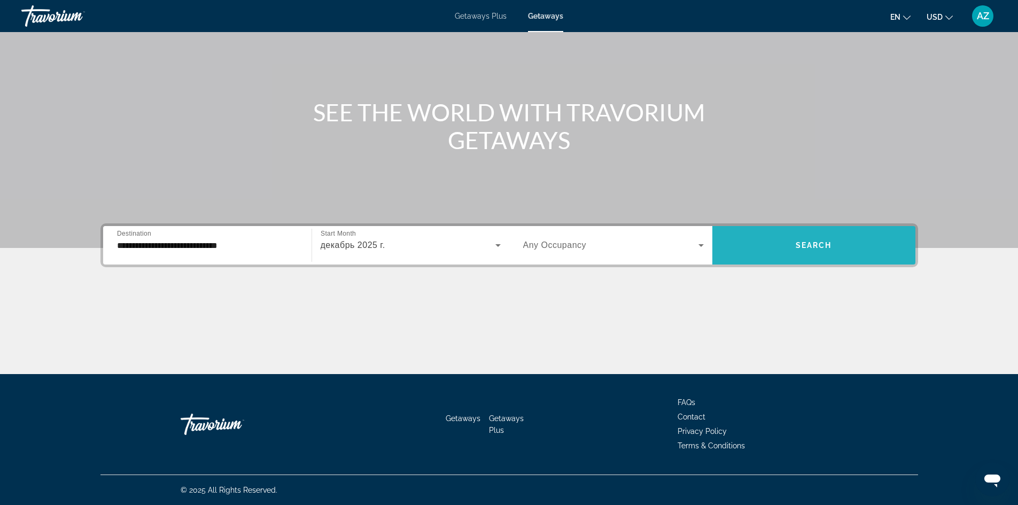
click at [777, 246] on span "Search widget" at bounding box center [814, 246] width 203 height 26
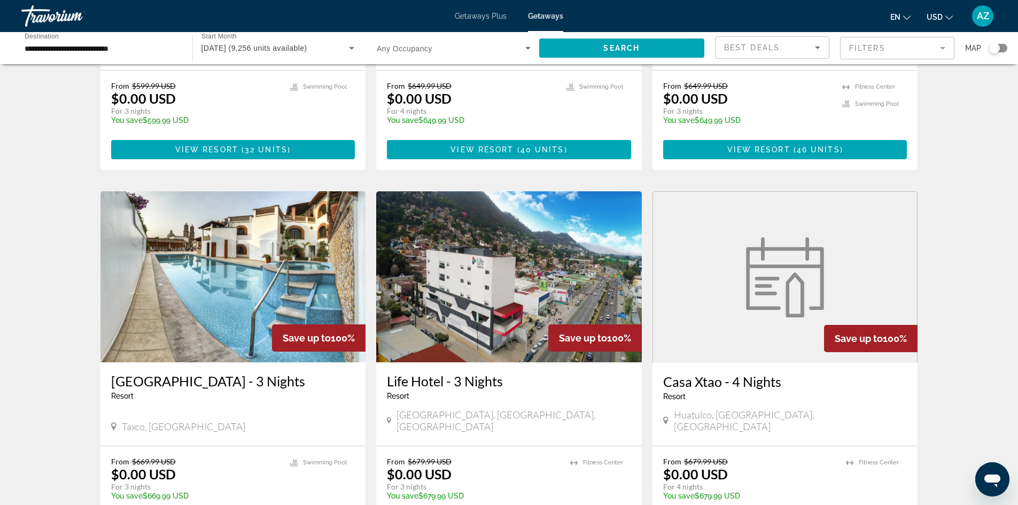
scroll to position [321, 0]
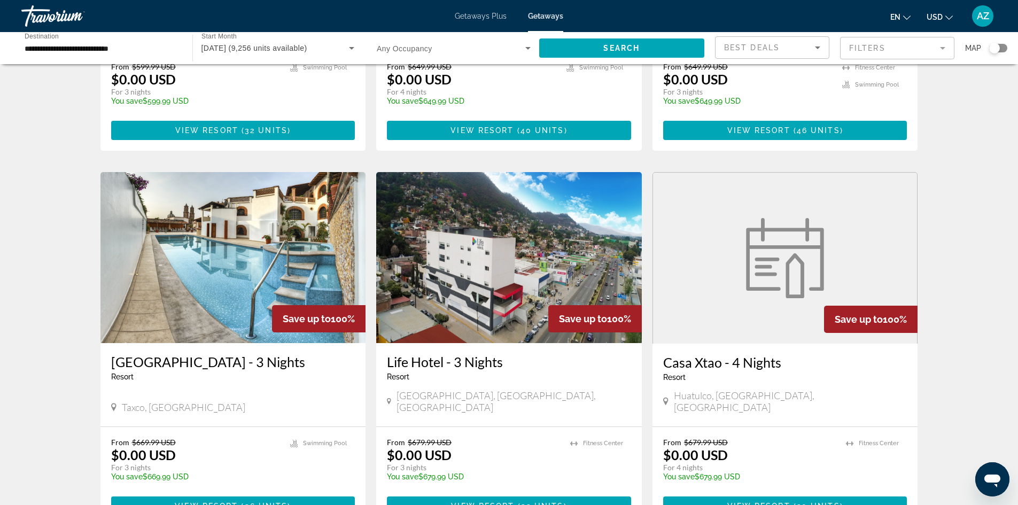
click at [148, 354] on h3 "[GEOGRAPHIC_DATA] - 3 Nights" at bounding box center [233, 362] width 244 height 16
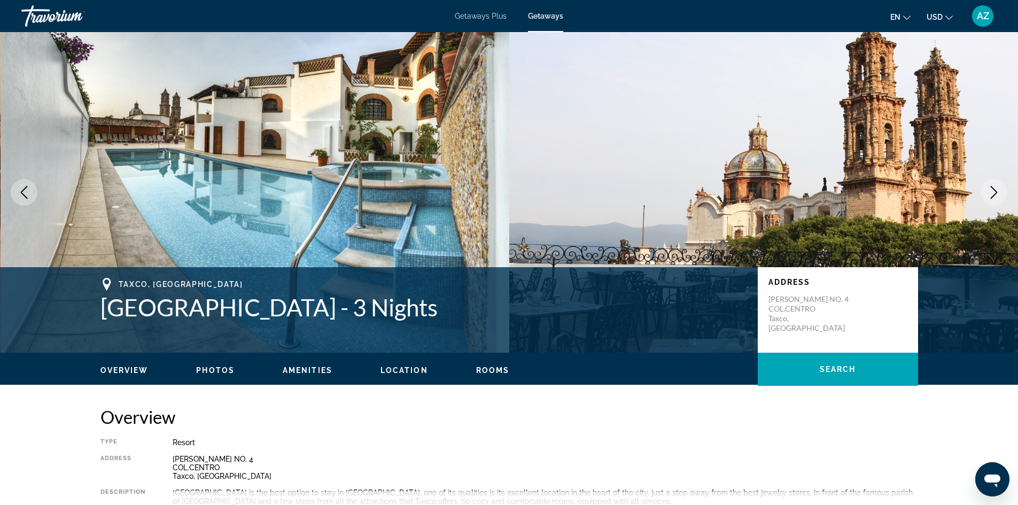
click at [998, 192] on icon "Next image" at bounding box center [994, 192] width 13 height 13
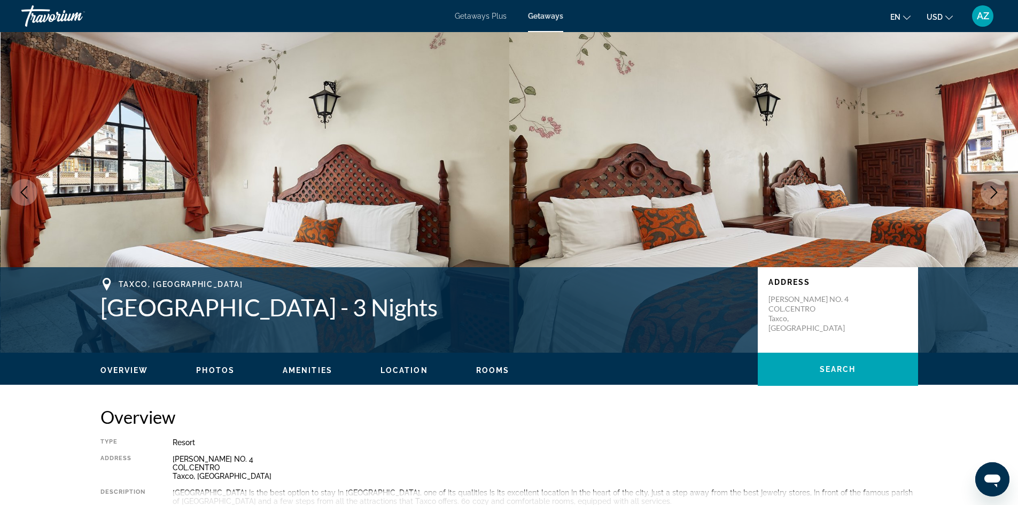
click at [998, 192] on icon "Next image" at bounding box center [994, 192] width 13 height 13
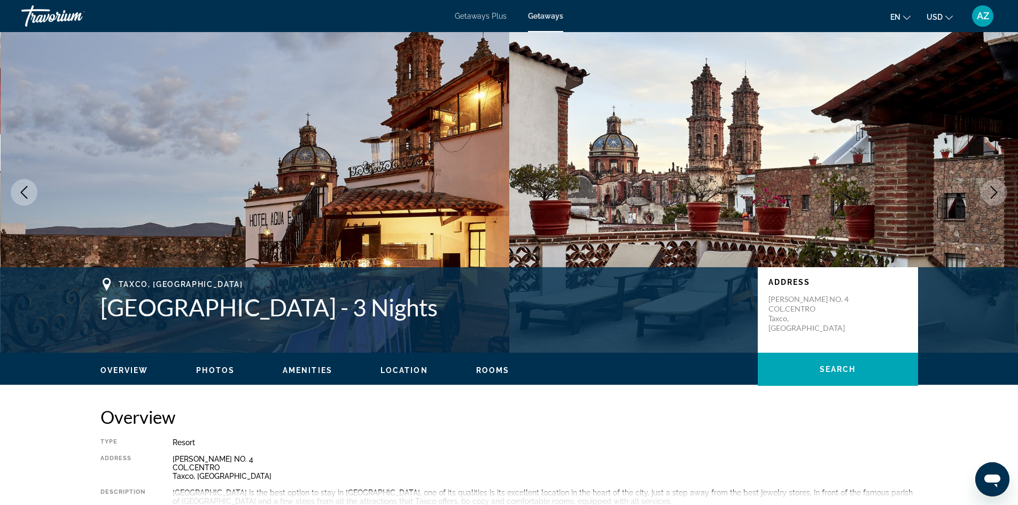
click at [998, 192] on icon "Next image" at bounding box center [994, 192] width 13 height 13
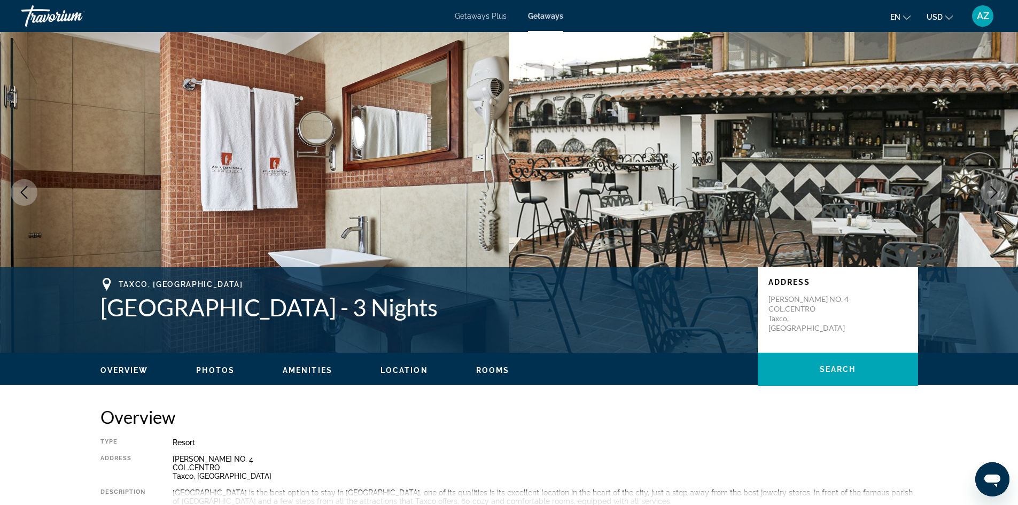
click at [998, 192] on icon "Next image" at bounding box center [994, 192] width 13 height 13
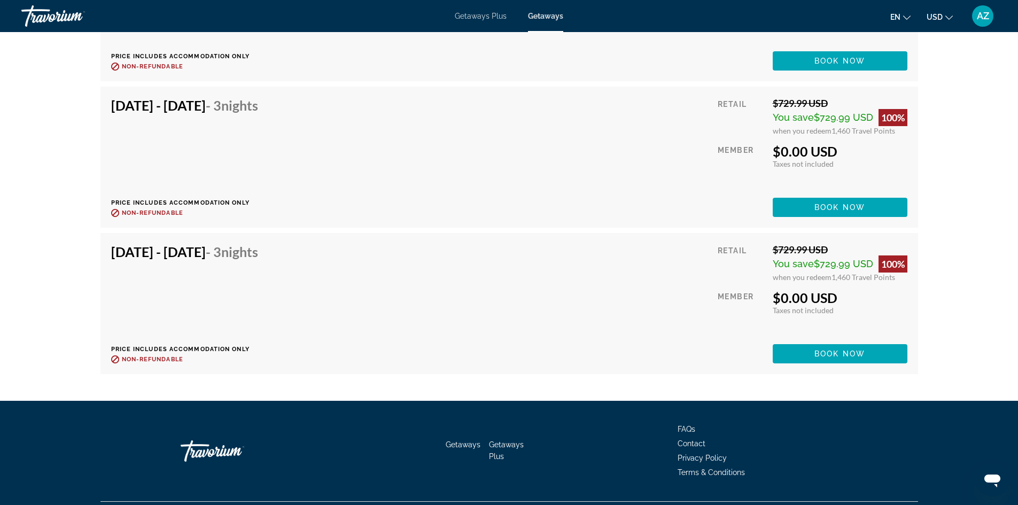
scroll to position [3595, 0]
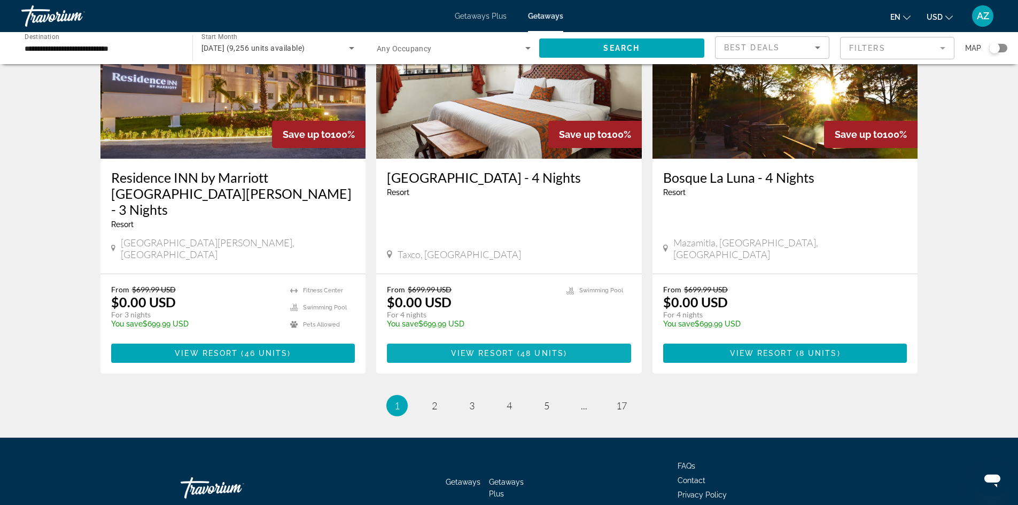
scroll to position [1273, 0]
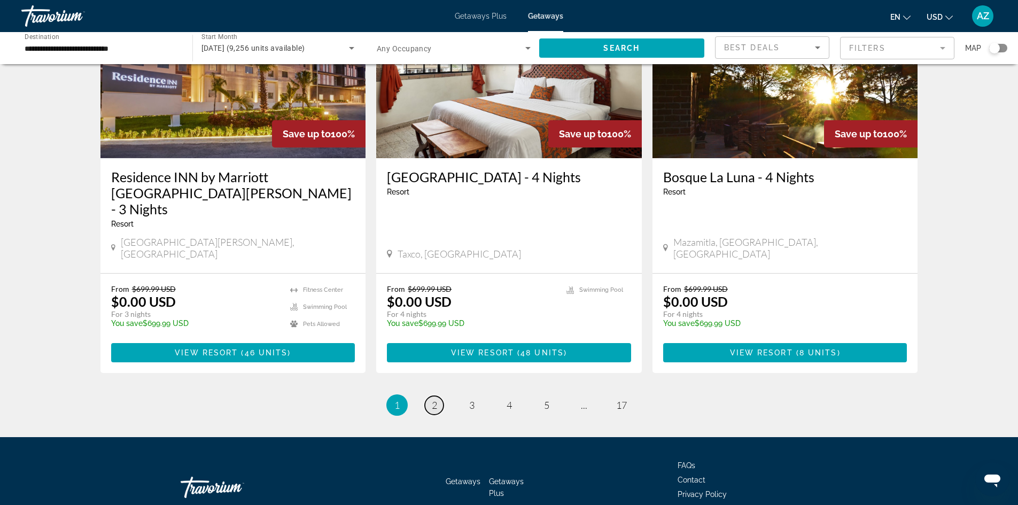
click at [433, 399] on span "2" at bounding box center [434, 405] width 5 height 12
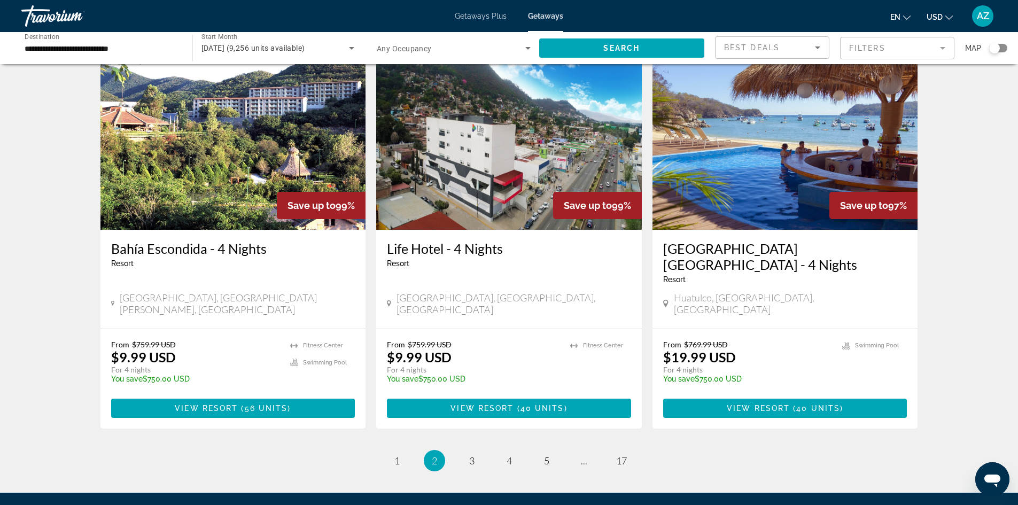
scroll to position [1230, 0]
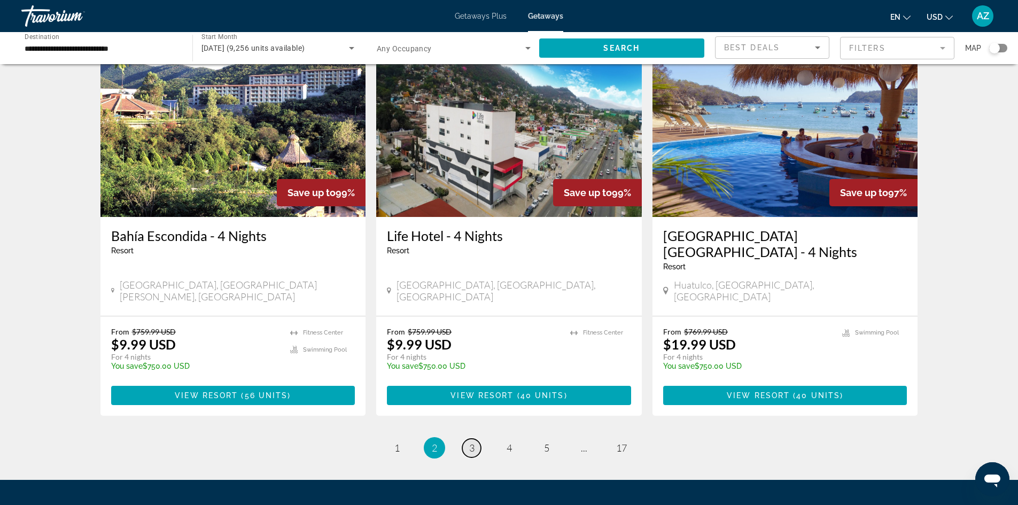
click at [469, 442] on span "3" at bounding box center [471, 448] width 5 height 12
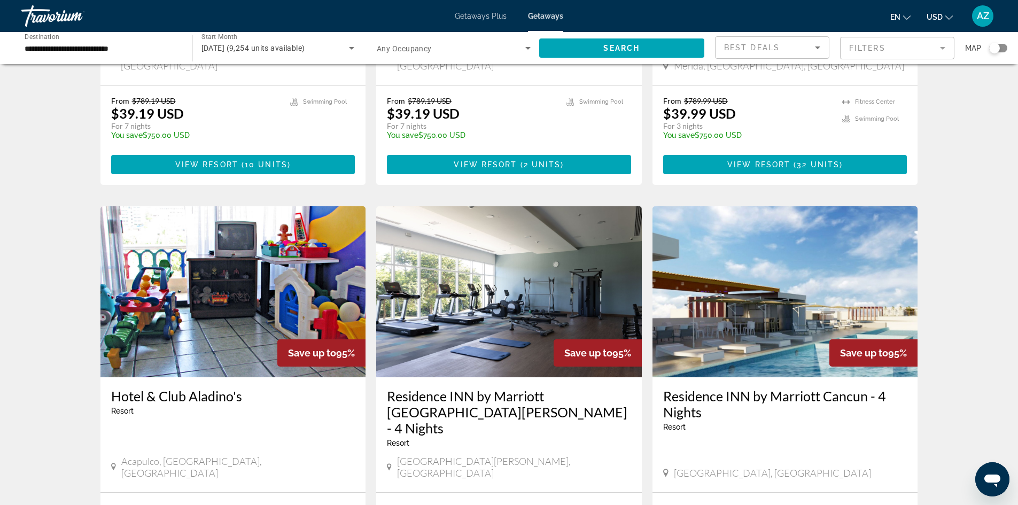
scroll to position [1123, 0]
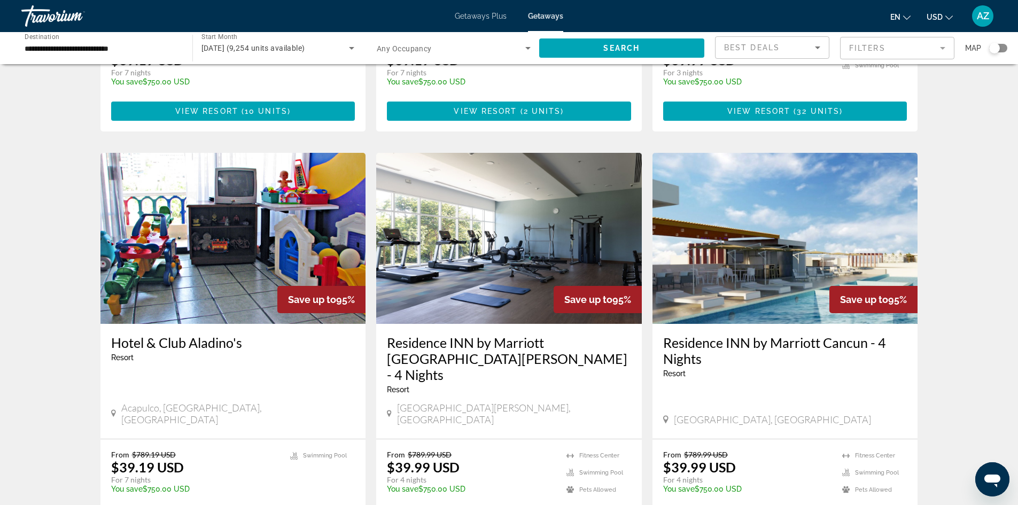
click at [220, 335] on h3 "Hotel & Club Aladino's" at bounding box center [233, 343] width 244 height 16
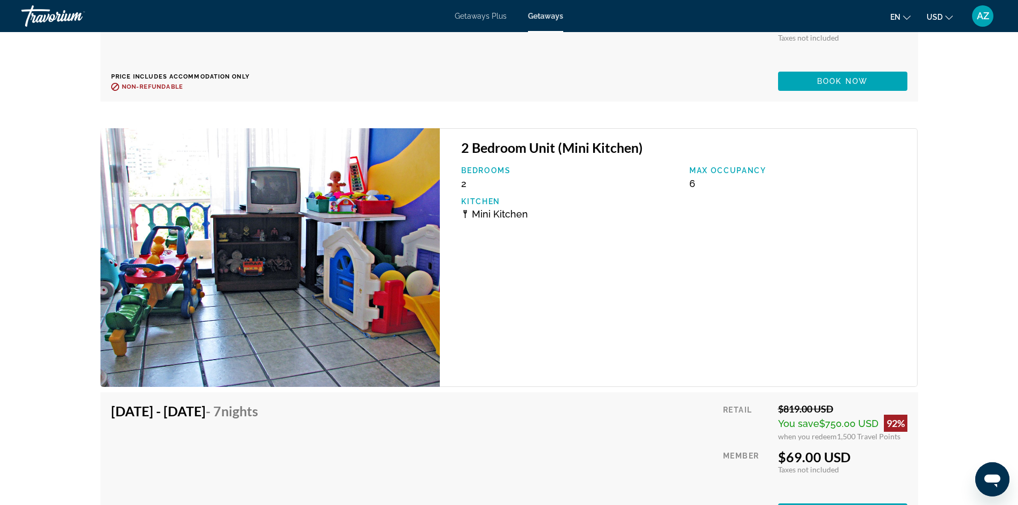
scroll to position [2727, 0]
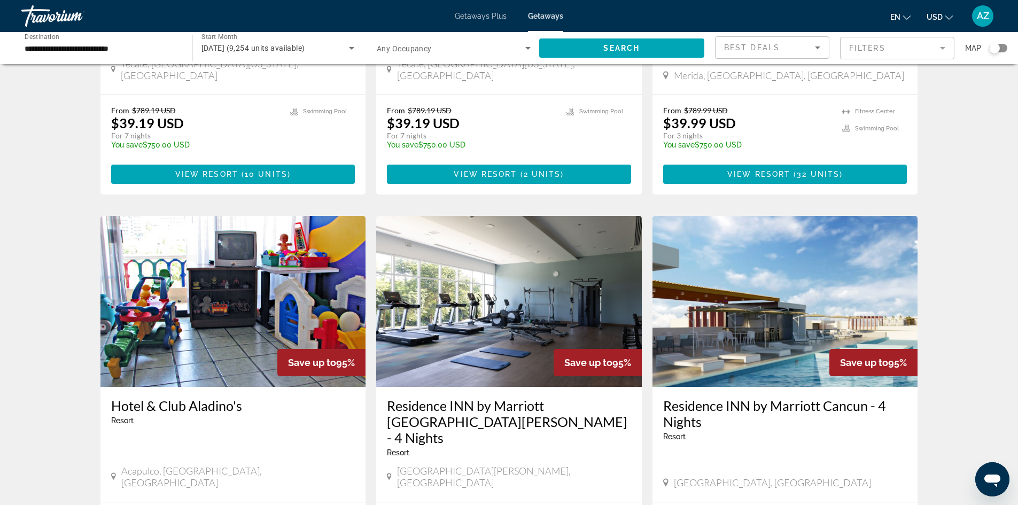
scroll to position [1230, 0]
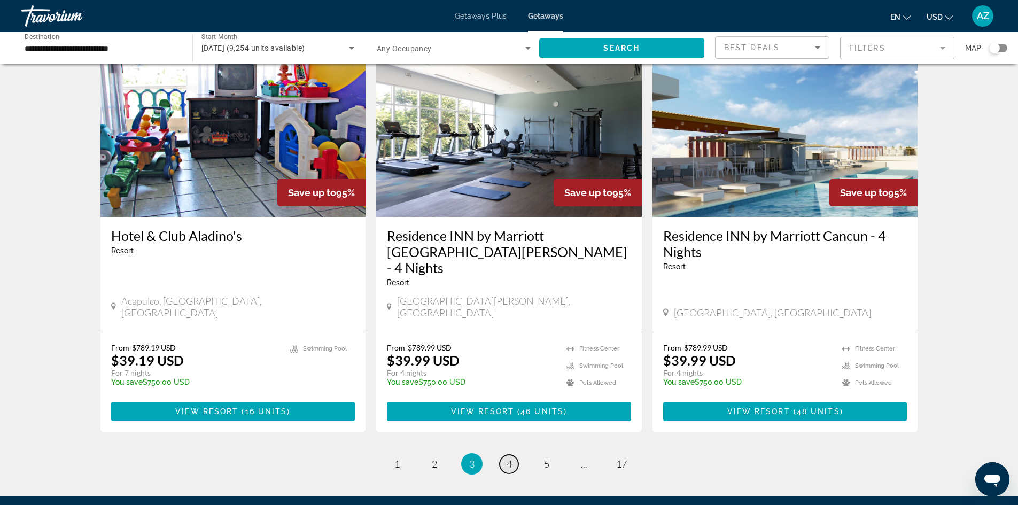
click at [504, 455] on link "page 4" at bounding box center [509, 464] width 19 height 19
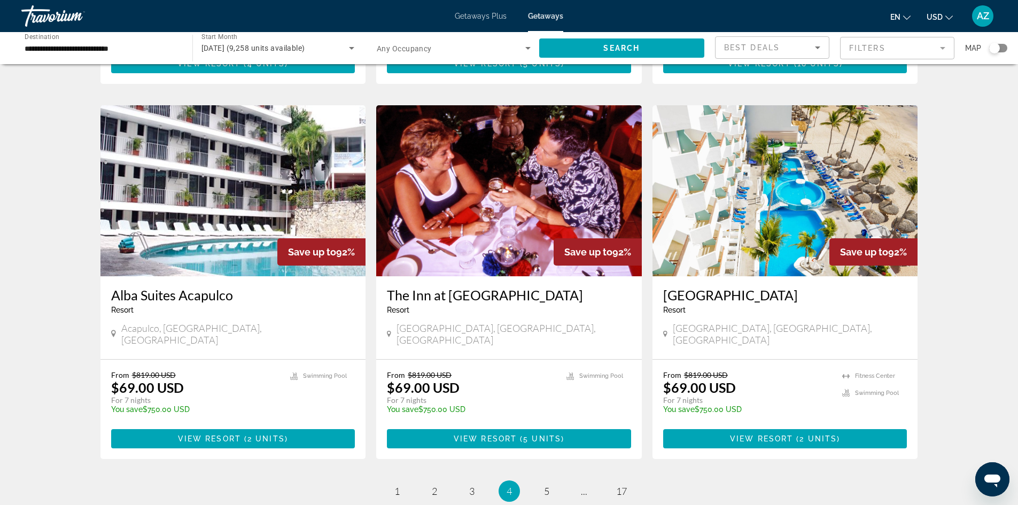
scroll to position [1176, 0]
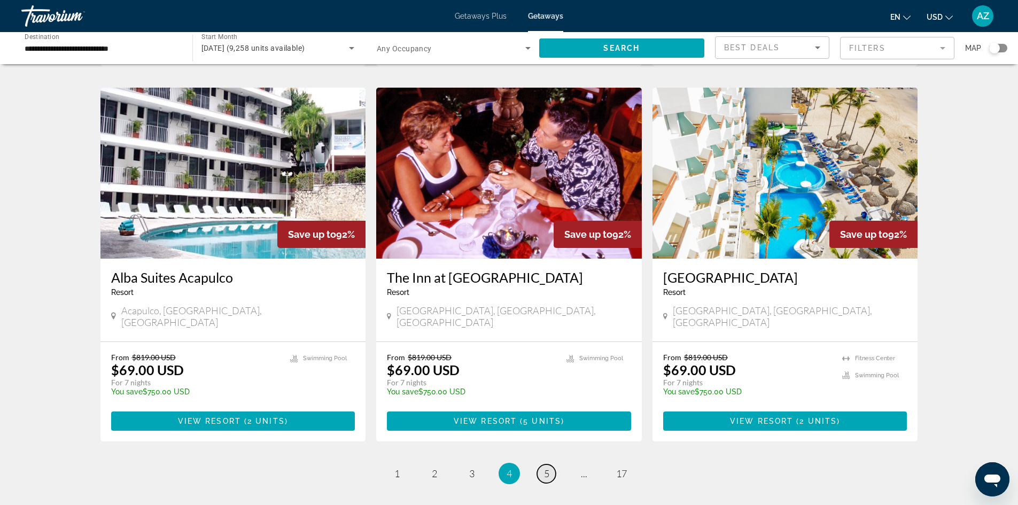
click at [541, 465] on link "page 5" at bounding box center [546, 474] width 19 height 19
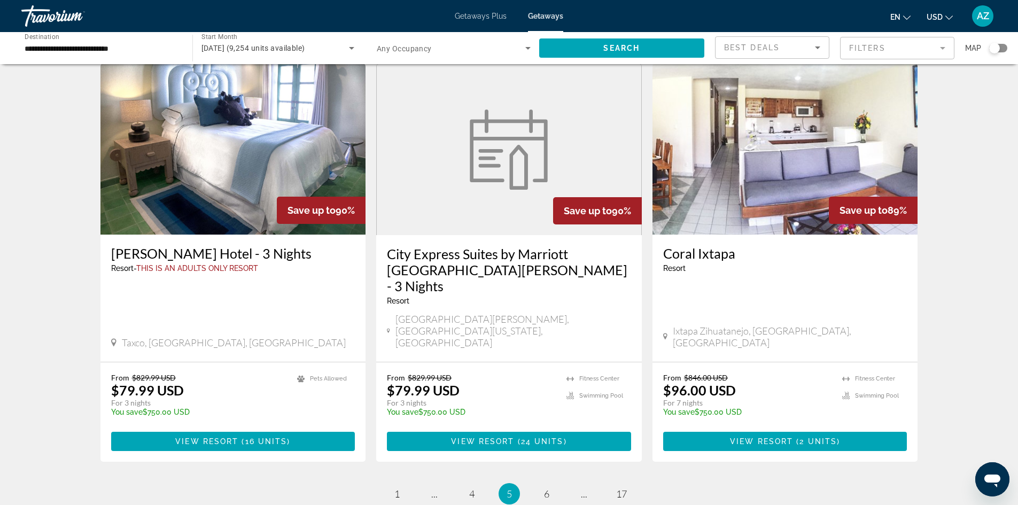
scroll to position [1289, 0]
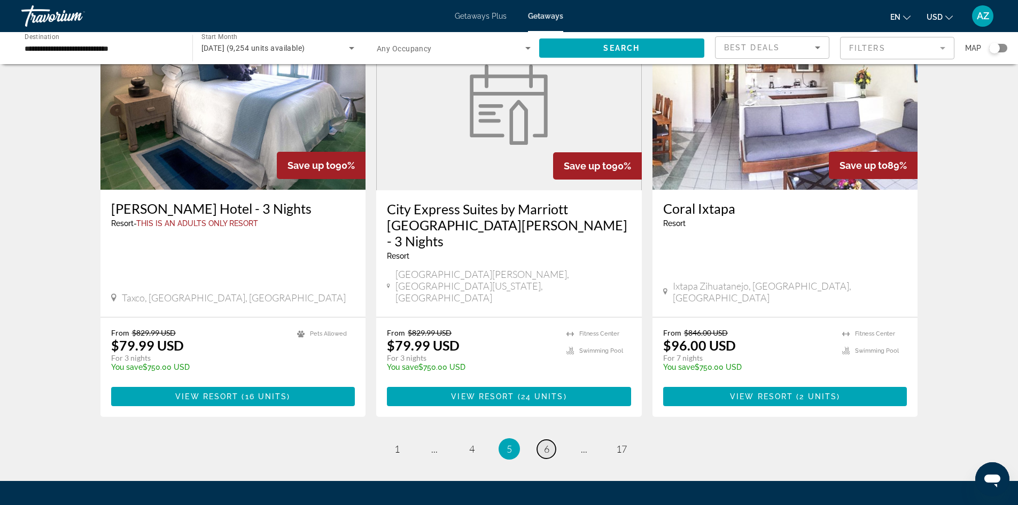
click at [545, 443] on span "6" at bounding box center [546, 449] width 5 height 12
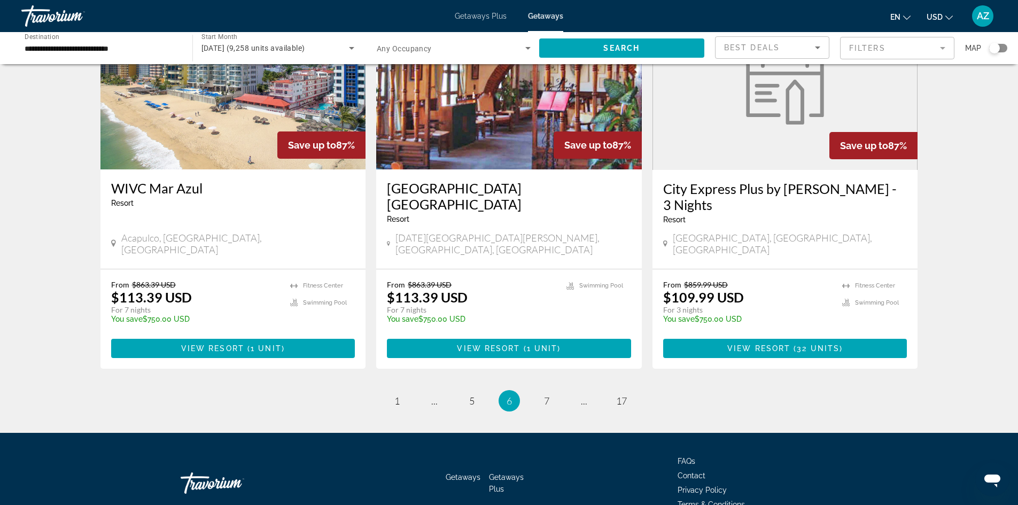
scroll to position [1283, 0]
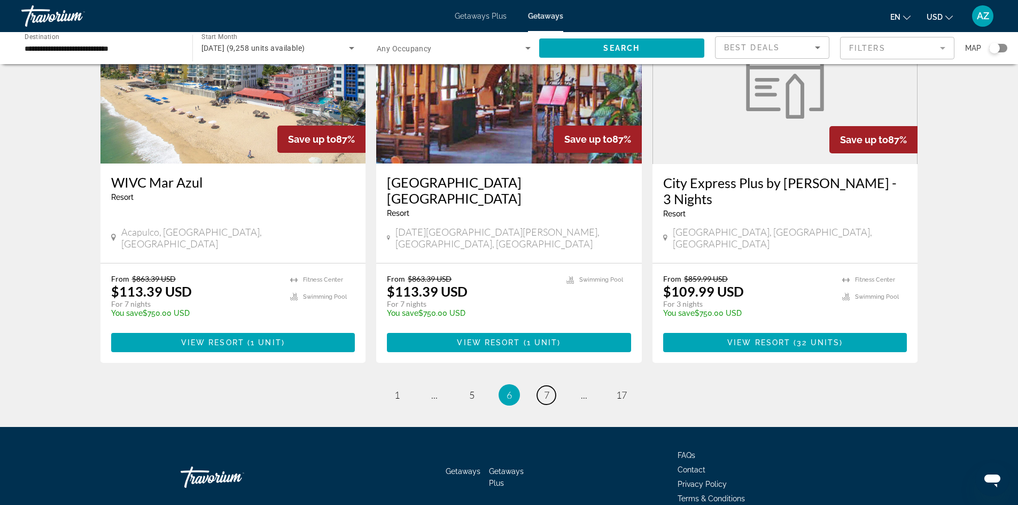
click at [543, 386] on link "page 7" at bounding box center [546, 395] width 19 height 19
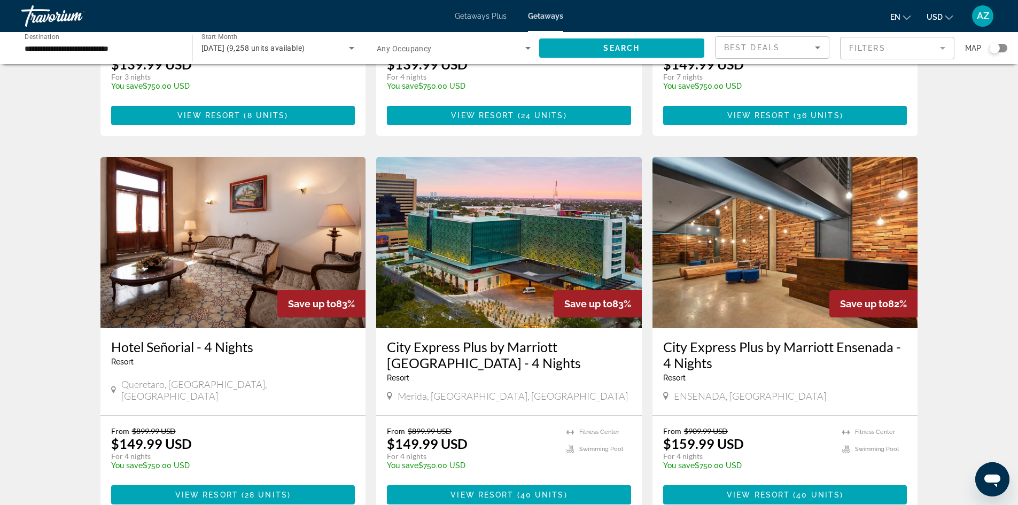
scroll to position [1283, 0]
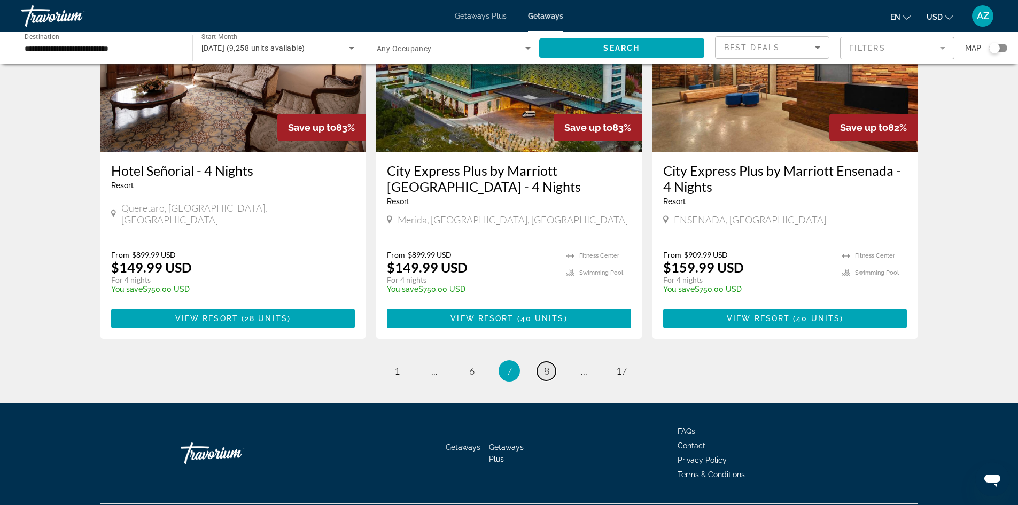
click at [549, 365] on span "8" at bounding box center [546, 371] width 5 height 12
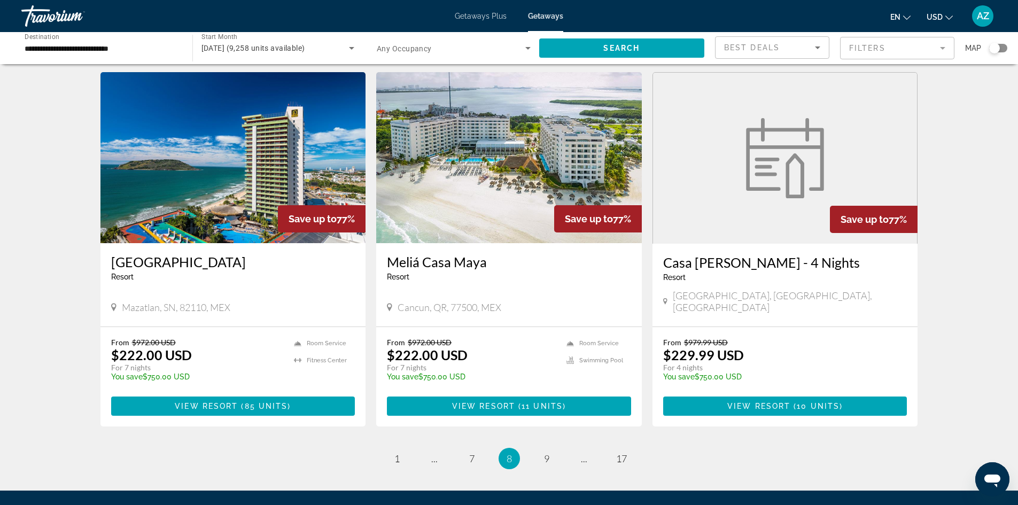
scroll to position [1257, 0]
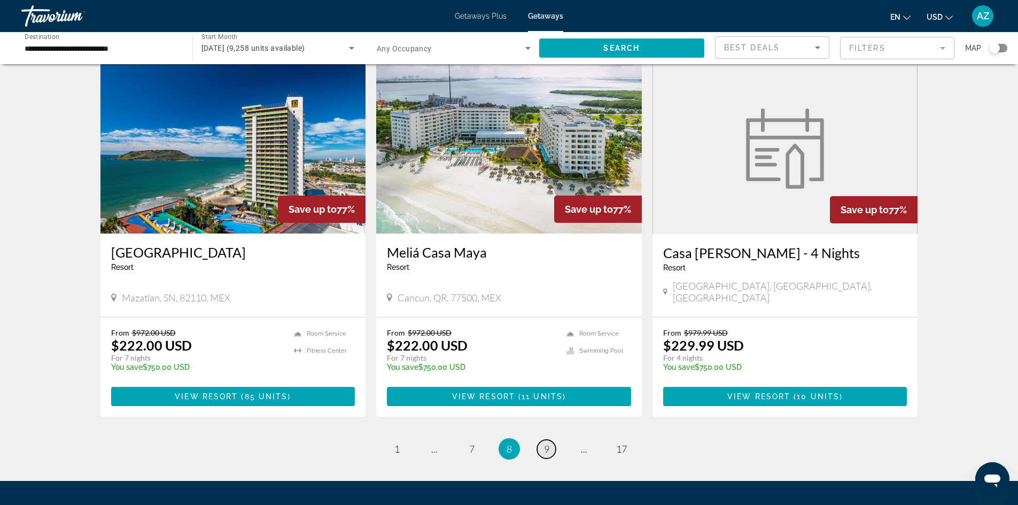
click at [545, 443] on span "9" at bounding box center [546, 449] width 5 height 12
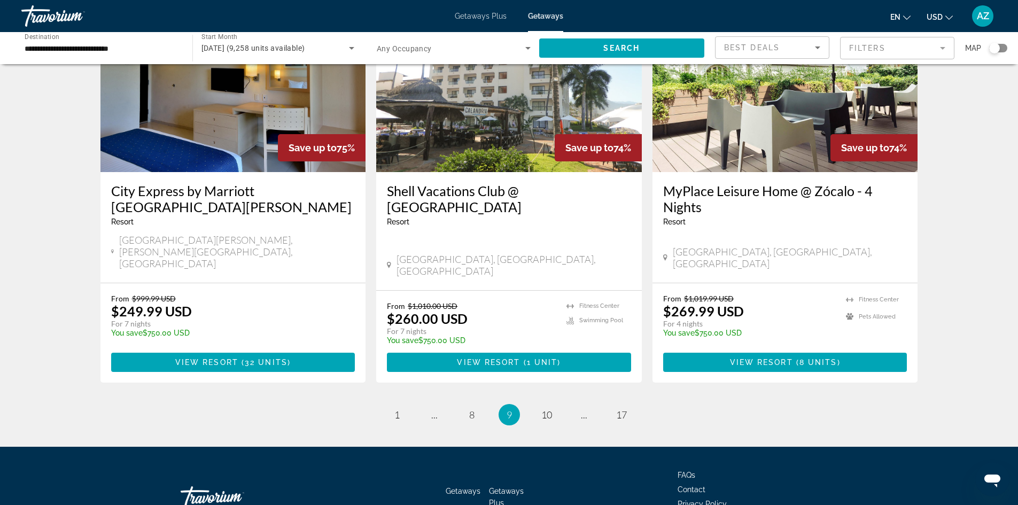
scroll to position [1241, 0]
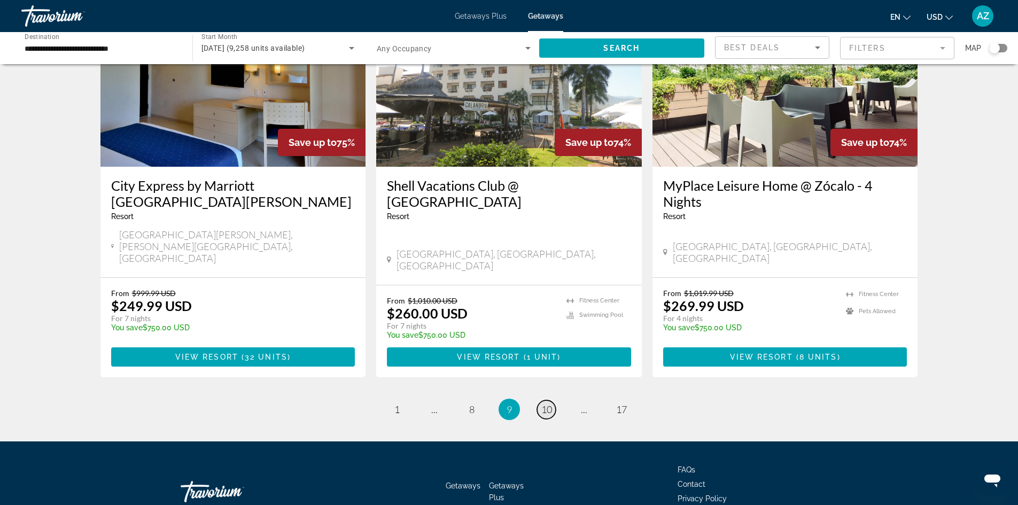
click at [545, 404] on span "10" at bounding box center [547, 410] width 11 height 12
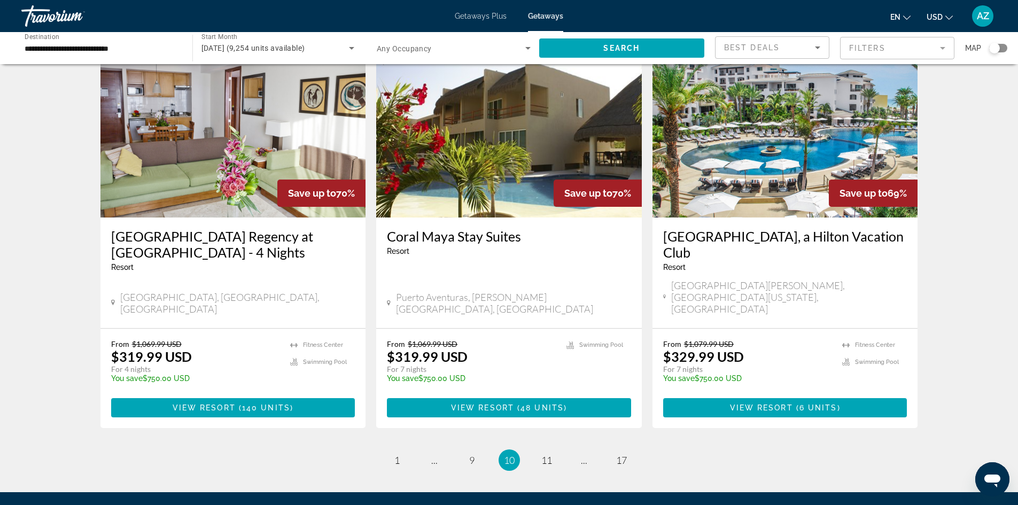
scroll to position [1283, 0]
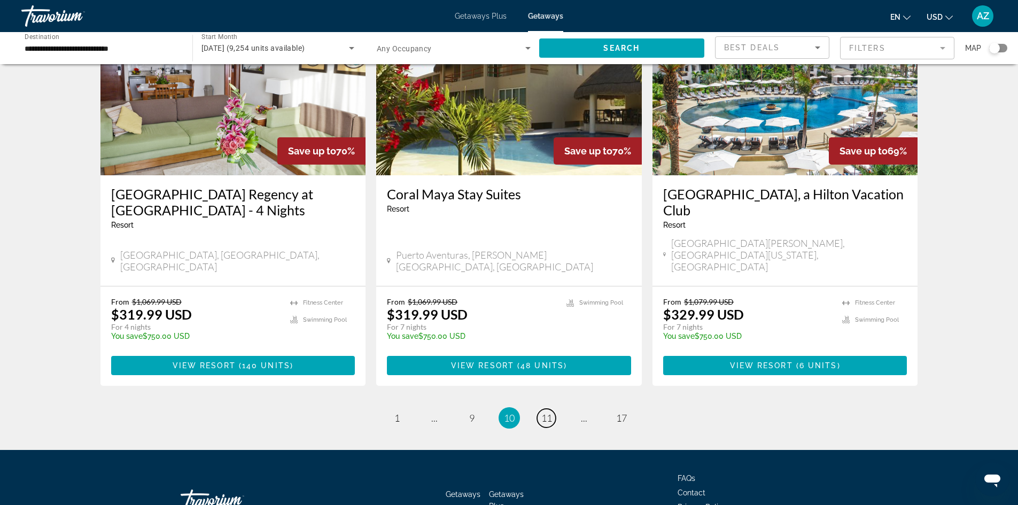
click at [545, 412] on span "11" at bounding box center [547, 418] width 11 height 12
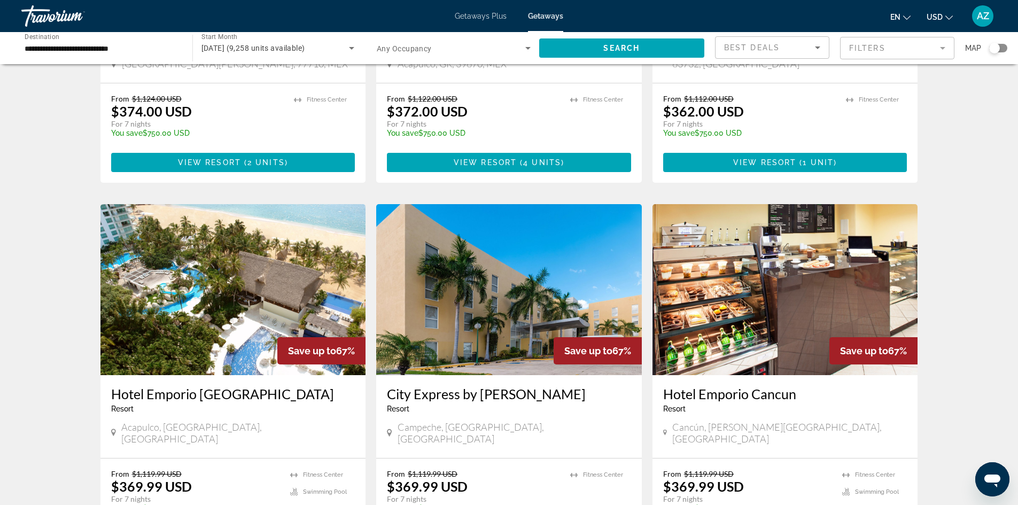
scroll to position [1176, 0]
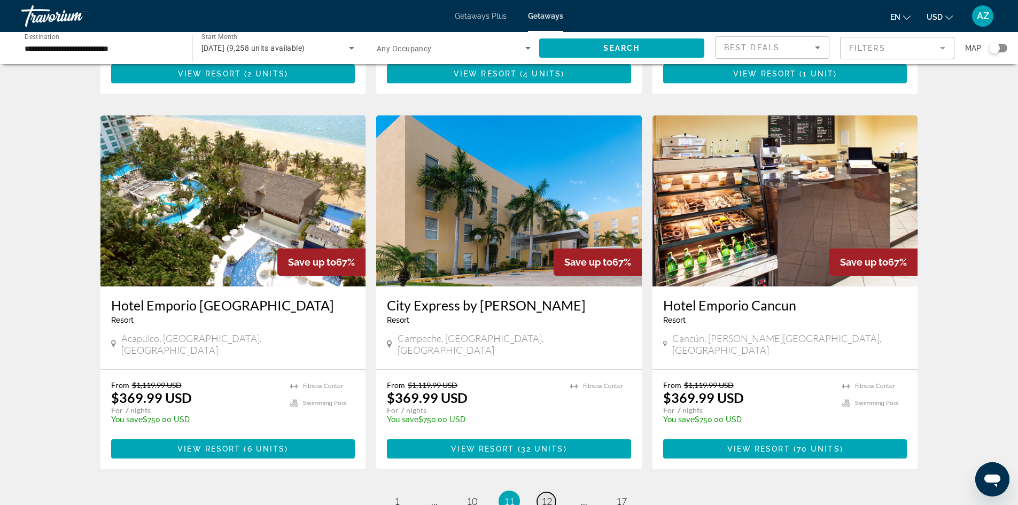
click at [549, 496] on span "12" at bounding box center [547, 502] width 11 height 12
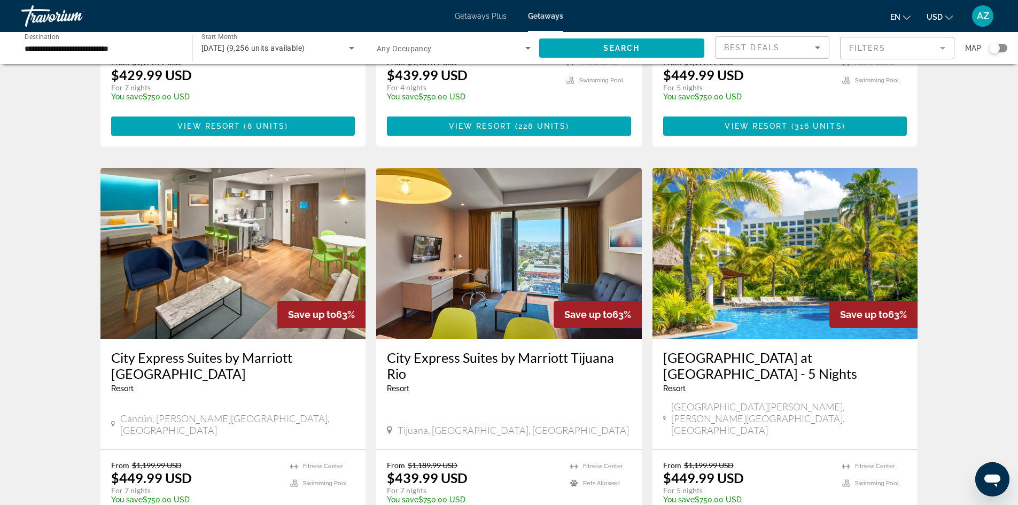
scroll to position [1176, 0]
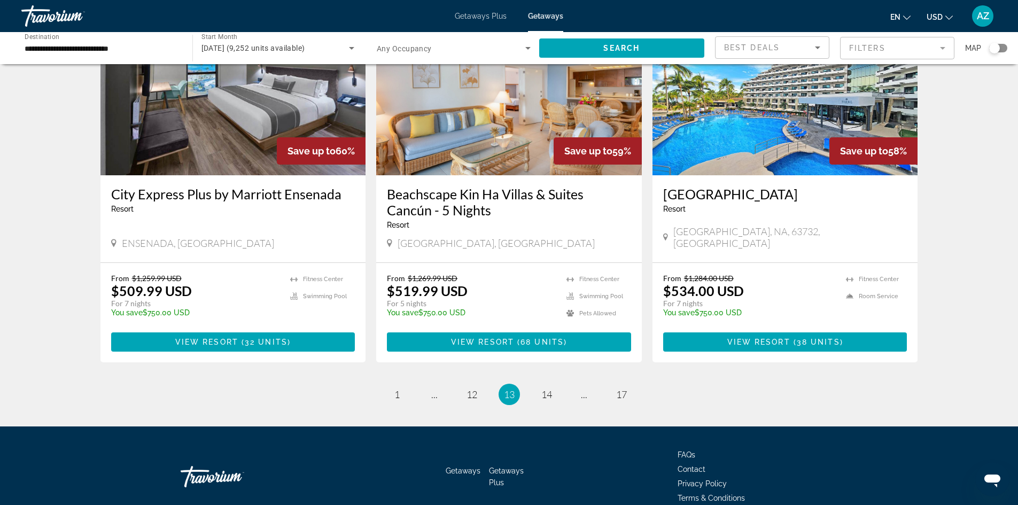
scroll to position [1272, 0]
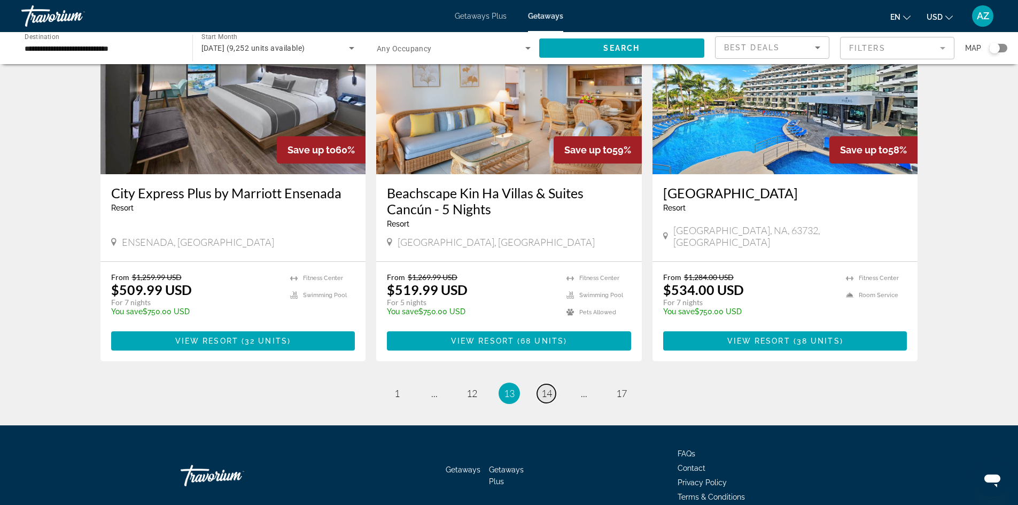
click at [545, 388] on span "14" at bounding box center [547, 394] width 11 height 12
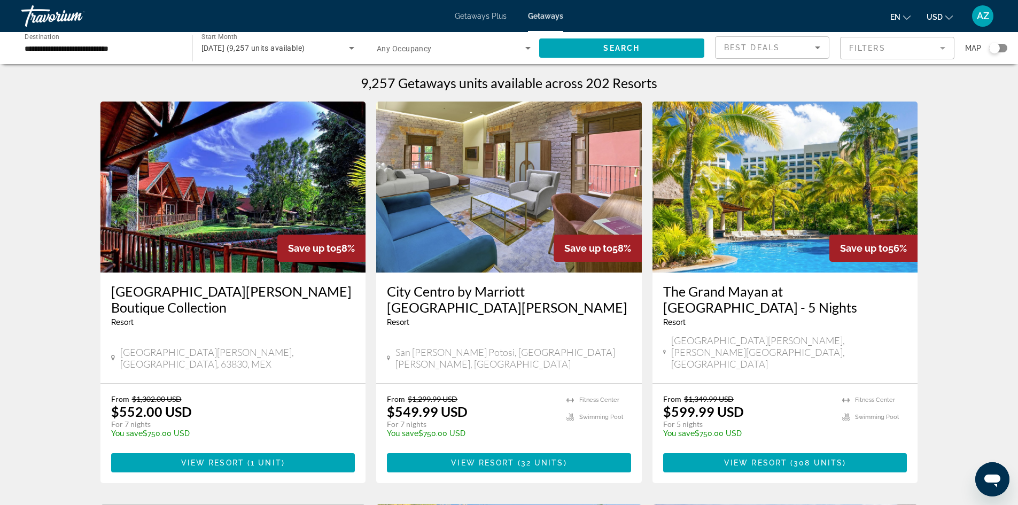
click at [205, 245] on img "Main content" at bounding box center [234, 187] width 266 height 171
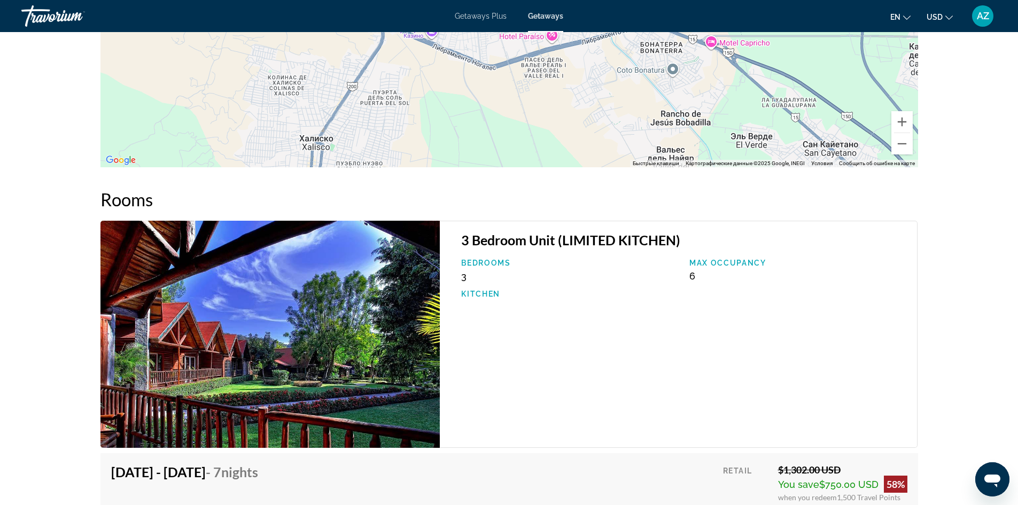
scroll to position [1331, 0]
